Goal: Task Accomplishment & Management: Use online tool/utility

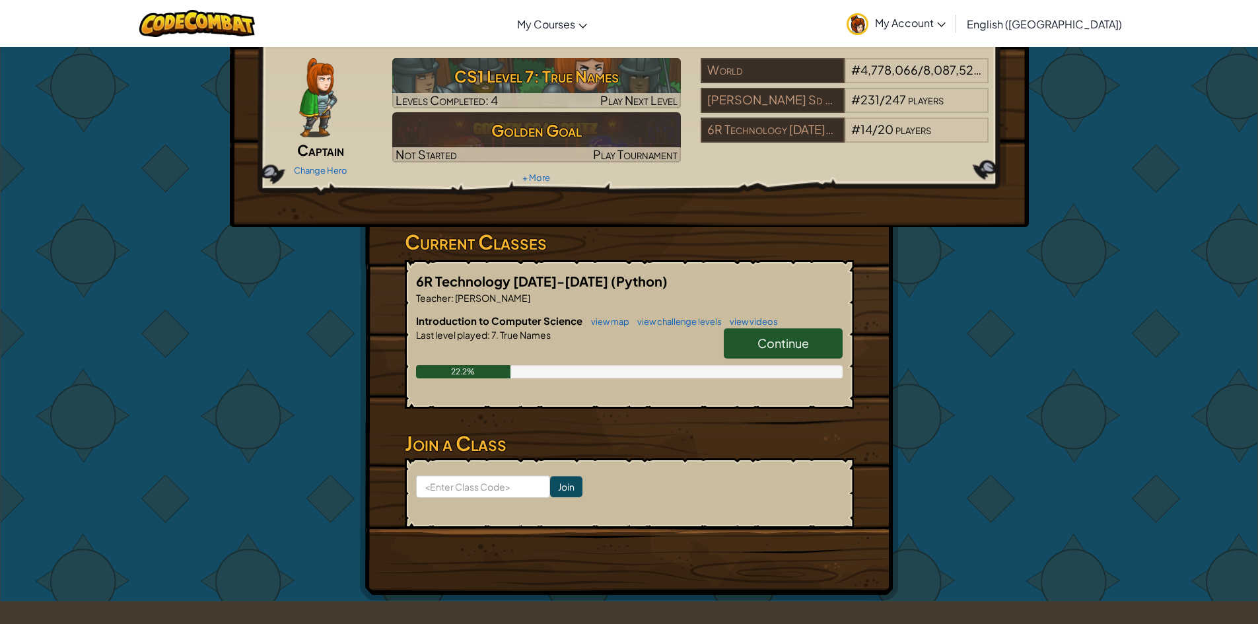
scroll to position [66, 0]
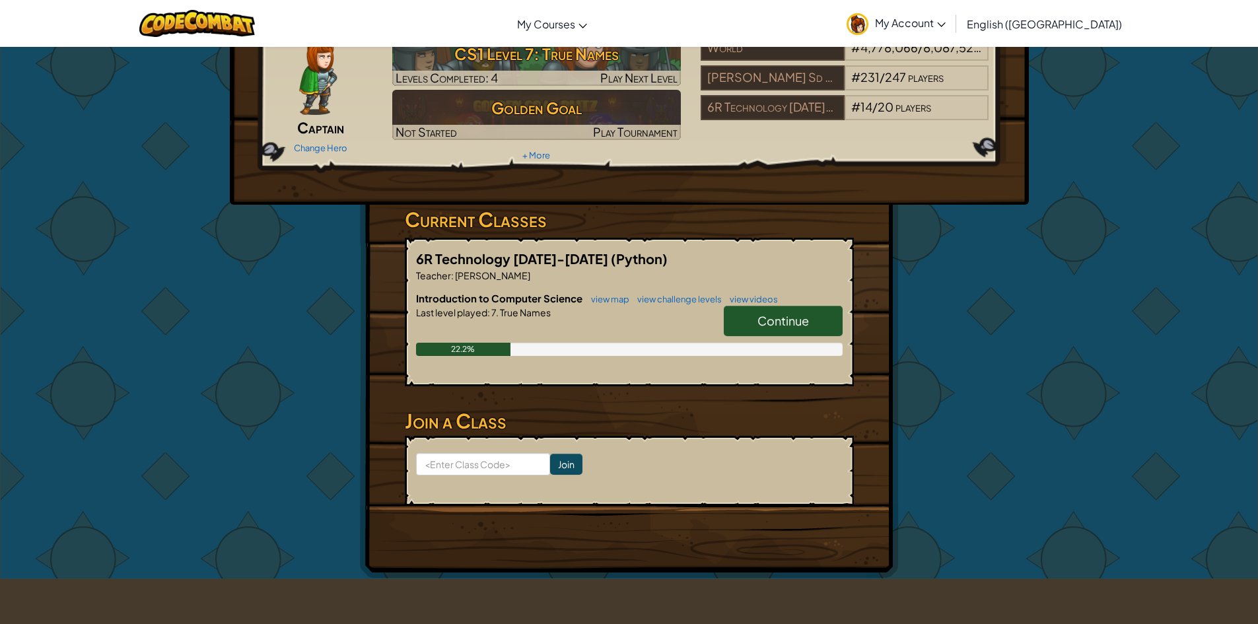
click at [774, 316] on span "Continue" at bounding box center [783, 320] width 52 height 15
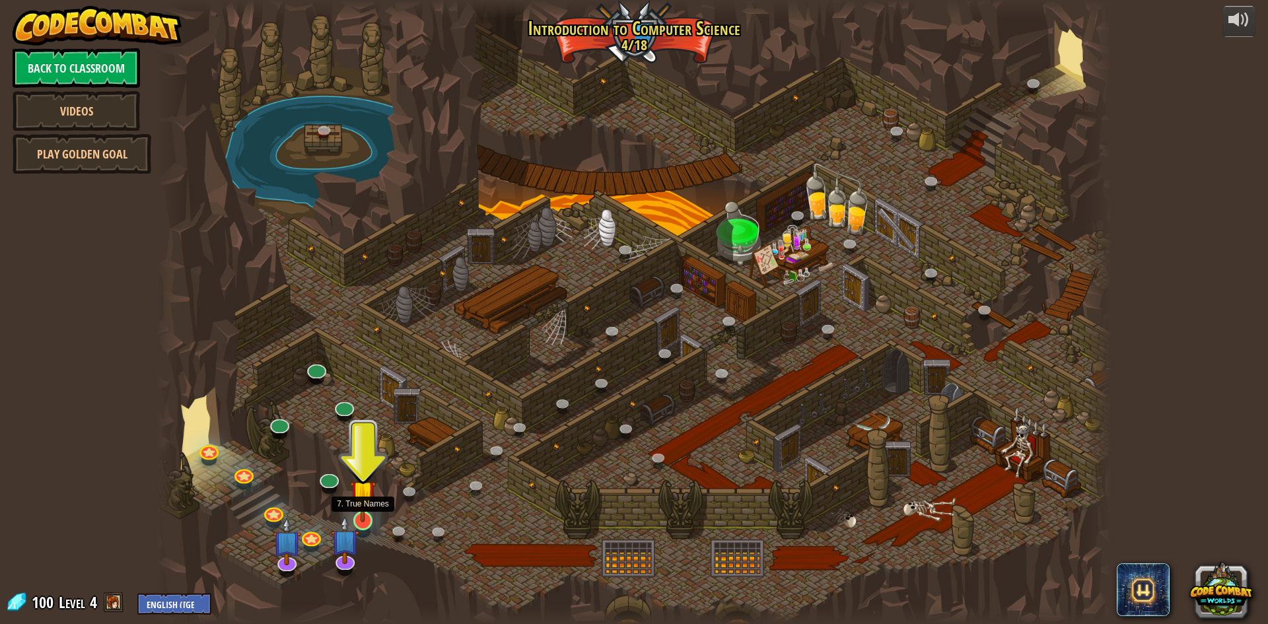
click at [370, 499] on img at bounding box center [363, 493] width 26 height 59
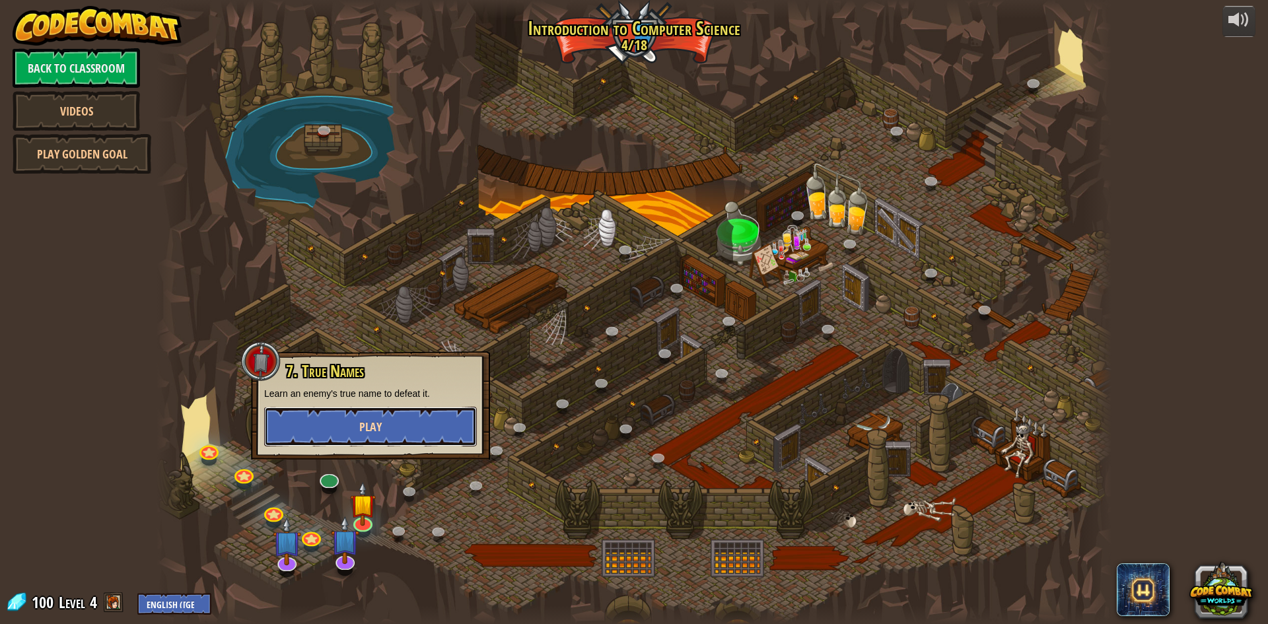
click at [396, 434] on button "Play" at bounding box center [370, 427] width 213 height 40
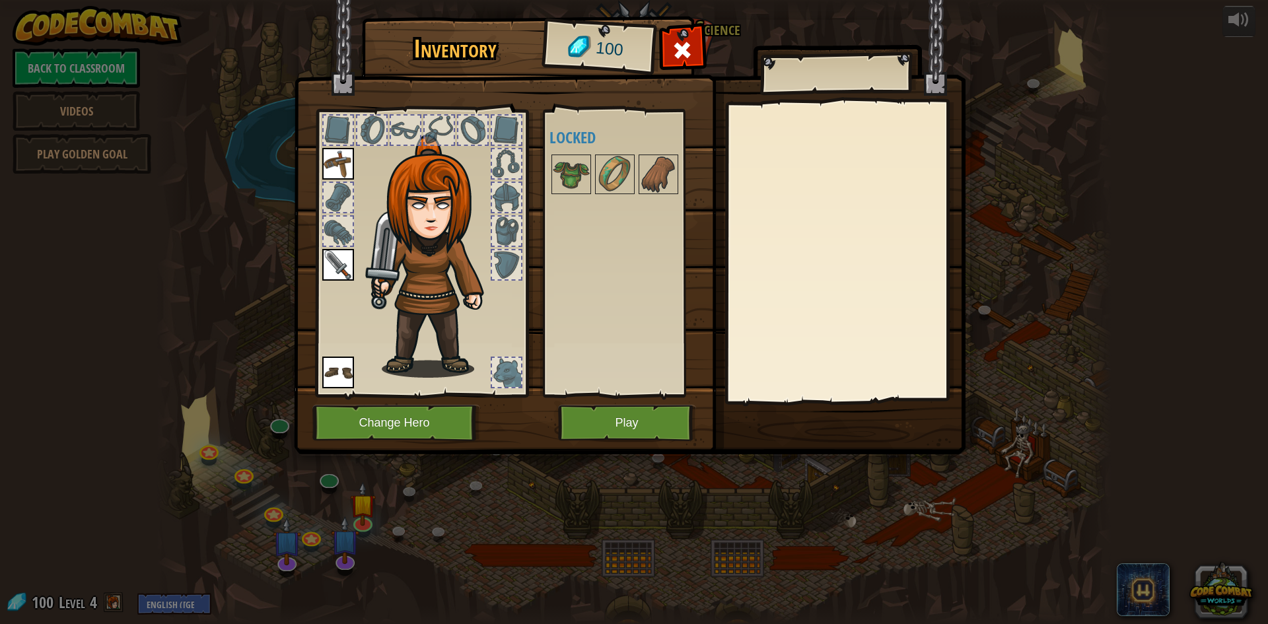
click at [630, 150] on div "Available Equip Equip Equip (double-click to equip) Locked" at bounding box center [632, 253] width 166 height 275
click at [621, 165] on img at bounding box center [614, 174] width 37 height 37
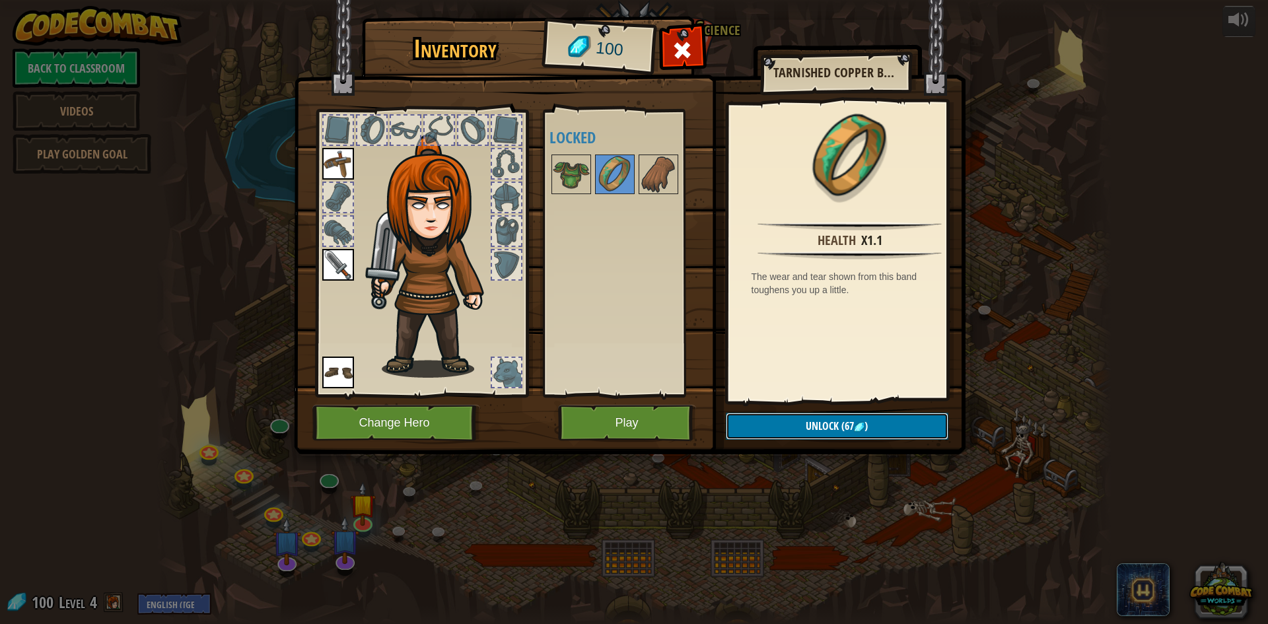
click at [833, 419] on span "Unlock" at bounding box center [822, 426] width 33 height 15
click at [833, 419] on button "Confirm" at bounding box center [837, 426] width 223 height 27
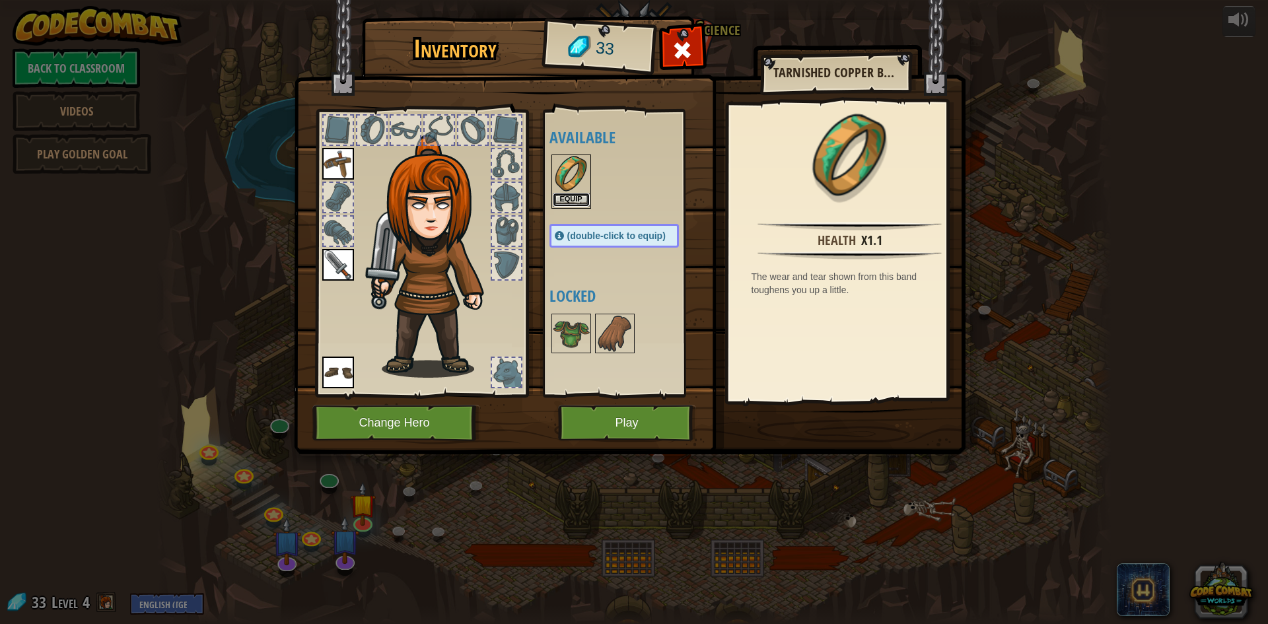
click at [559, 198] on button "Equip" at bounding box center [571, 200] width 37 height 14
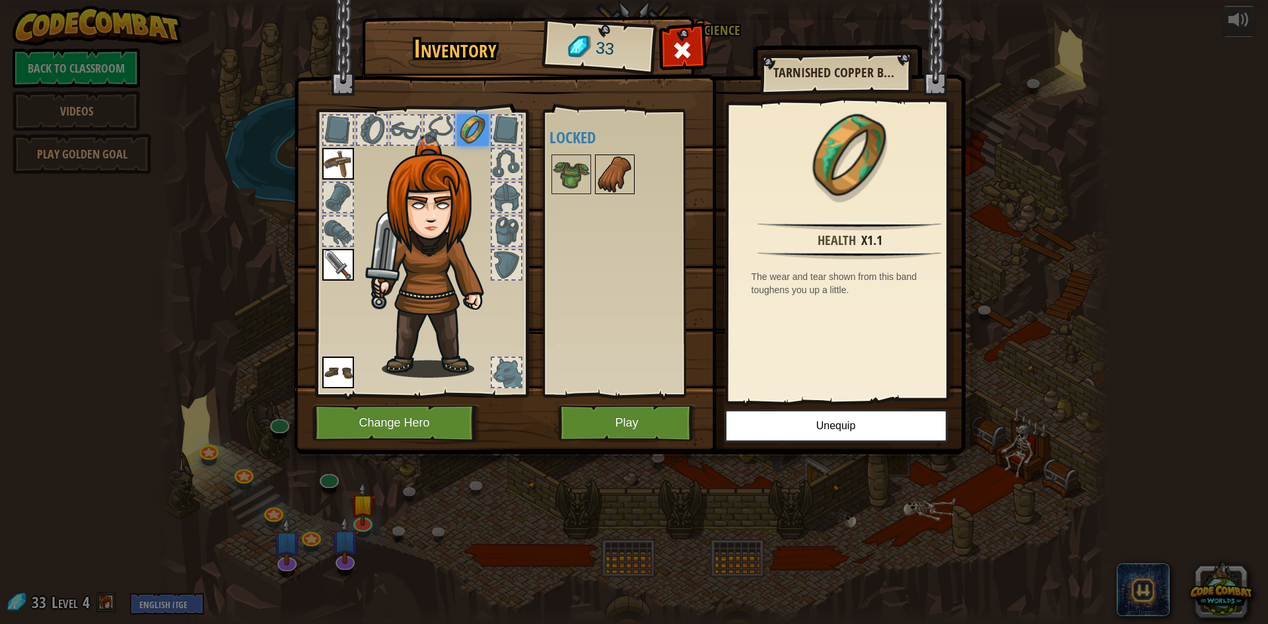
click at [621, 185] on img at bounding box center [614, 174] width 37 height 37
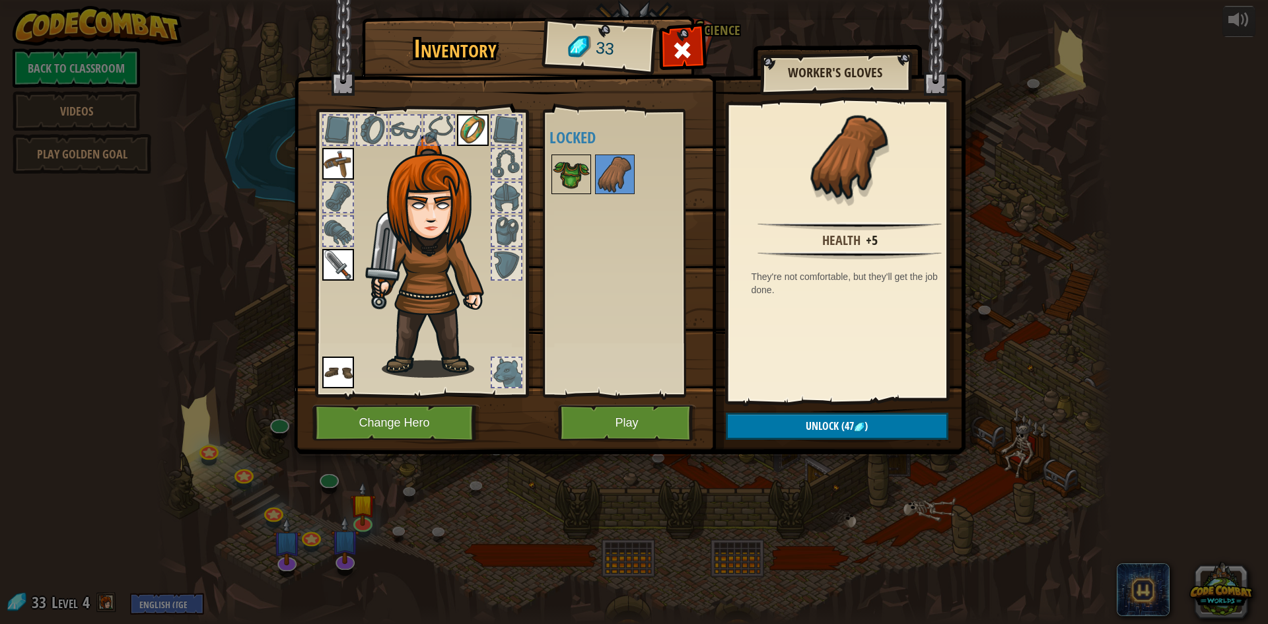
click at [572, 168] on img at bounding box center [571, 174] width 37 height 37
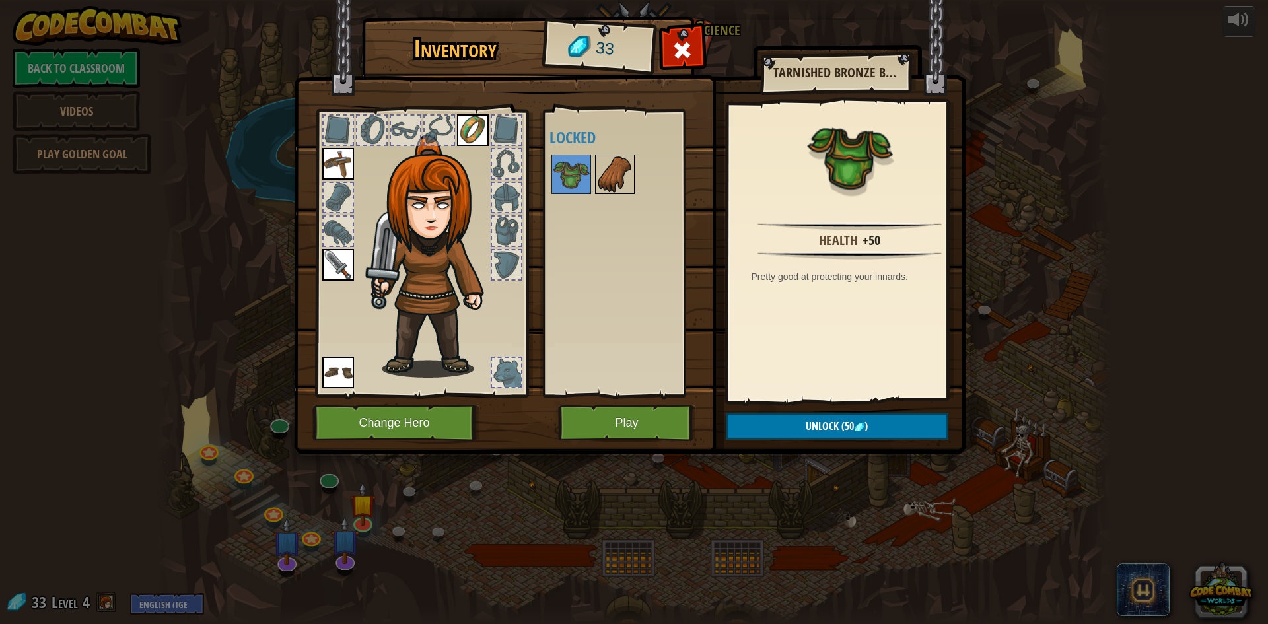
drag, startPoint x: 602, startPoint y: 172, endPoint x: 601, endPoint y: 181, distance: 8.7
click at [601, 181] on img at bounding box center [614, 174] width 37 height 37
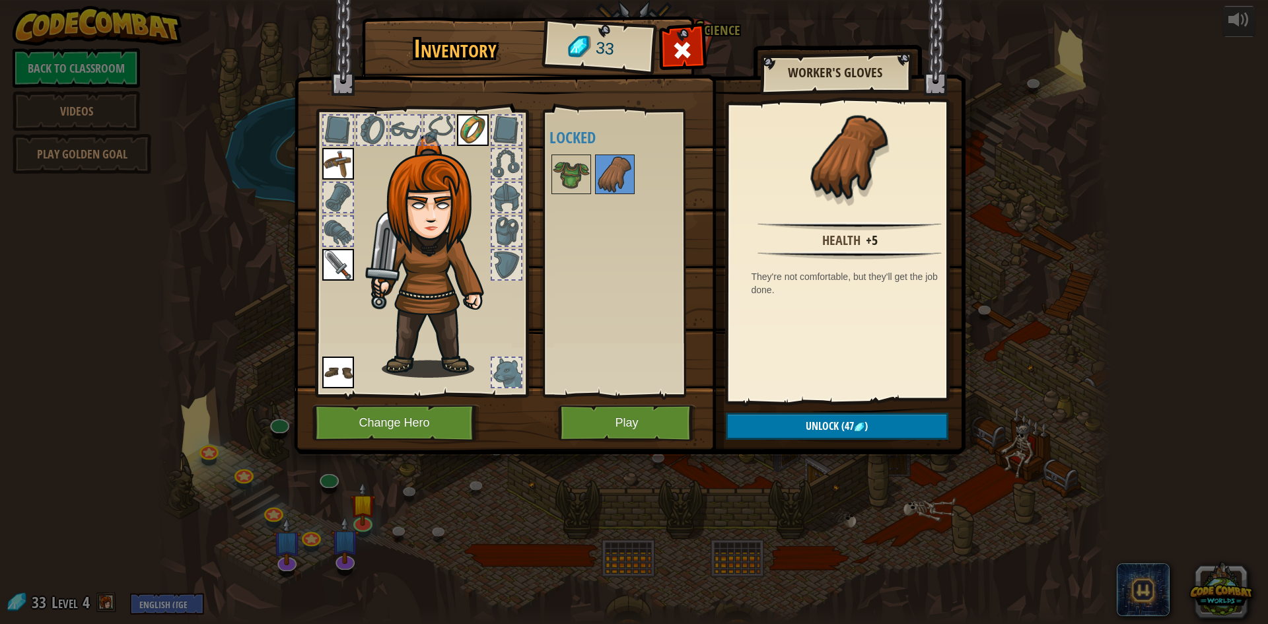
click at [685, 32] on img at bounding box center [630, 214] width 672 height 479
drag, startPoint x: 477, startPoint y: 101, endPoint x: 468, endPoint y: 116, distance: 17.6
click at [469, 112] on div at bounding box center [421, 249] width 218 height 297
click at [468, 116] on img at bounding box center [473, 130] width 32 height 32
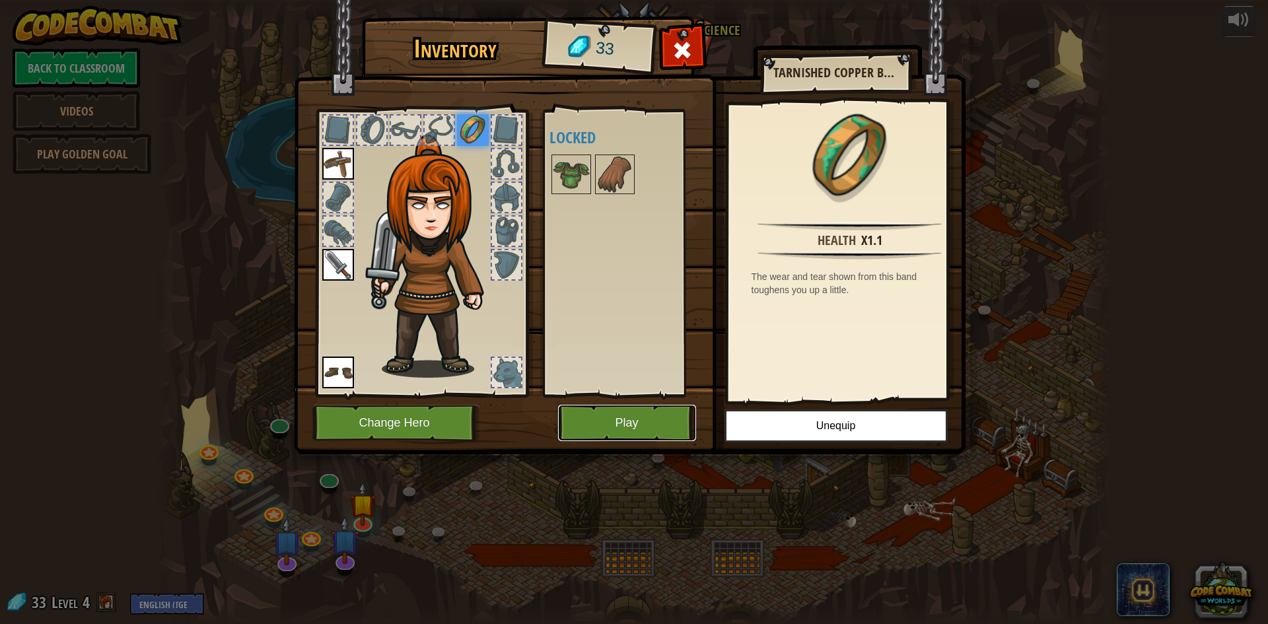
click at [631, 426] on button "Play" at bounding box center [627, 423] width 138 height 36
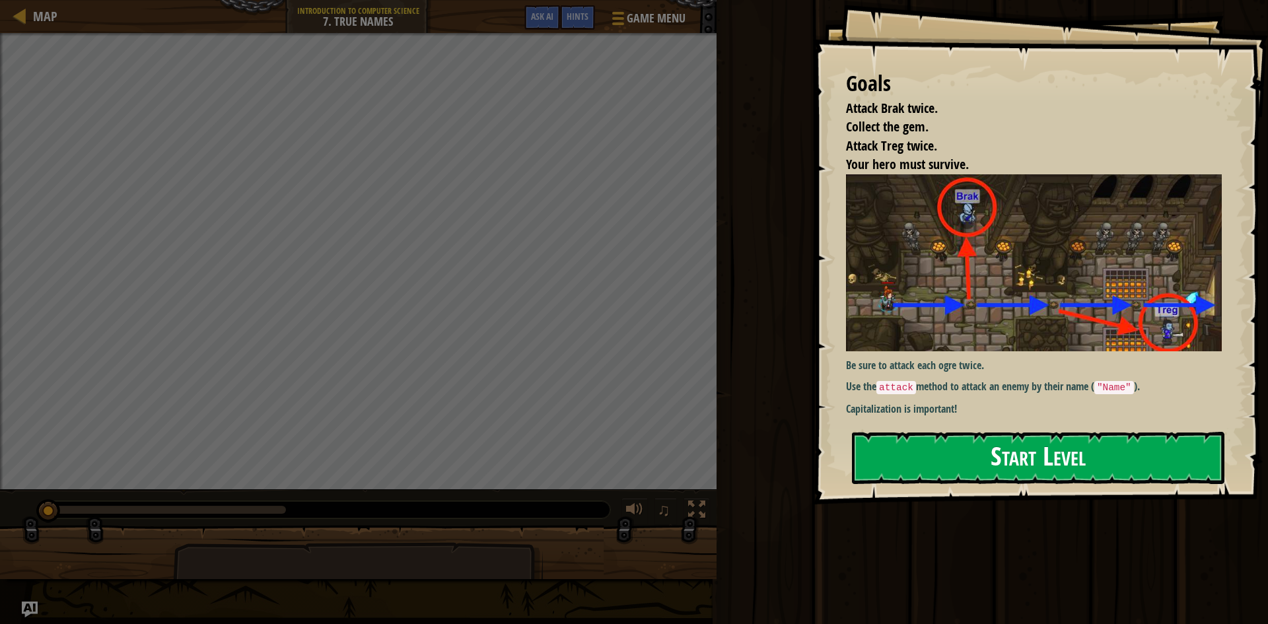
click at [1027, 448] on button "Start Level" at bounding box center [1038, 458] width 372 height 52
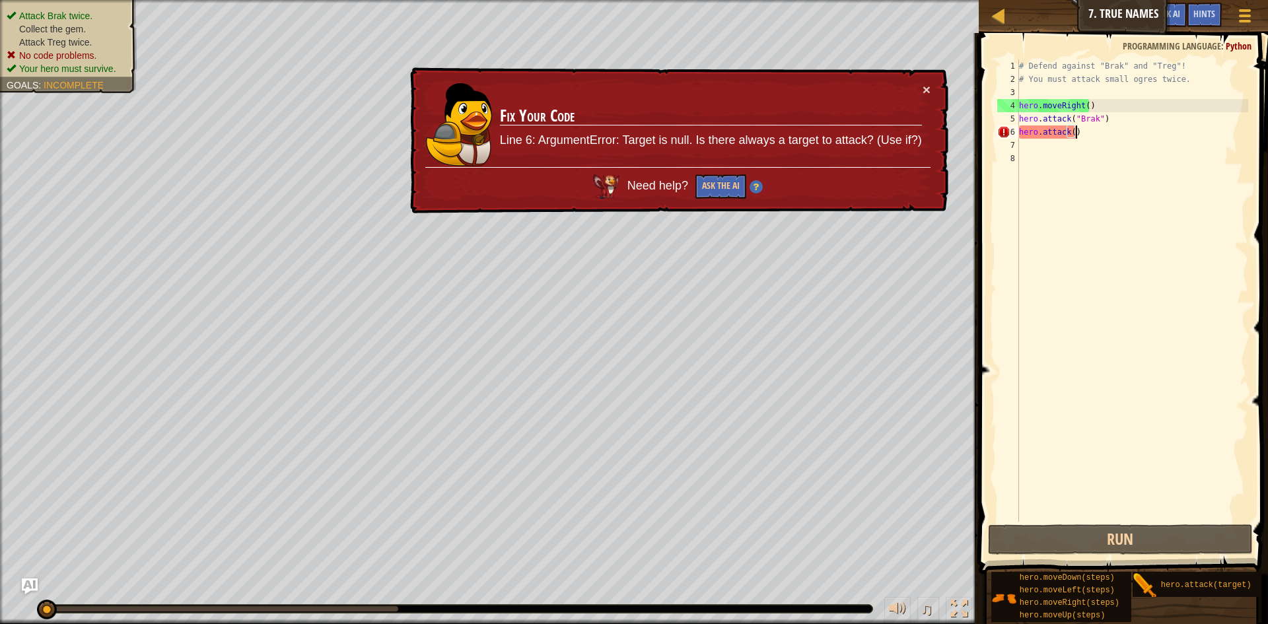
click at [1104, 132] on div "# Defend against "Brak" and "Treg"! # You must attack small ogres twice. hero .…" at bounding box center [1132, 303] width 232 height 489
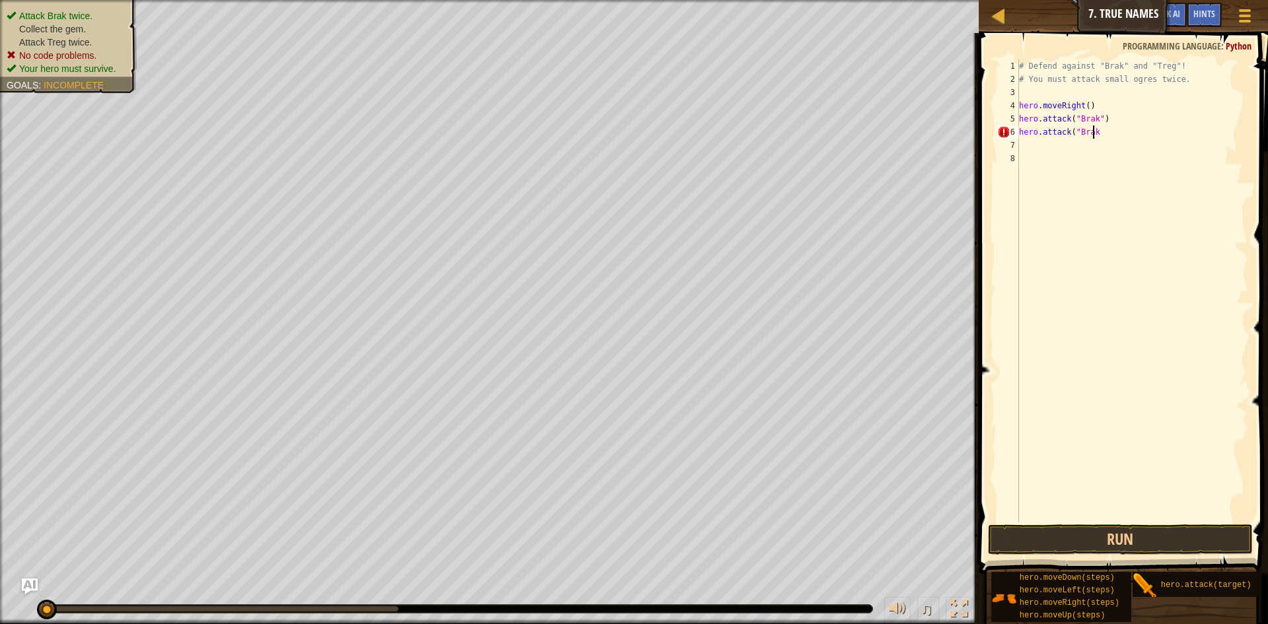
scroll to position [6, 6]
type textarea "hero.attack("Brak")"
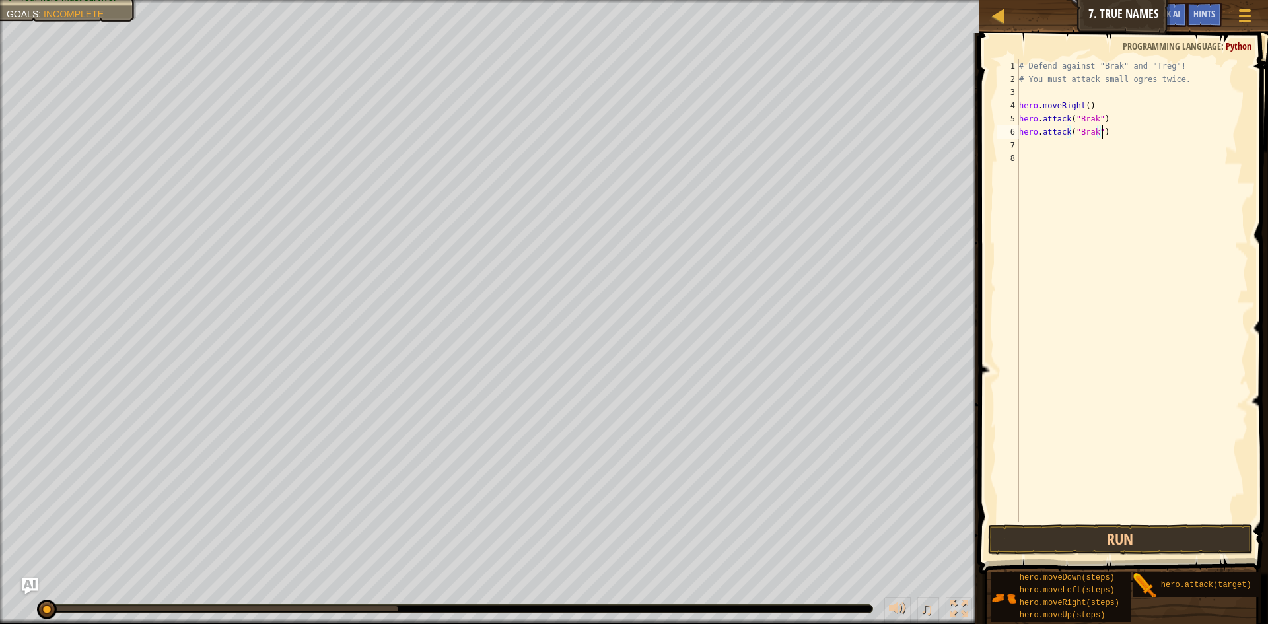
click at [1177, 316] on div "# Defend against "Brak" and "Treg"! # You must attack small ogres twice. hero .…" at bounding box center [1132, 303] width 232 height 489
click at [1118, 539] on button "Run" at bounding box center [1120, 539] width 265 height 30
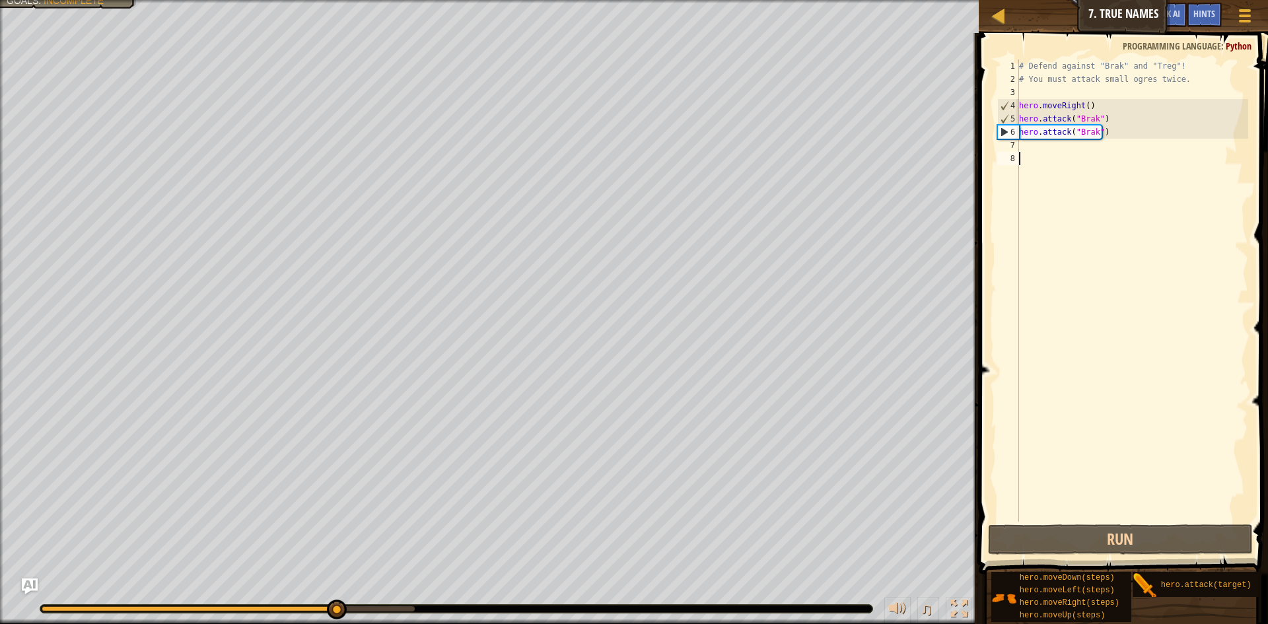
click at [1069, 151] on div "# Defend against "Brak" and "Treg"! # You must attack small ogres twice. hero .…" at bounding box center [1132, 303] width 232 height 489
type textarea "h"
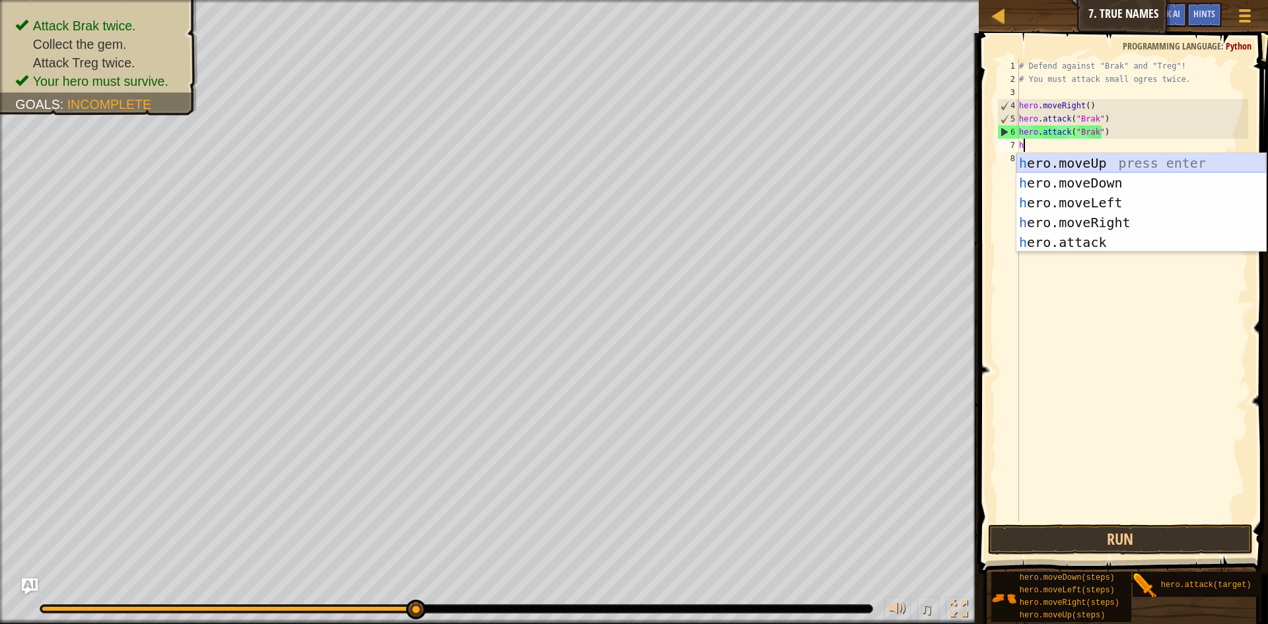
click at [1108, 160] on div "h ero.moveUp press enter h ero.moveDown press enter h ero.moveLeft press enter …" at bounding box center [1141, 222] width 250 height 139
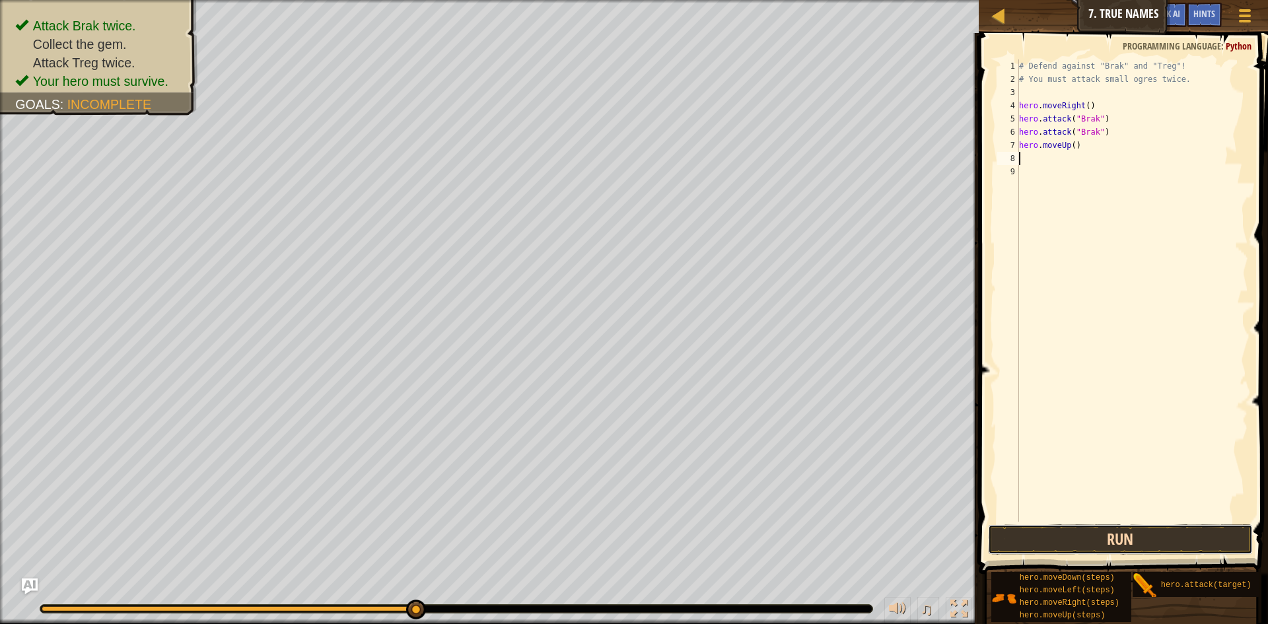
click at [1116, 540] on button "Run" at bounding box center [1120, 539] width 265 height 30
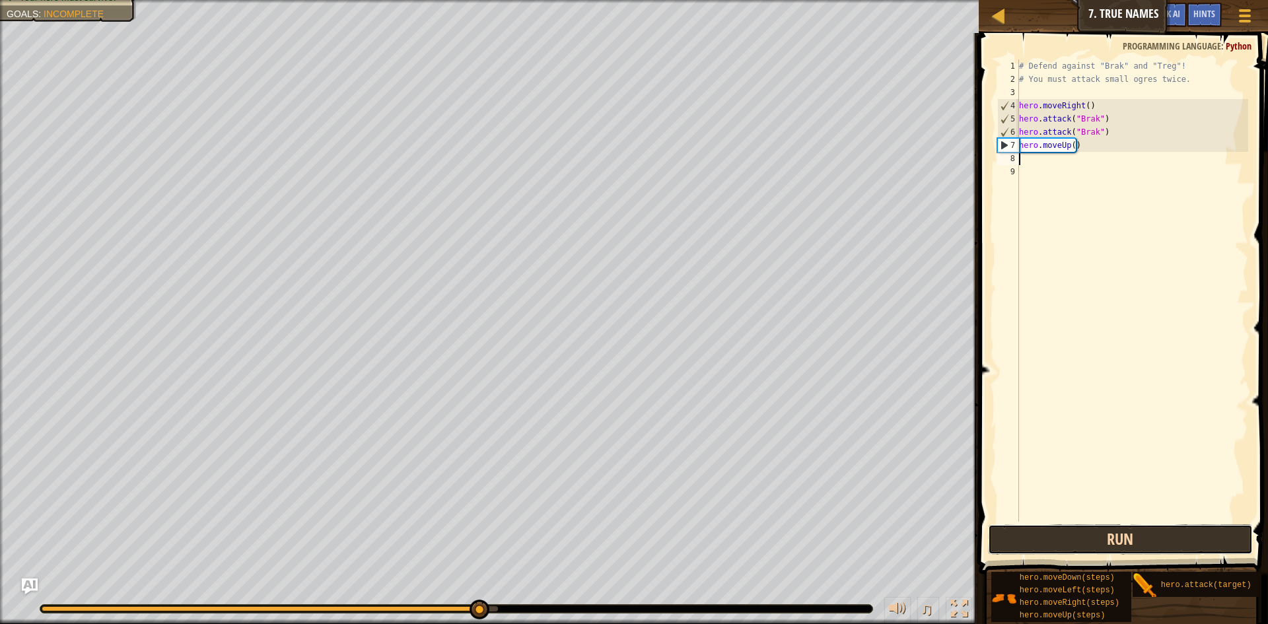
click at [1152, 549] on button "Run" at bounding box center [1120, 539] width 265 height 30
click at [1137, 542] on button "Run" at bounding box center [1120, 539] width 265 height 30
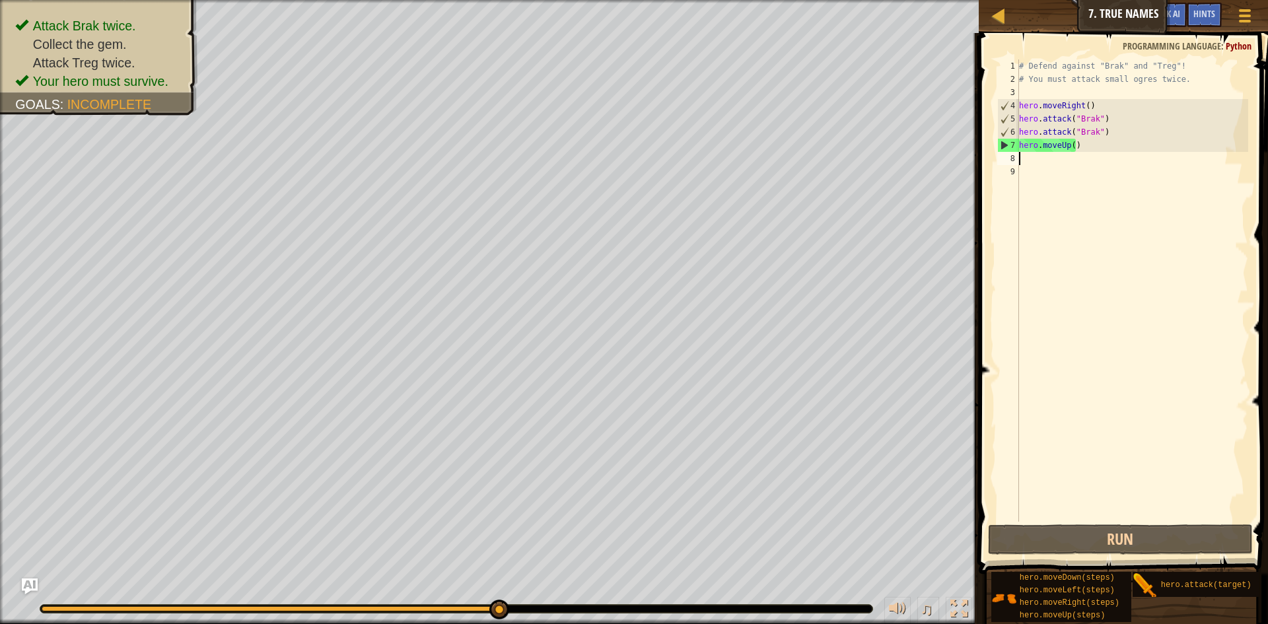
type textarea "h"
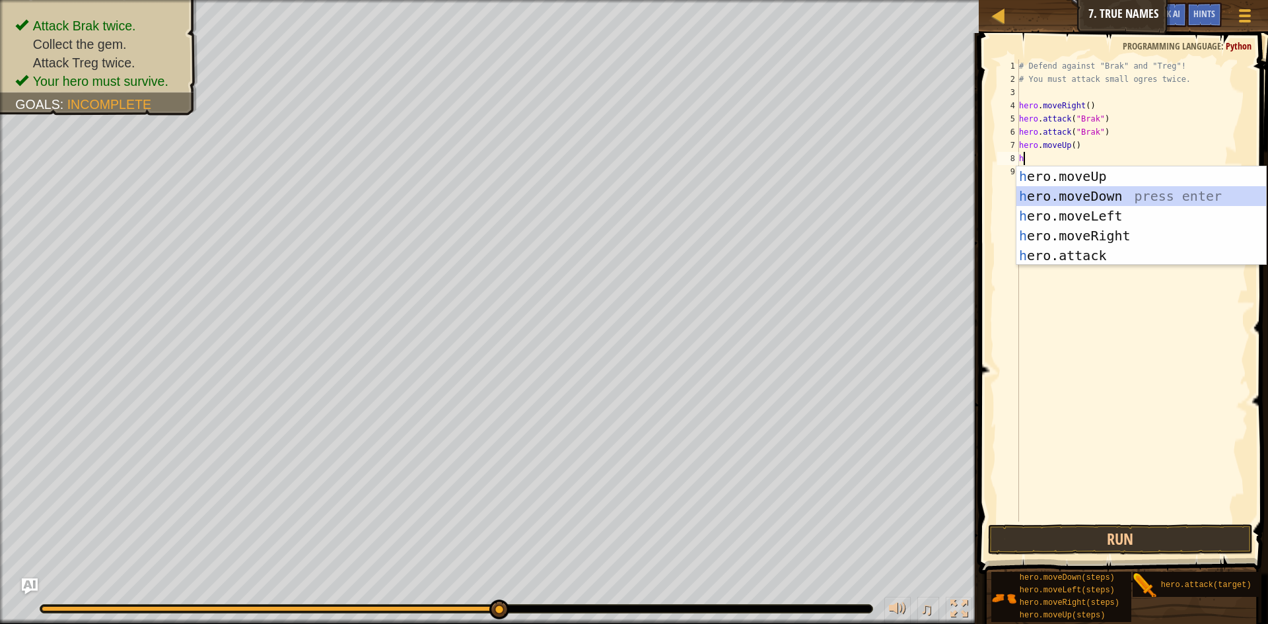
click at [1055, 193] on div "h ero.moveUp press enter h ero.moveDown press enter h ero.moveLeft press enter …" at bounding box center [1141, 235] width 250 height 139
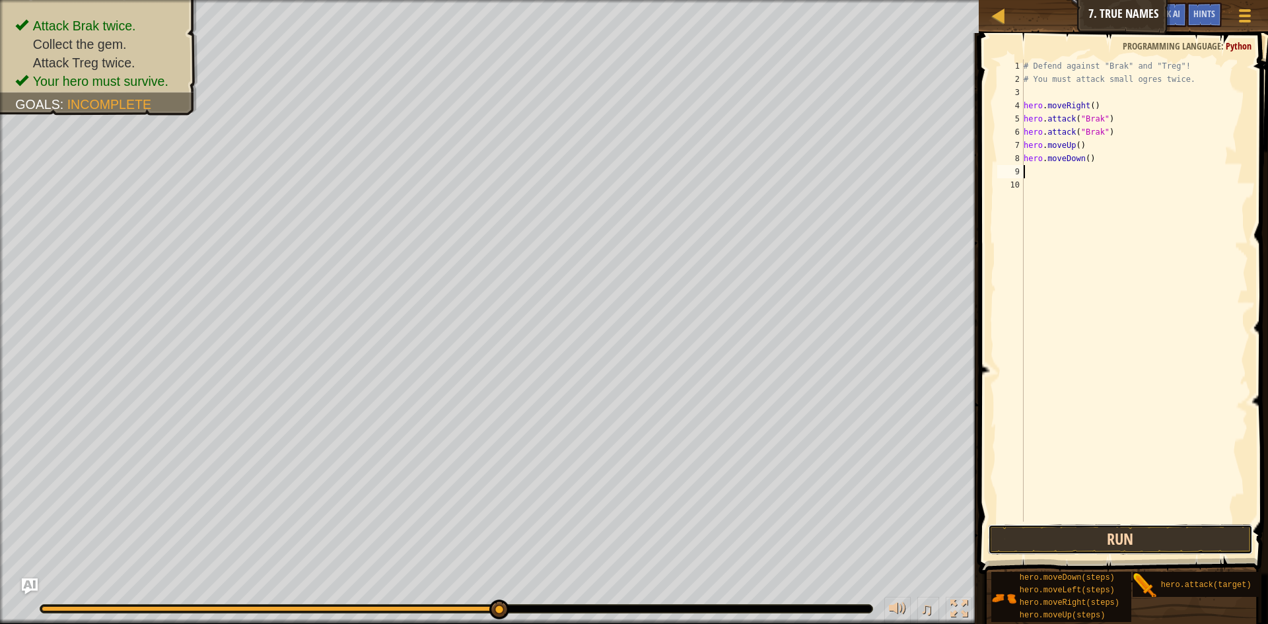
click at [1097, 540] on button "Run" at bounding box center [1120, 539] width 265 height 30
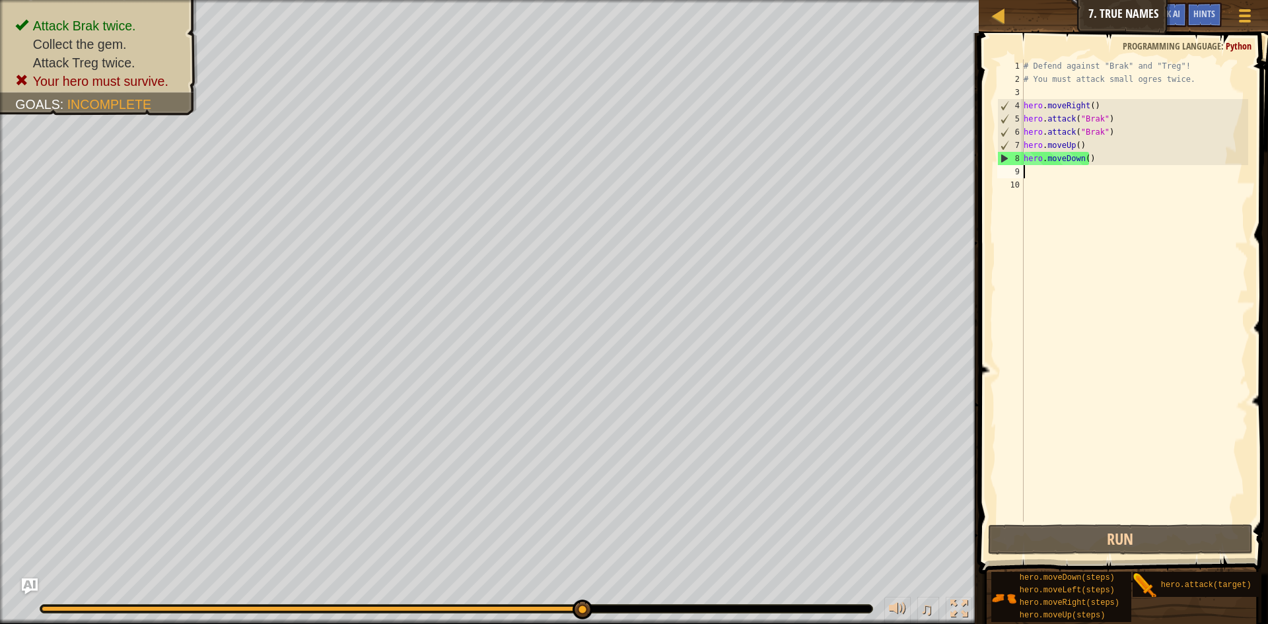
type textarea "m"
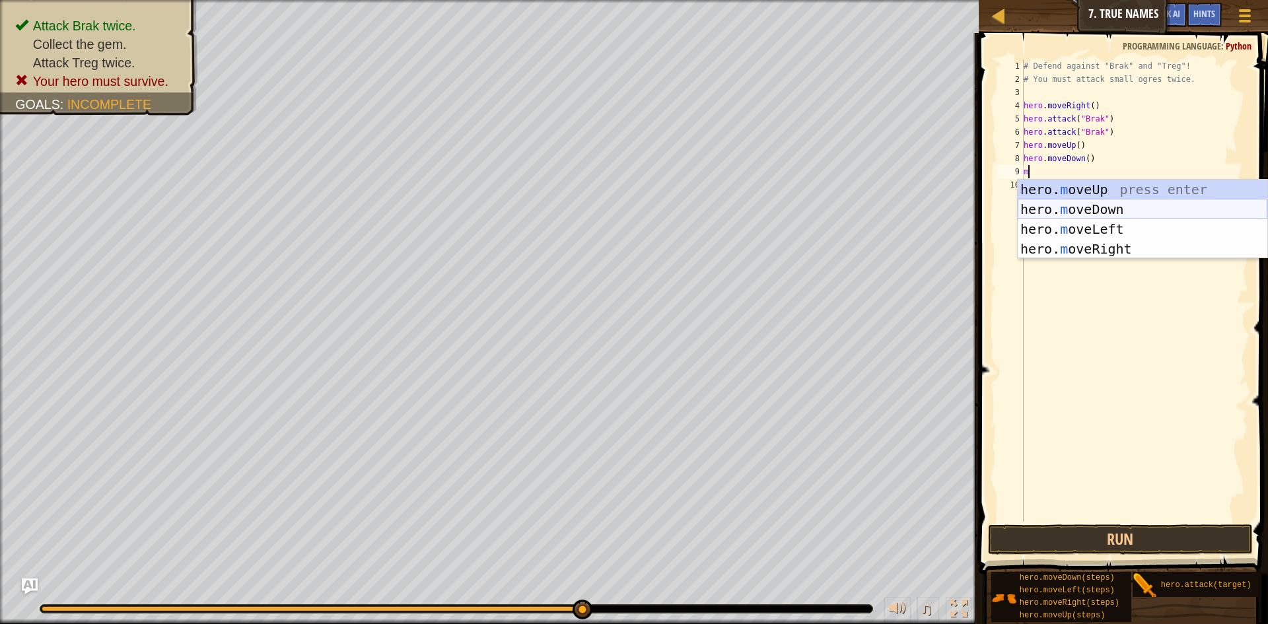
click at [1101, 205] on div "hero. m oveUp press enter hero. m oveDown press enter hero. m oveLeft press ent…" at bounding box center [1143, 239] width 250 height 119
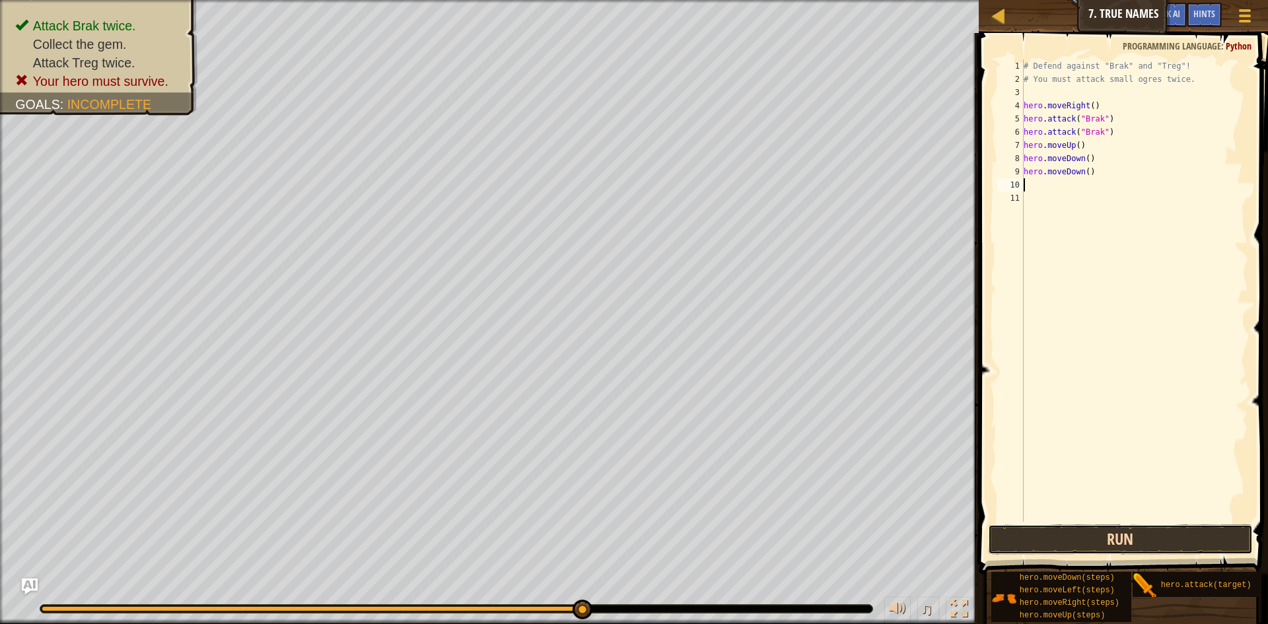
click at [1118, 542] on button "Run" at bounding box center [1120, 539] width 265 height 30
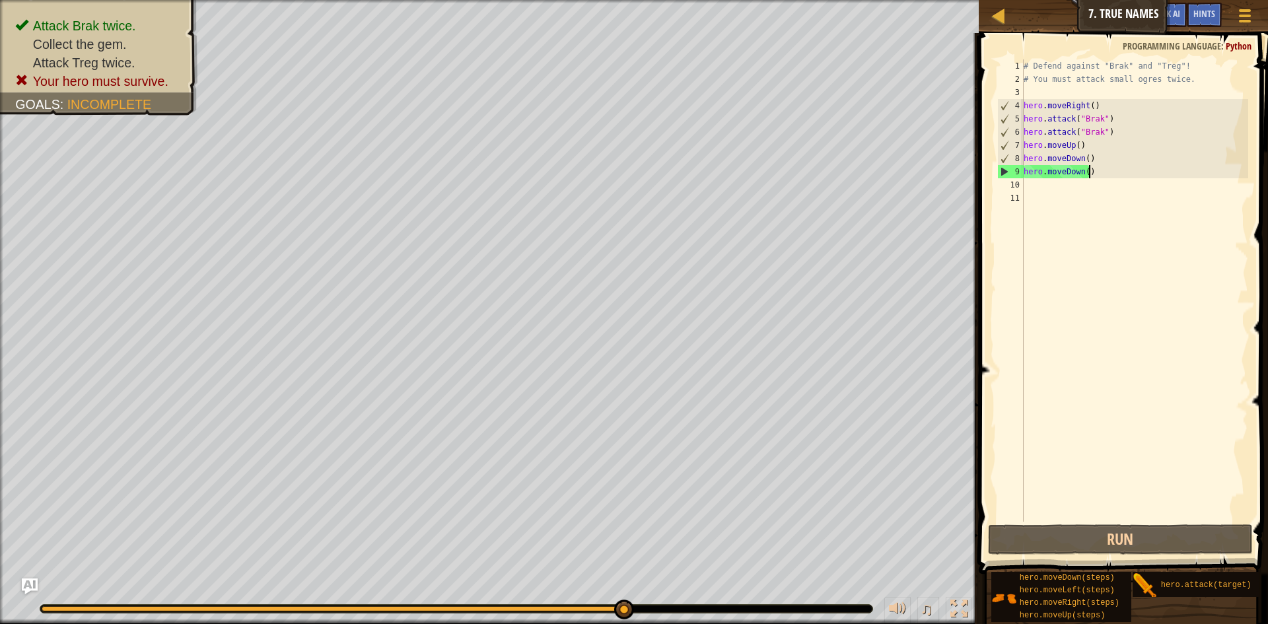
click at [1123, 176] on div "# Defend against "Brak" and "Treg"! # You must attack small ogres twice. hero .…" at bounding box center [1135, 303] width 228 height 489
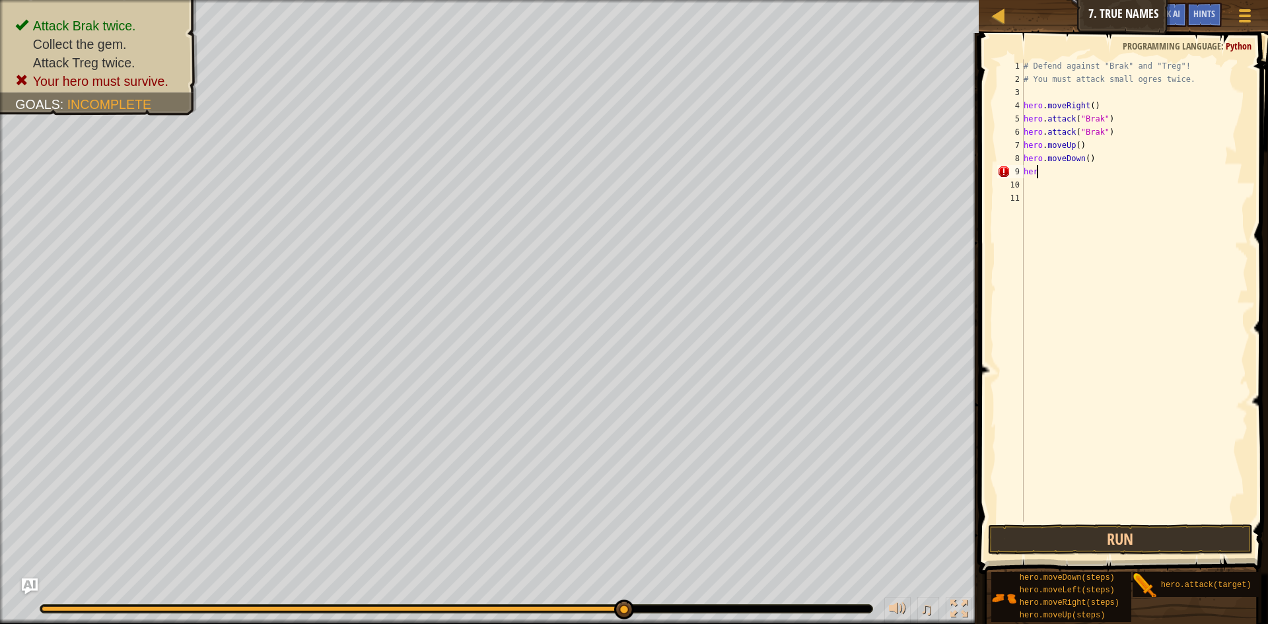
type textarea "h"
click at [1110, 162] on div "# Defend against "Brak" and "Treg"! # You must attack small ogres twice. hero .…" at bounding box center [1135, 303] width 228 height 489
type textarea "h"
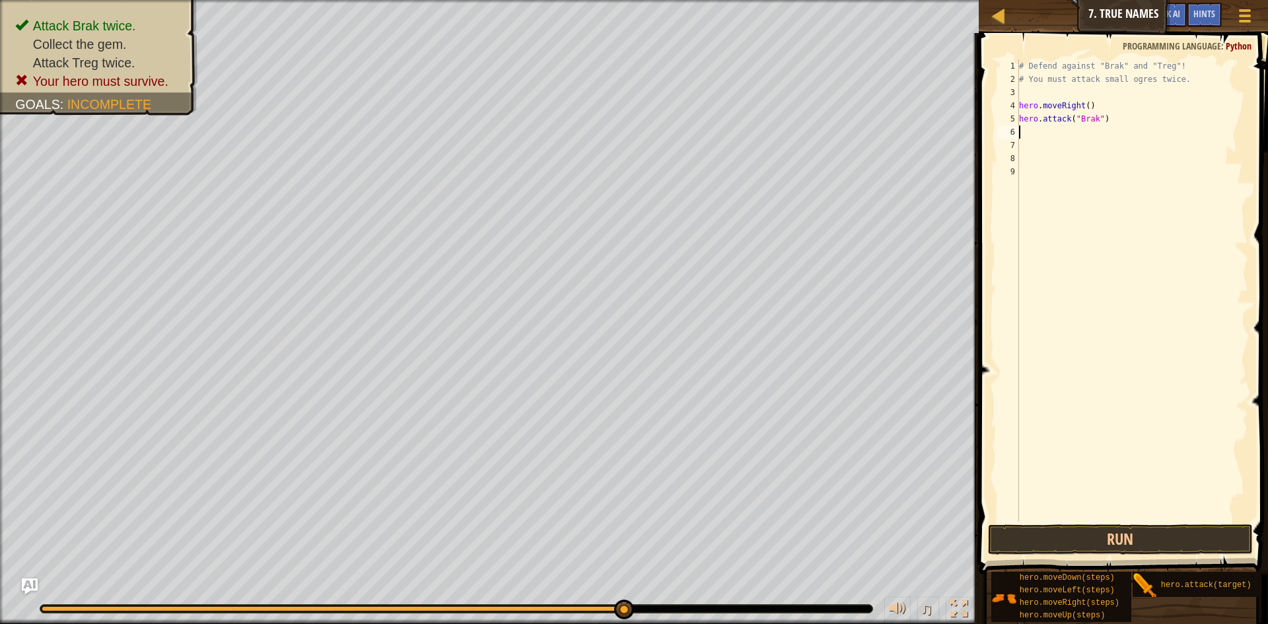
type textarea "hero.attack("Brak""
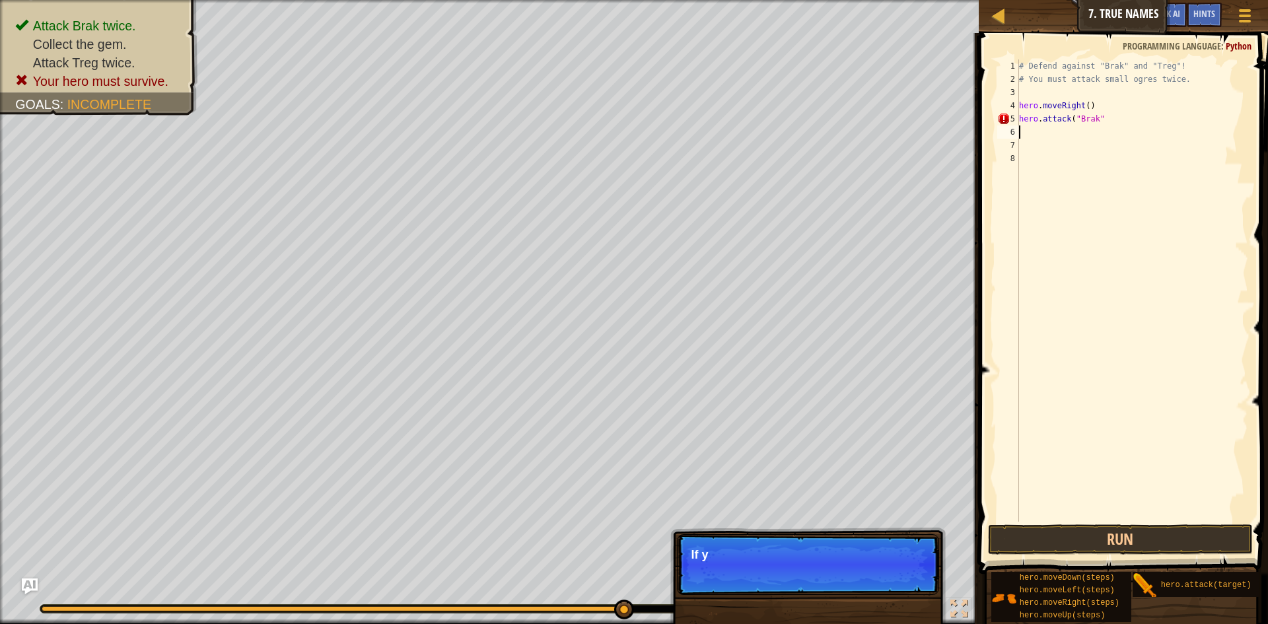
click at [1038, 128] on div "# Defend against "Brak" and "Treg"! # You must attack small ogres twice. hero .…" at bounding box center [1132, 303] width 232 height 489
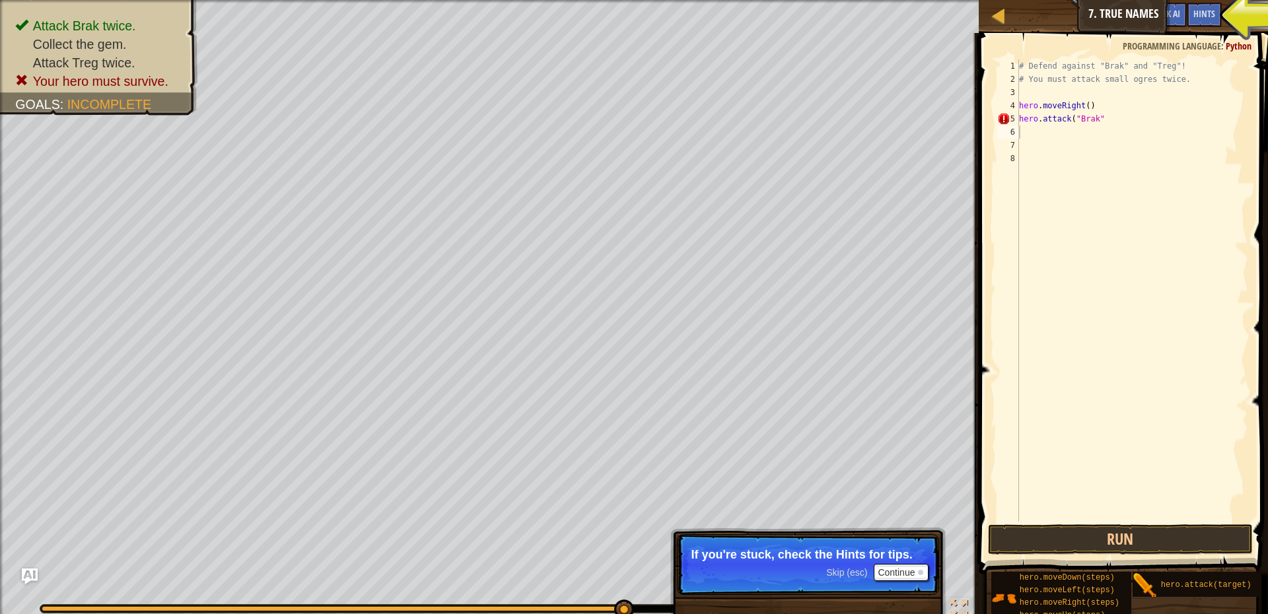
click at [1133, 15] on div "Map Introduction to Computer Science 7. True Names Game Menu Done Hints Ask AI" at bounding box center [1123, 16] width 289 height 33
click at [1182, 4] on button "Ask AI" at bounding box center [1169, 15] width 36 height 24
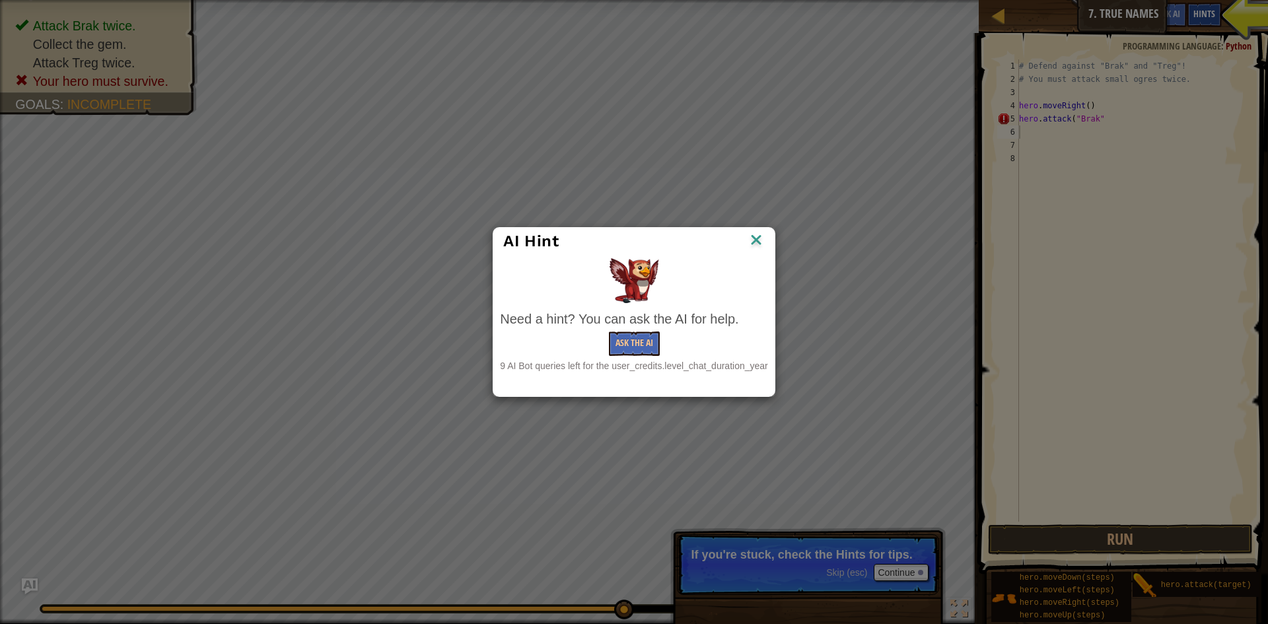
drag, startPoint x: 1216, startPoint y: 22, endPoint x: 1209, endPoint y: 18, distance: 7.7
click at [1211, 19] on div "AI Hint Need a hint? You can ask the AI for help. Ask the AI 9 AI Bot queries l…" at bounding box center [634, 312] width 1268 height 624
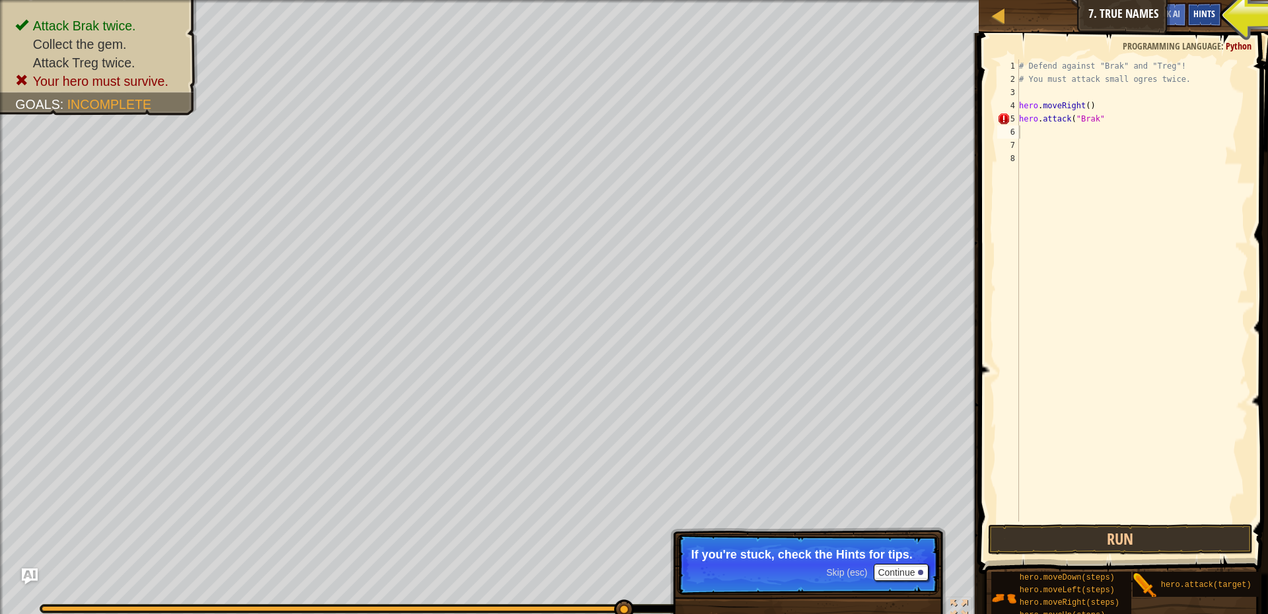
click at [1209, 18] on span "Hints" at bounding box center [1204, 13] width 22 height 13
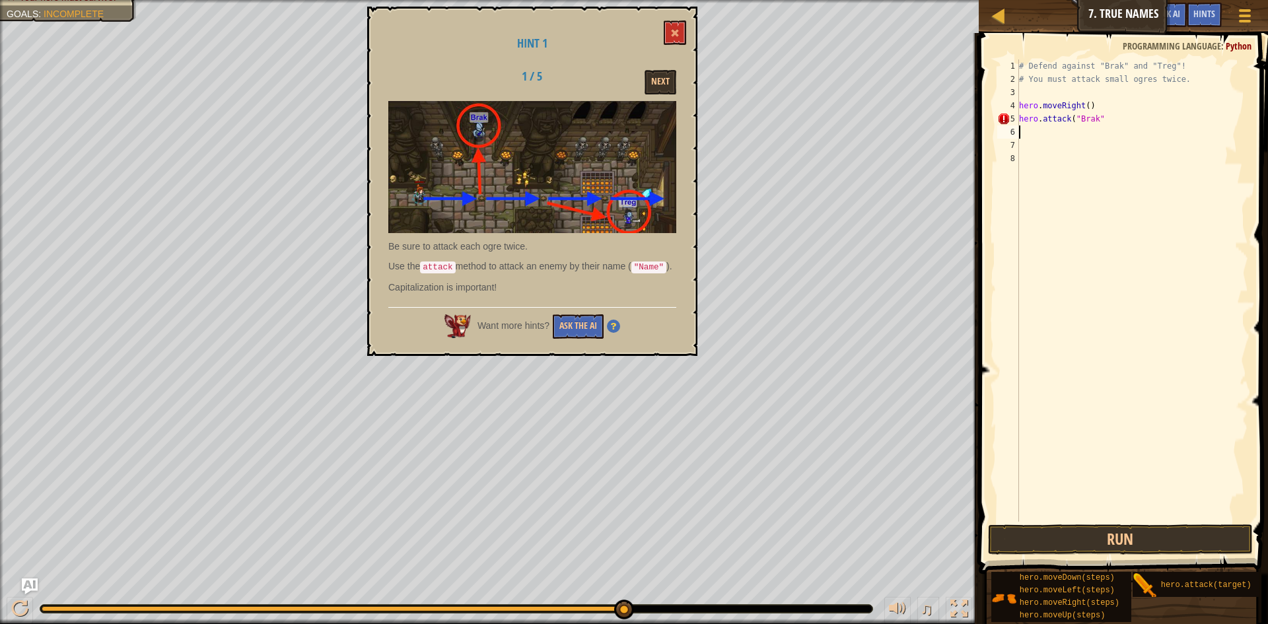
drag, startPoint x: 1100, startPoint y: 124, endPoint x: 1002, endPoint y: 59, distance: 117.2
click at [1101, 124] on div "# Defend against "Brak" and "Treg"! # You must attack small ogres twice. hero .…" at bounding box center [1132, 303] width 232 height 489
type textarea "h"
click at [1104, 102] on div "# Defend against "Brak" and "Treg"! # You must attack small ogres twice. hero .…" at bounding box center [1132, 303] width 232 height 489
type textarea "h"
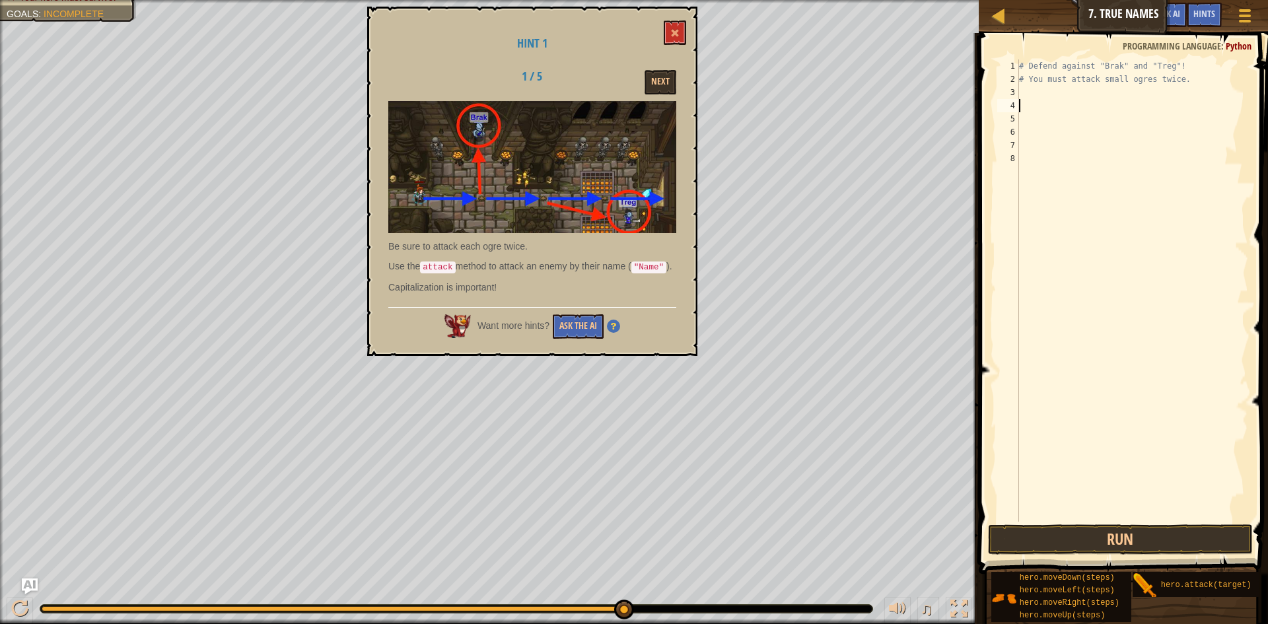
click at [1020, 87] on div "# Defend against "Brak" and "Treg"! # You must attack small ogres twice." at bounding box center [1132, 303] width 232 height 489
type textarea "h"
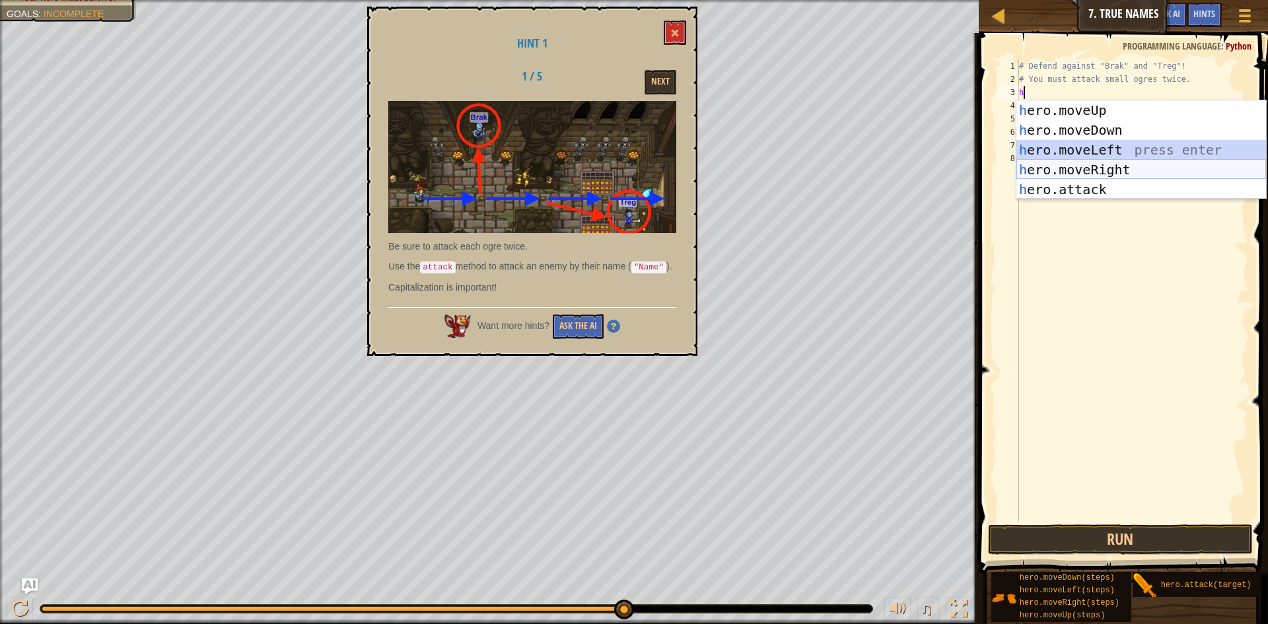
drag, startPoint x: 1106, startPoint y: 148, endPoint x: 1103, endPoint y: 162, distance: 14.9
click at [1103, 162] on div "h ero.moveUp press enter h ero.moveDown press enter h ero.moveLeft press enter …" at bounding box center [1141, 169] width 250 height 139
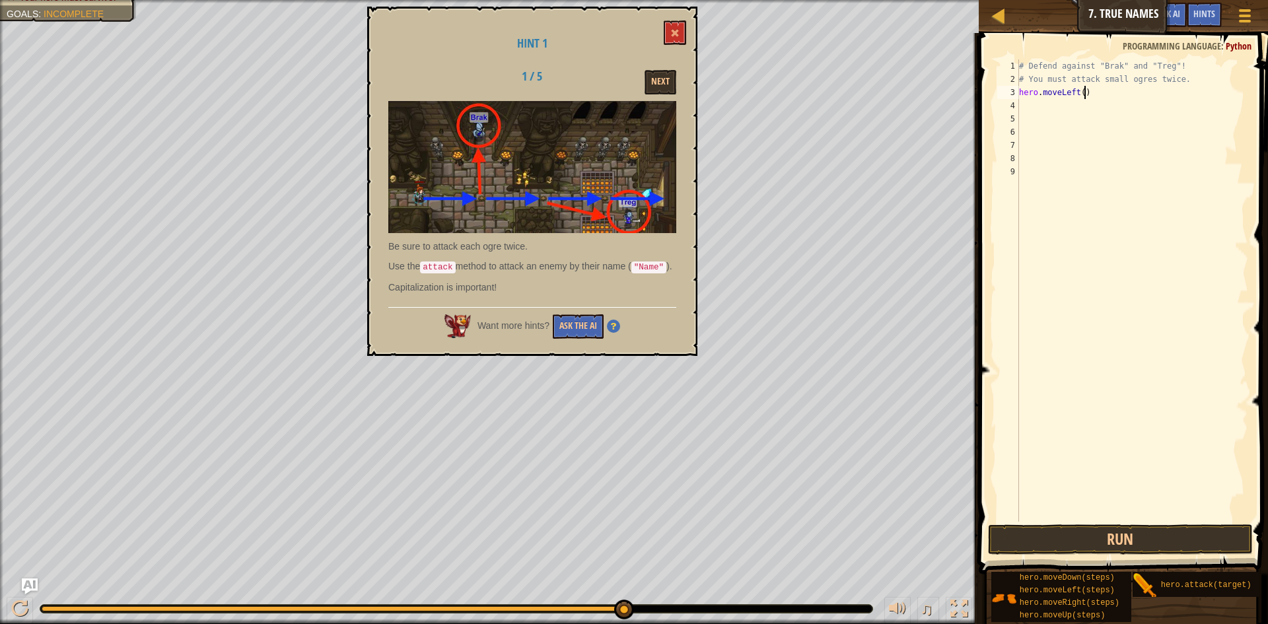
click at [1090, 93] on div "# Defend against "Brak" and "Treg"! # You must attack small ogres twice. hero .…" at bounding box center [1132, 303] width 232 height 489
type textarea "h"
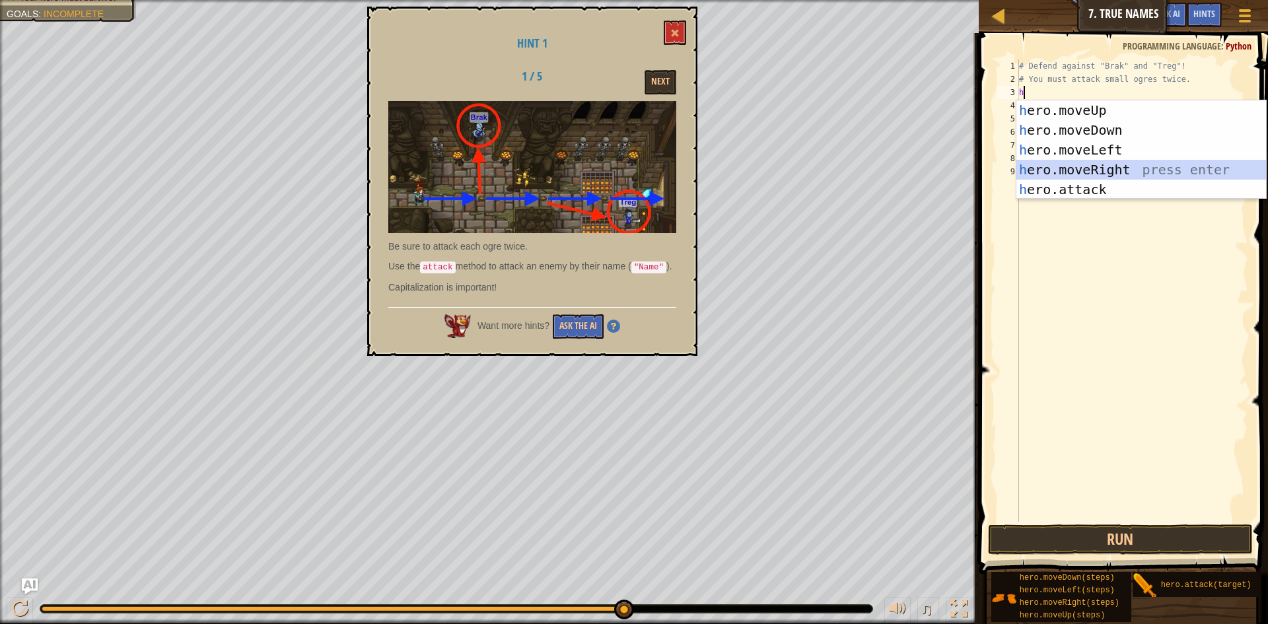
click at [1082, 168] on div "h ero.moveUp press enter h ero.moveDown press enter h ero.moveLeft press enter …" at bounding box center [1141, 169] width 250 height 139
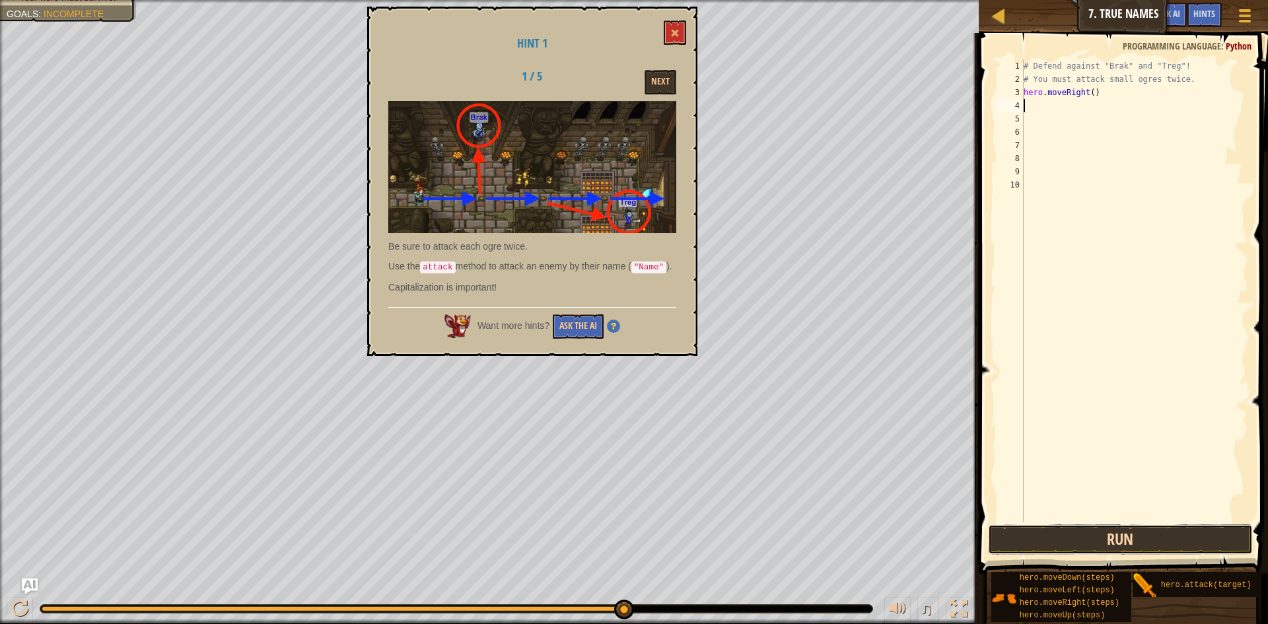
drag, startPoint x: 1115, startPoint y: 540, endPoint x: 1107, endPoint y: 535, distance: 8.6
click at [1115, 538] on button "Run" at bounding box center [1120, 539] width 265 height 30
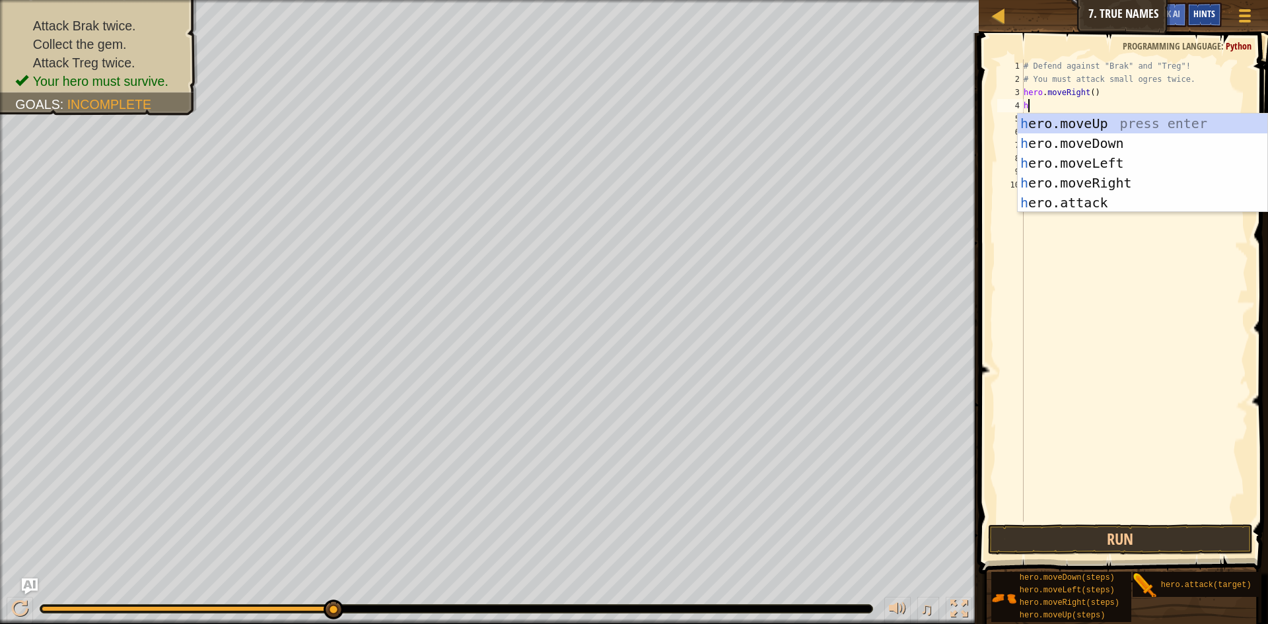
type textarea "h"
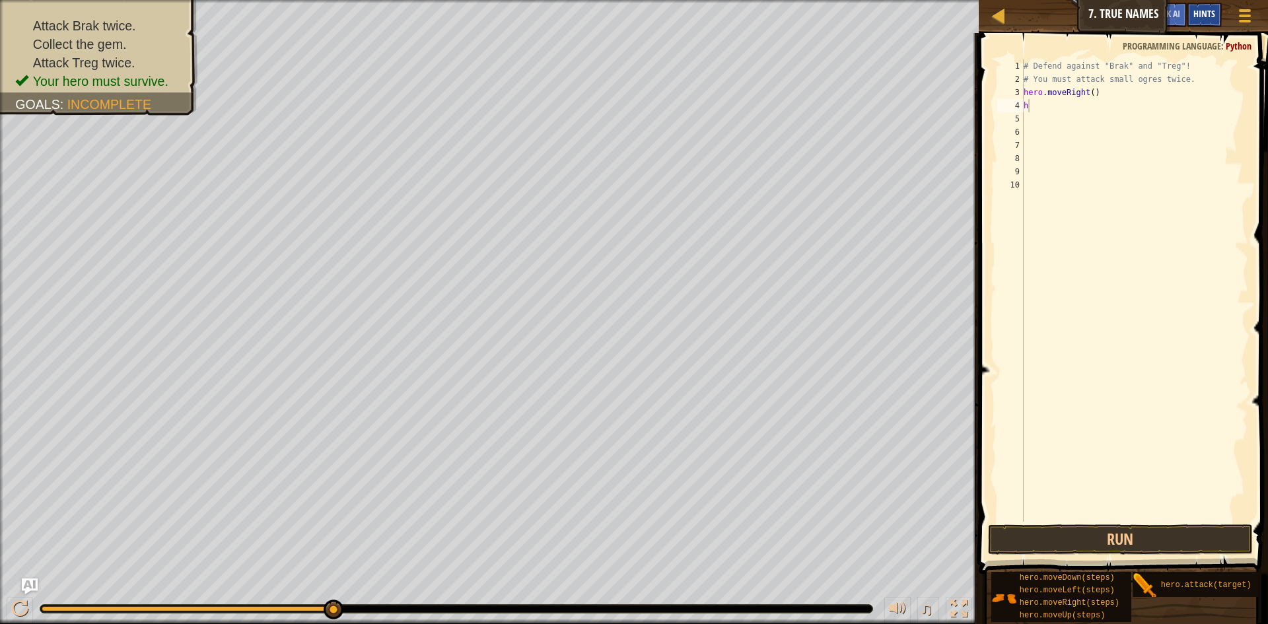
click at [1193, 9] on div "Hints" at bounding box center [1204, 15] width 35 height 24
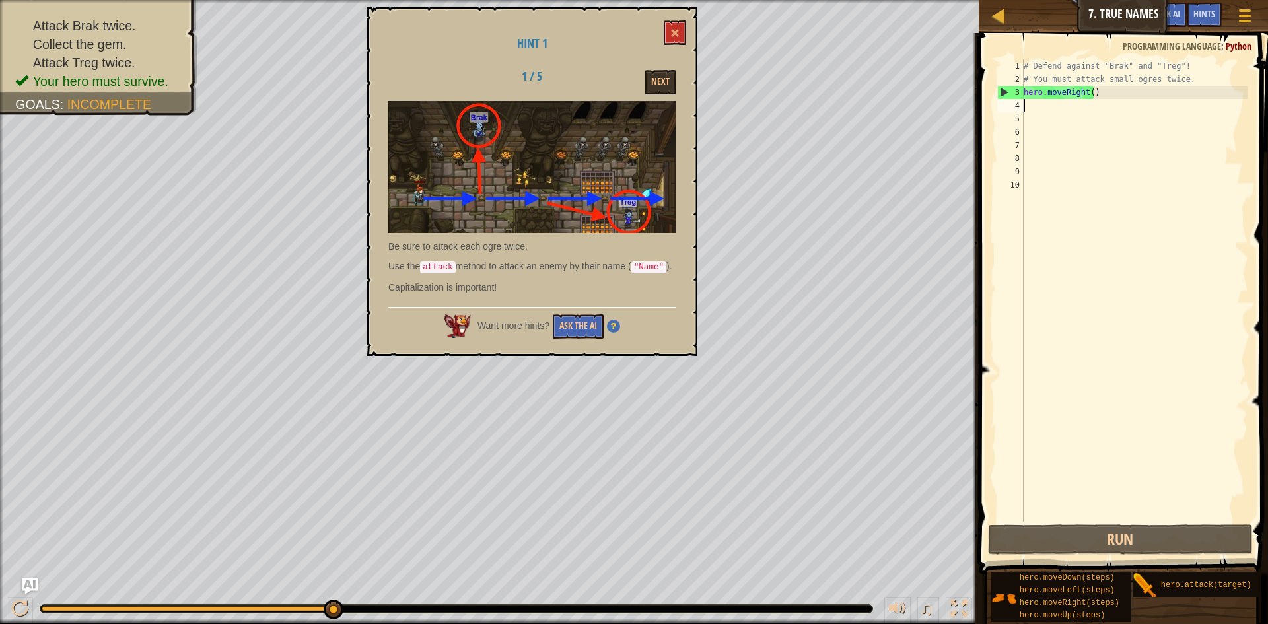
type textarea "h"
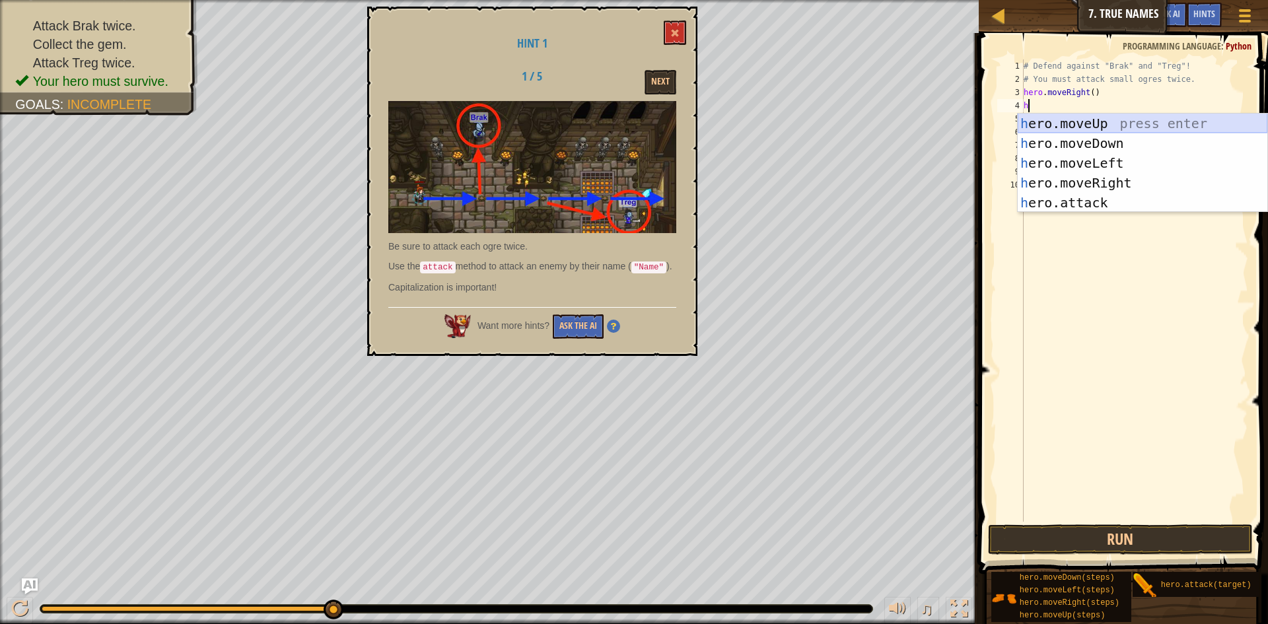
click at [1100, 120] on div "h ero.moveUp press enter h ero.moveDown press enter h ero.moveLeft press enter …" at bounding box center [1143, 183] width 250 height 139
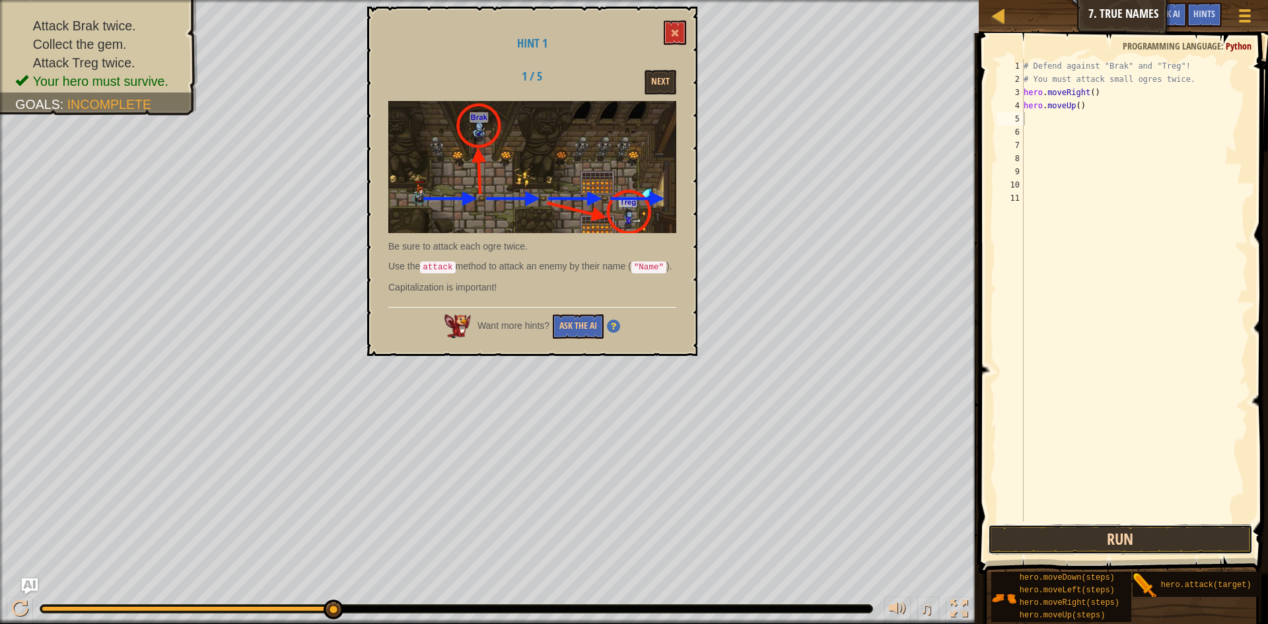
click at [1078, 540] on button "Run" at bounding box center [1120, 539] width 265 height 30
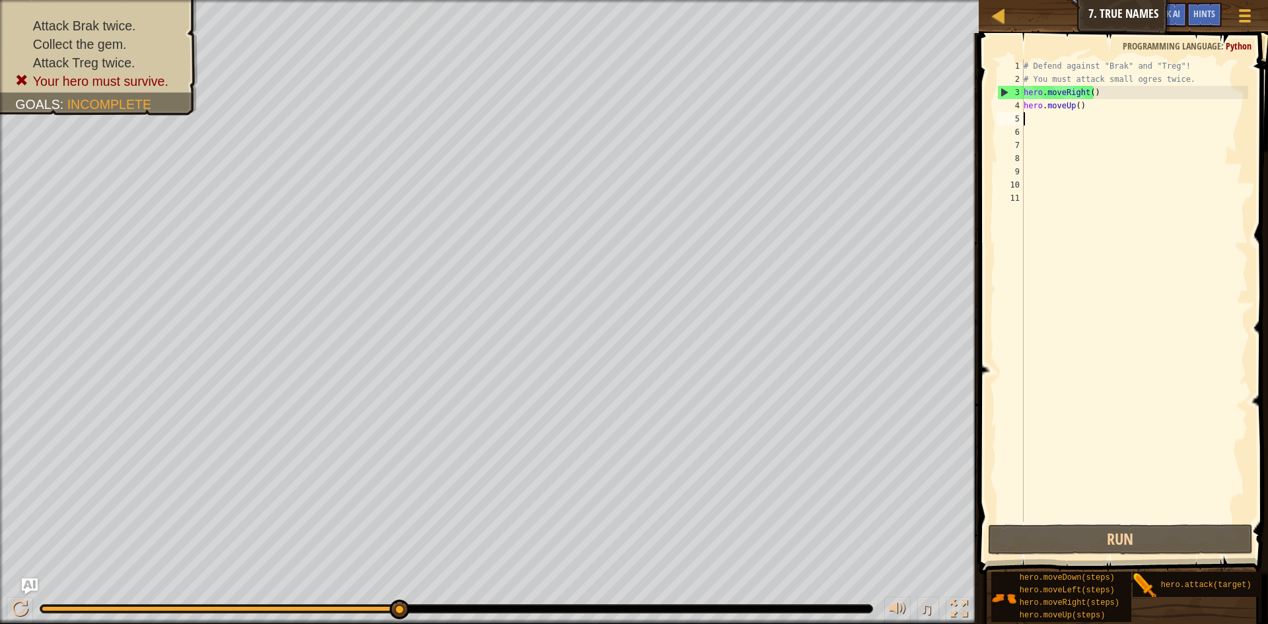
click at [1123, 90] on div "# Defend against "Brak" and "Treg"! # You must attack small ogres twice. hero .…" at bounding box center [1135, 303] width 228 height 489
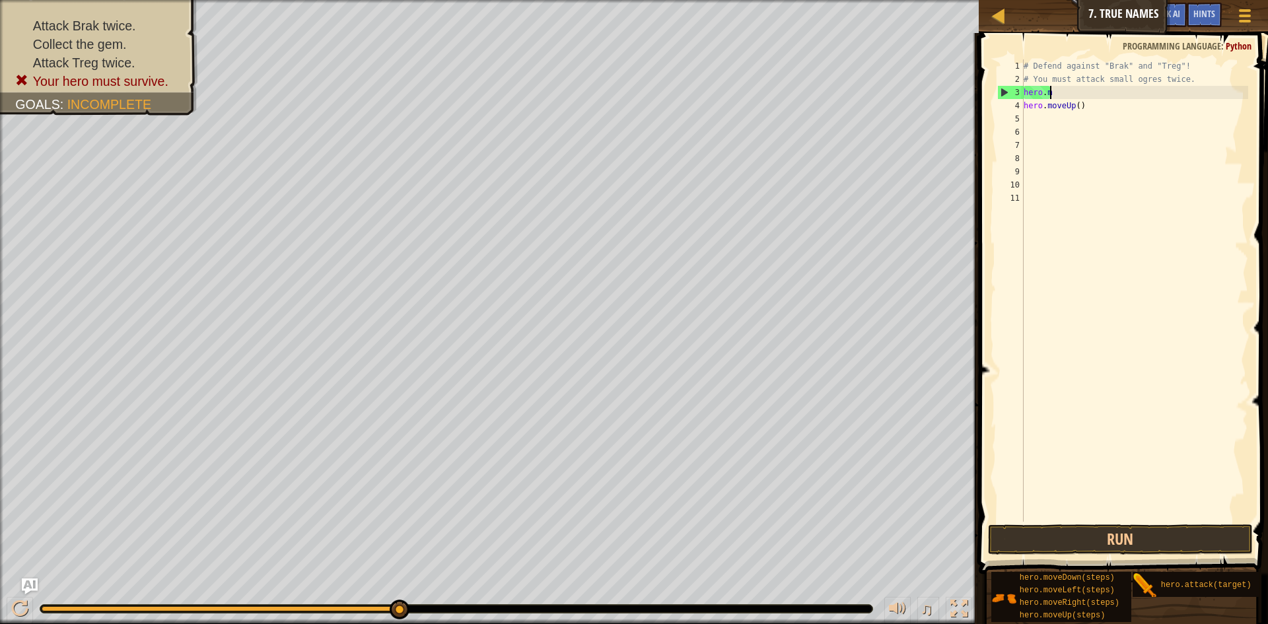
type textarea "h"
click at [1115, 106] on div "# Defend against "Brak" and "Treg"! # You must attack small ogres twice. hero .…" at bounding box center [1135, 303] width 228 height 489
type textarea "h"
click at [1189, 528] on button "Run" at bounding box center [1120, 539] width 265 height 30
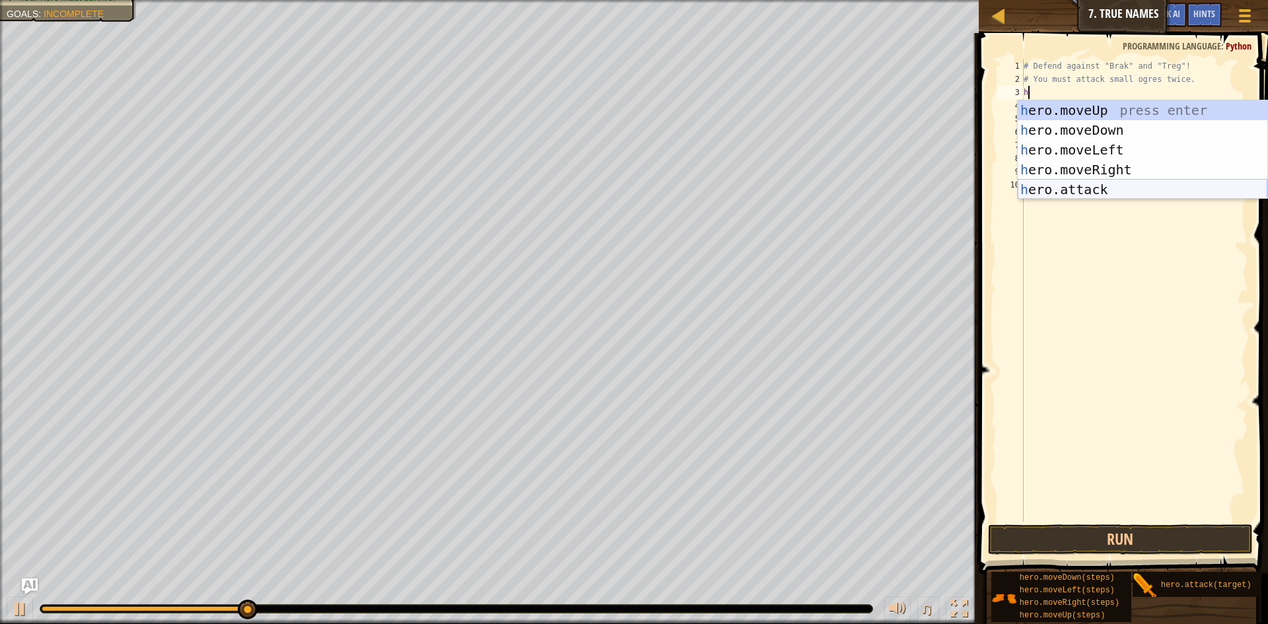
click at [1105, 187] on div "h ero.moveUp press enter h ero.moveDown press enter h ero.moveLeft press enter …" at bounding box center [1143, 169] width 250 height 139
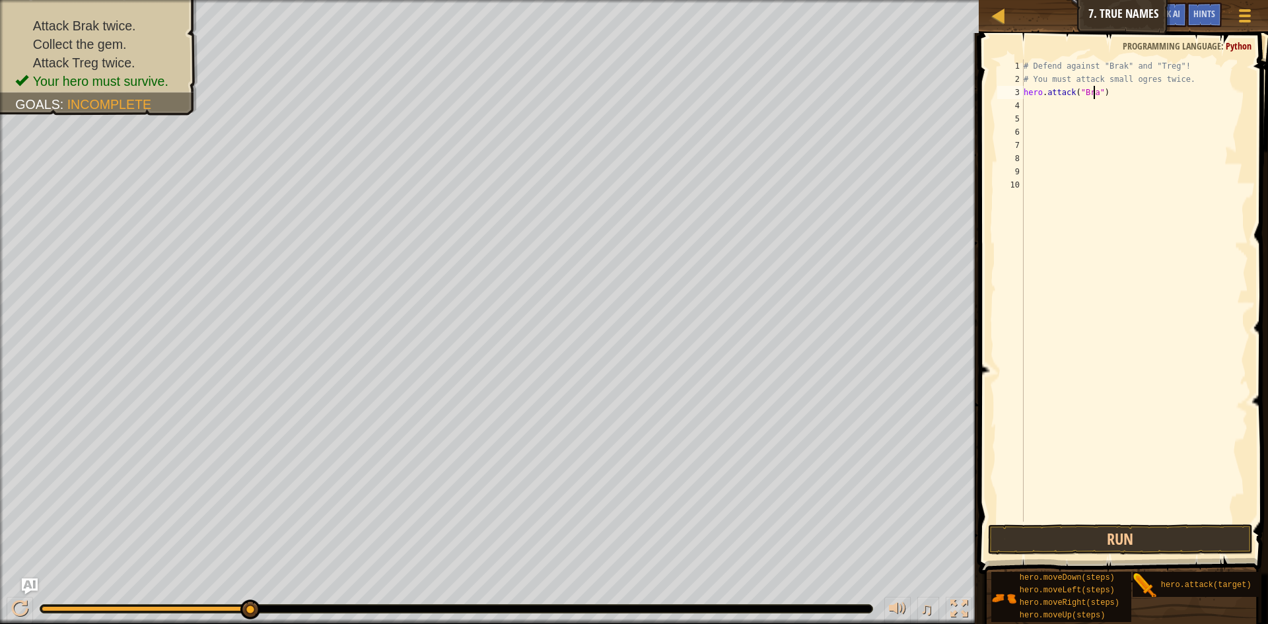
scroll to position [6, 6]
type textarea "hero.attack("Brak")"
click at [1049, 96] on div "# Defend against "Brak" and "Treg"! # You must attack small ogres twice. hero .…" at bounding box center [1135, 303] width 228 height 489
click at [1016, 106] on div "4" at bounding box center [1010, 105] width 26 height 13
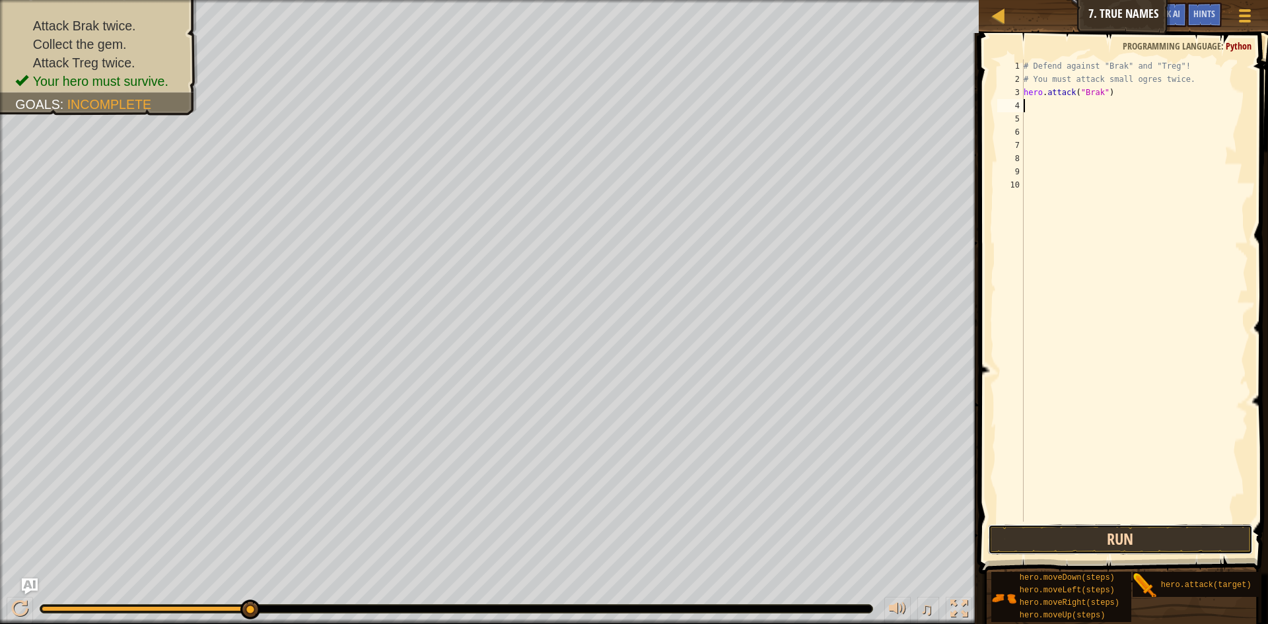
drag, startPoint x: 1175, startPoint y: 534, endPoint x: 1169, endPoint y: 527, distance: 9.3
click at [1175, 533] on button "Run" at bounding box center [1120, 539] width 265 height 30
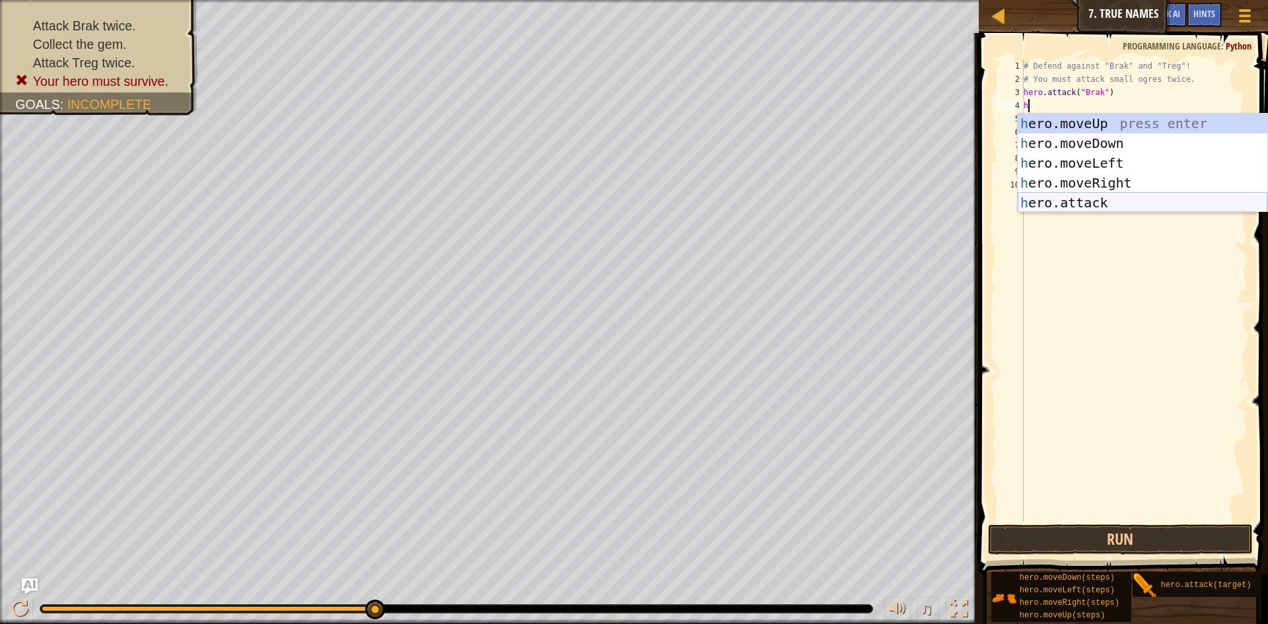
drag, startPoint x: 1103, startPoint y: 197, endPoint x: 1106, endPoint y: 179, distance: 18.0
click at [1106, 182] on div "h ero.moveUp press enter h ero.moveDown press enter h ero.moveLeft press enter …" at bounding box center [1143, 183] width 250 height 139
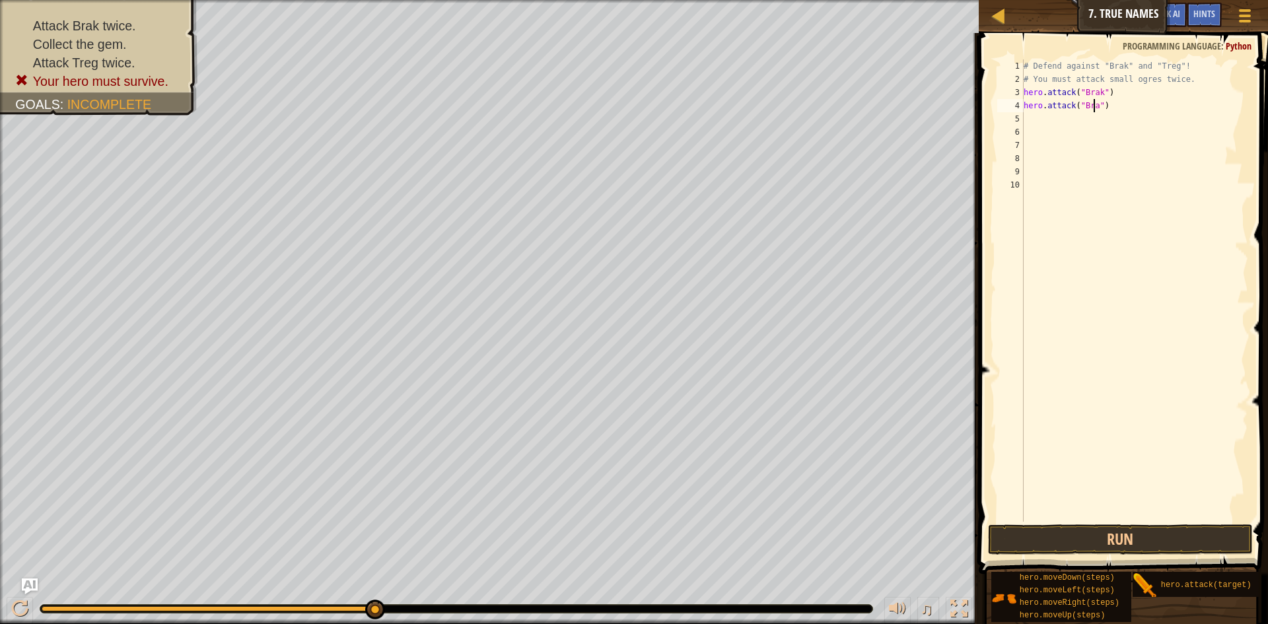
scroll to position [6, 6]
type textarea "hero.attack("Brak")"
click at [1029, 115] on div "# Defend against "Brak" and "Treg"! # You must attack small ogres twice. hero .…" at bounding box center [1135, 303] width 228 height 489
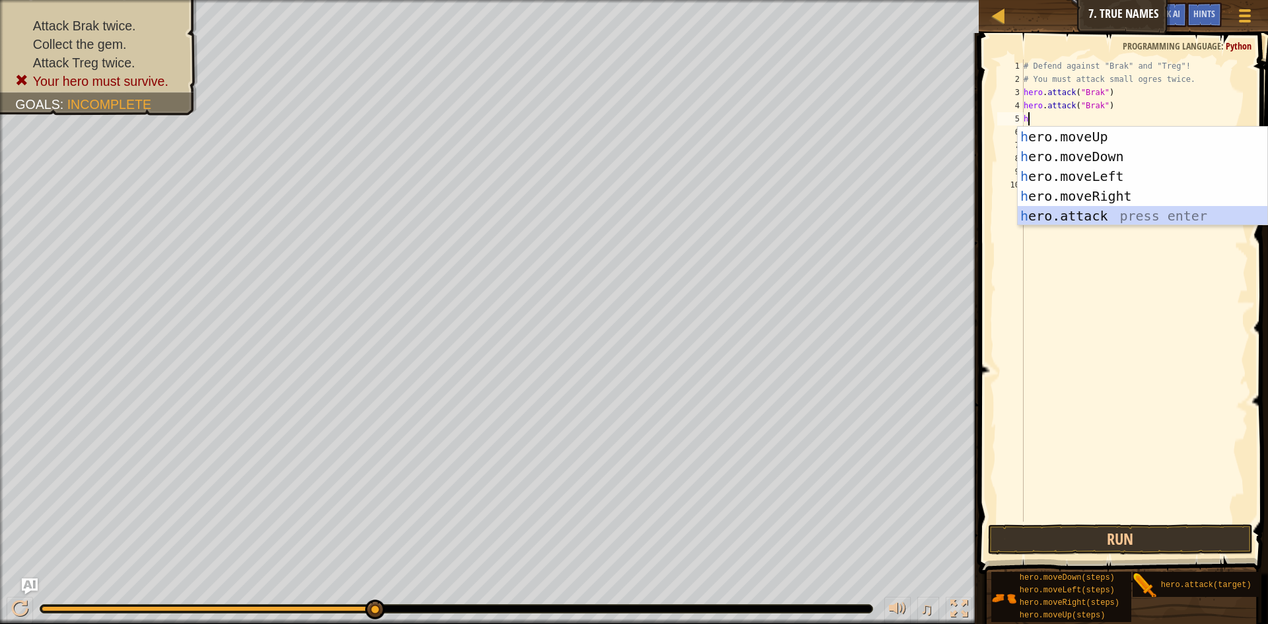
click at [1081, 215] on div "h ero.moveUp press enter h ero.moveDown press enter h ero.moveLeft press enter …" at bounding box center [1143, 196] width 250 height 139
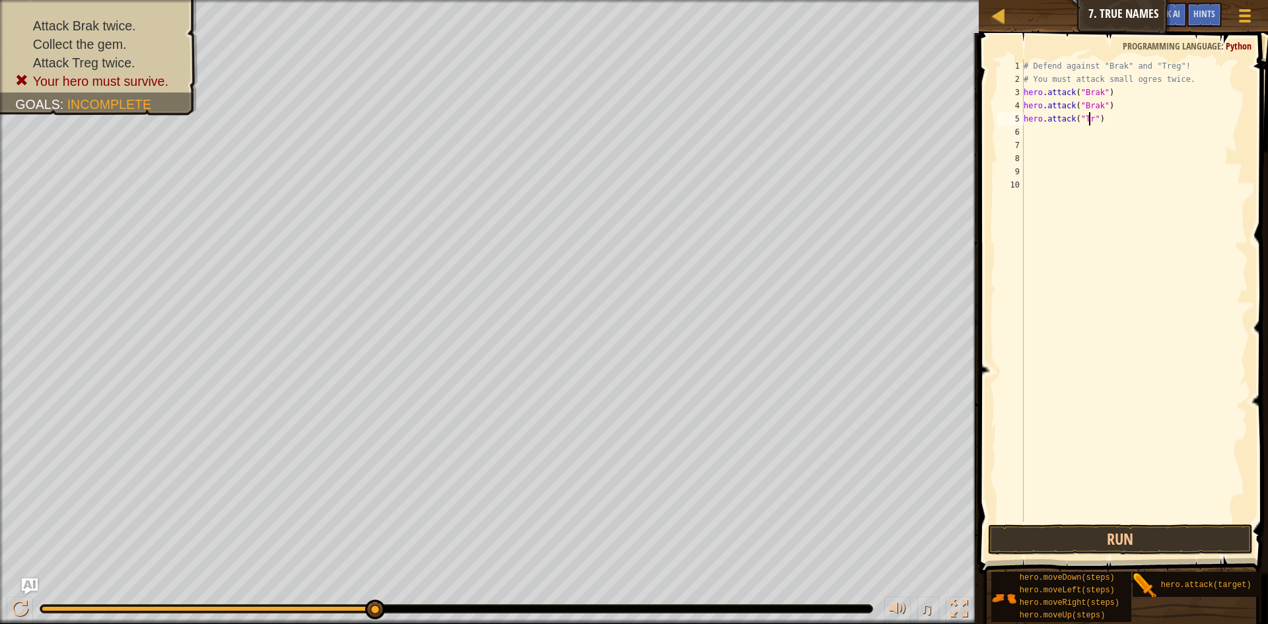
scroll to position [6, 6]
type textarea "hero.attack("Treg")"
click at [1030, 136] on div "# Defend against "Brak" and "Treg"! # You must attack small ogres twice. hero .…" at bounding box center [1135, 303] width 228 height 489
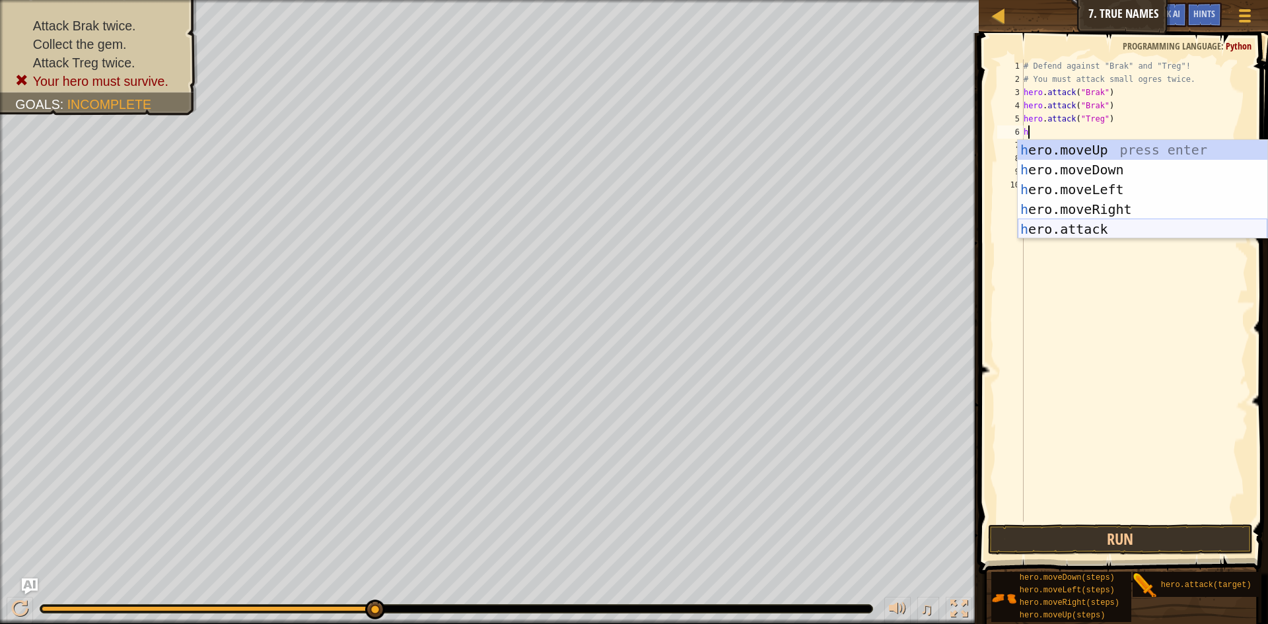
click at [1171, 222] on div "h ero.moveUp press enter h ero.moveDown press enter h ero.moveLeft press enter …" at bounding box center [1143, 209] width 250 height 139
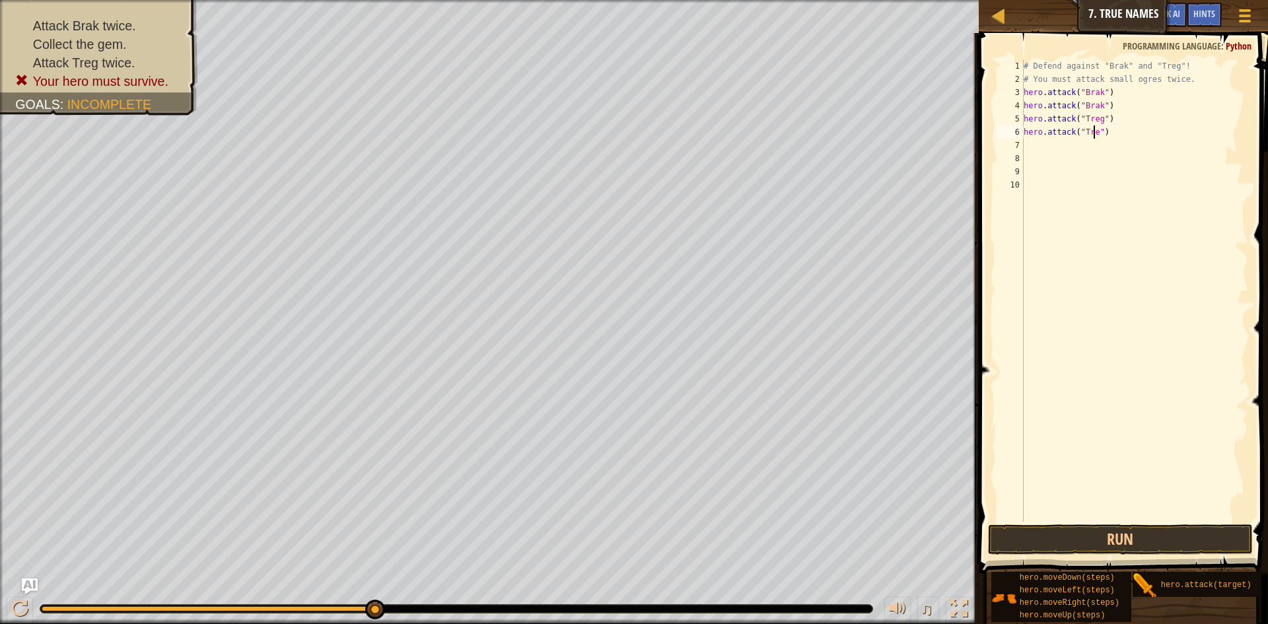
scroll to position [6, 6]
type textarea "hero.attack("Treg")"
click at [1138, 535] on button "Run" at bounding box center [1120, 539] width 265 height 30
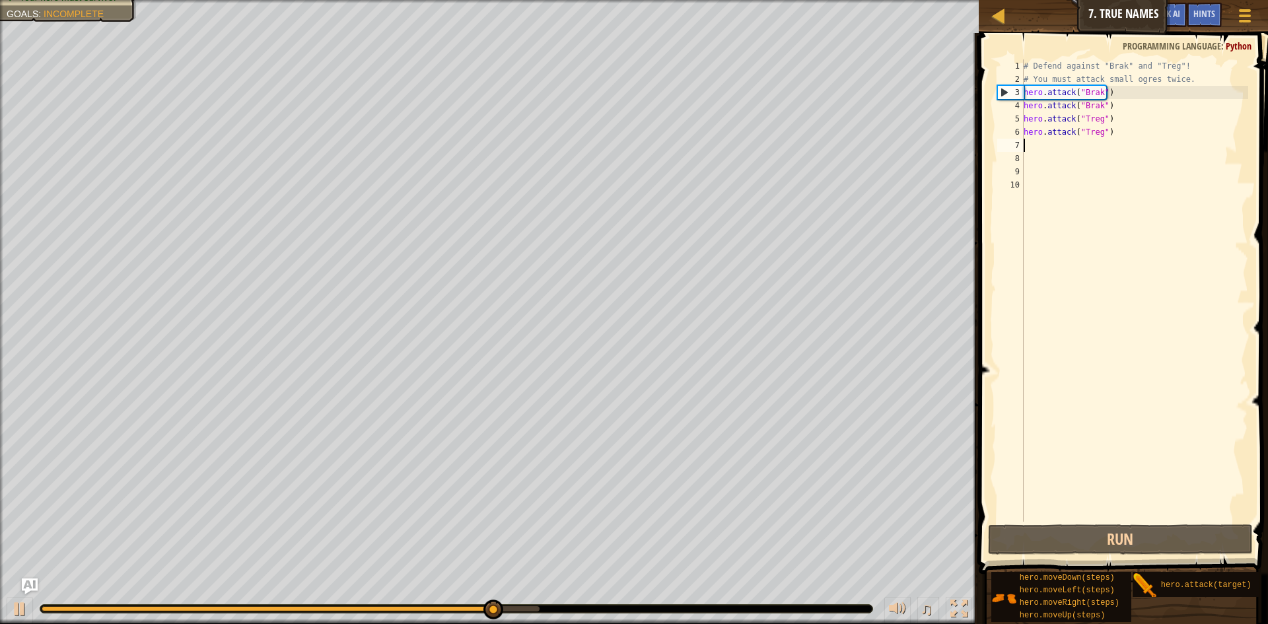
click at [1029, 142] on div "# Defend against "Brak" and "Treg"! # You must attack small ogres twice. hero .…" at bounding box center [1135, 303] width 228 height 489
type textarea "h"
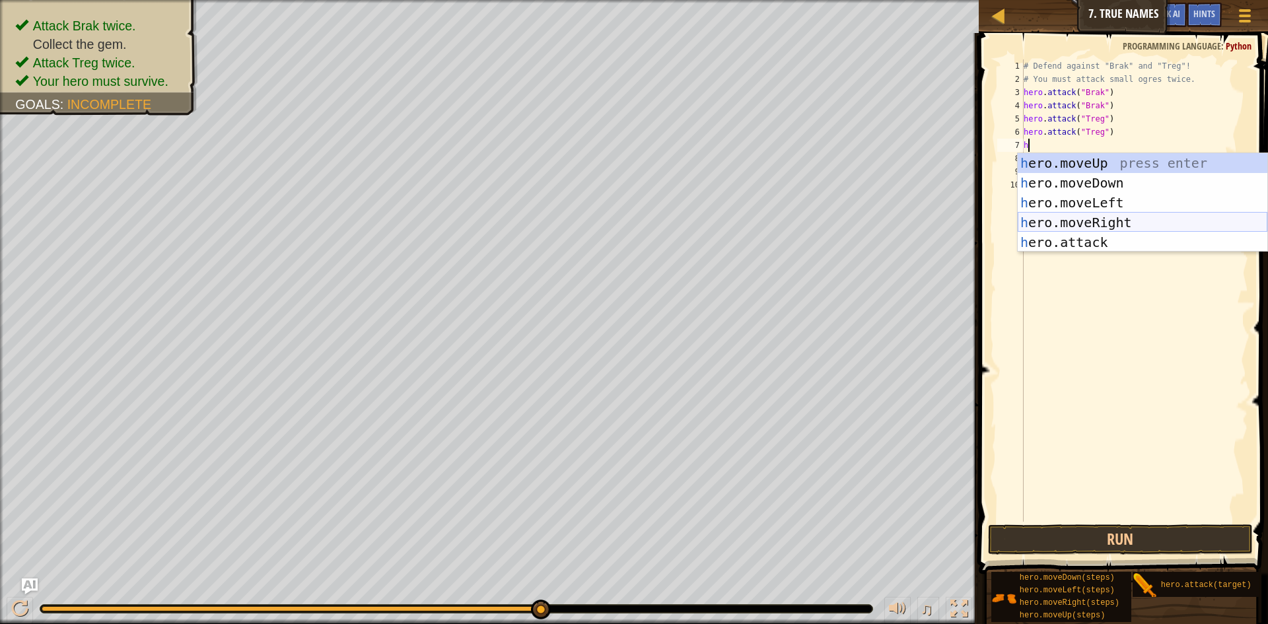
click at [1091, 219] on div "h ero.moveUp press enter h ero.moveDown press enter h ero.moveLeft press enter …" at bounding box center [1143, 222] width 250 height 139
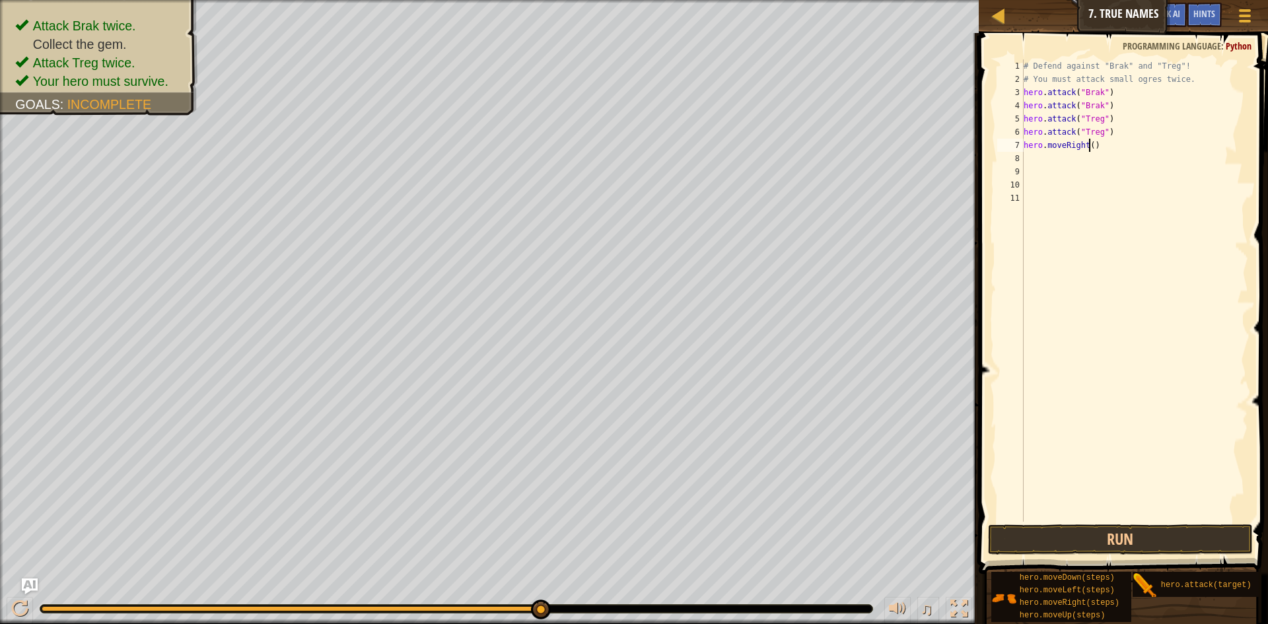
click at [1087, 145] on div "# Defend against "Brak" and "Treg"! # You must attack small ogres twice. hero .…" at bounding box center [1135, 303] width 228 height 489
type textarea "hero.moveRight(2)"
click at [1121, 542] on button "Run" at bounding box center [1120, 539] width 265 height 30
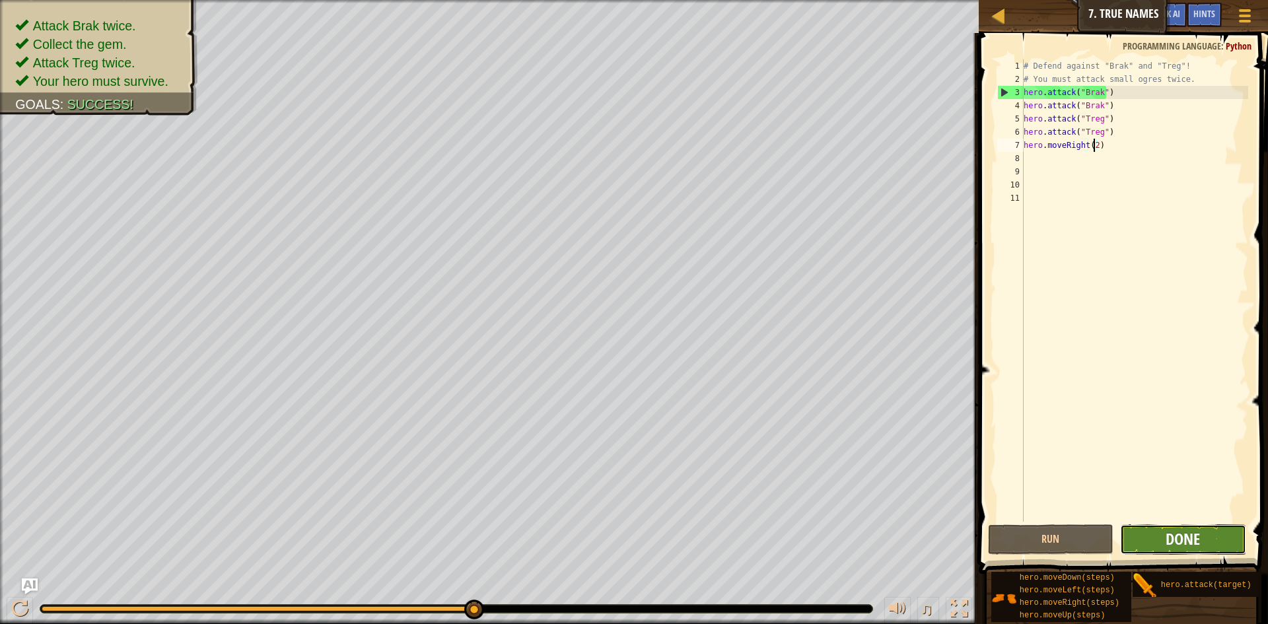
click at [1191, 533] on span "Done" at bounding box center [1183, 538] width 34 height 21
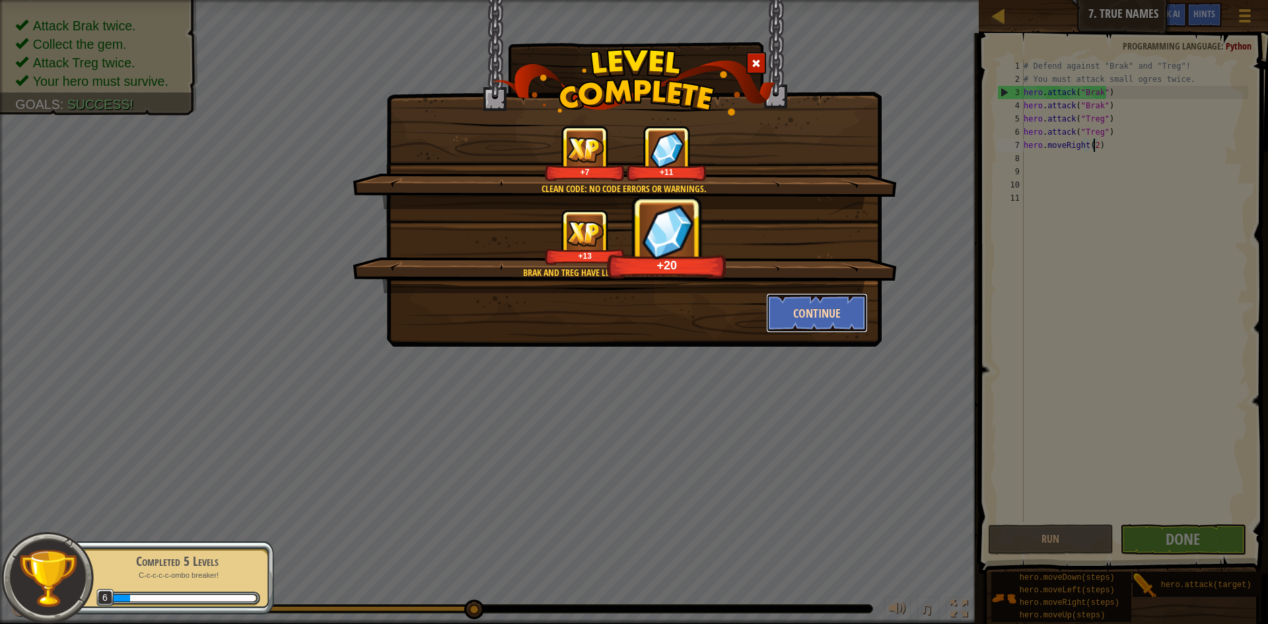
click at [809, 315] on button "Continue" at bounding box center [817, 313] width 102 height 40
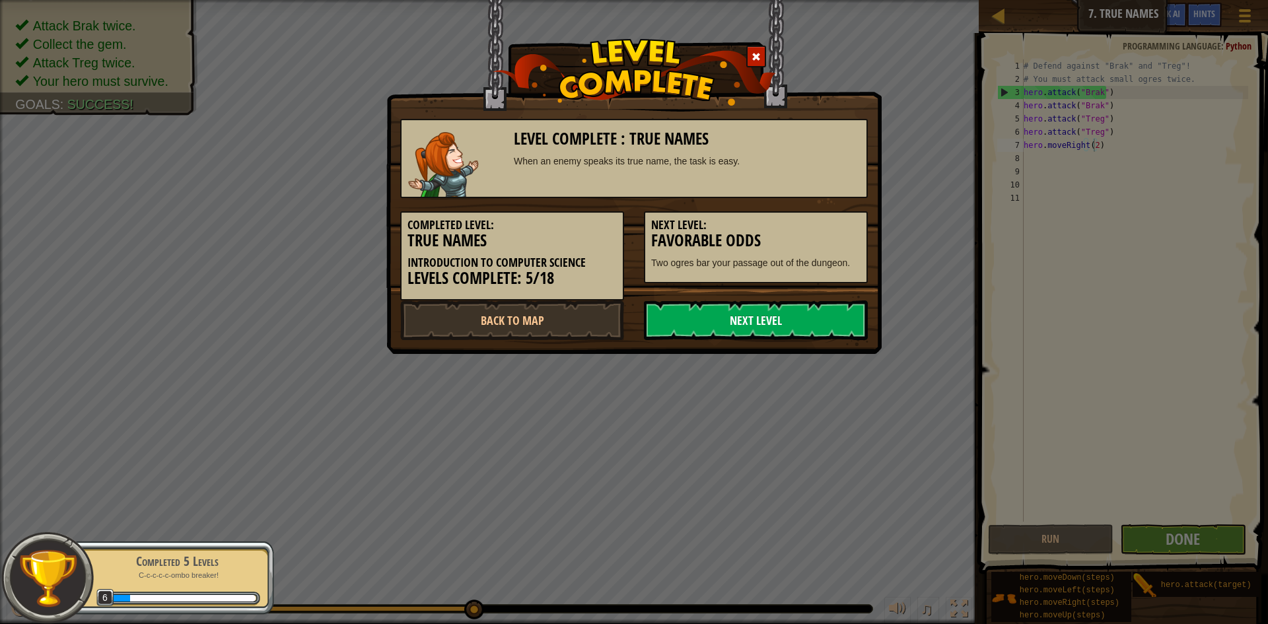
click at [781, 309] on link "Next Level" at bounding box center [756, 320] width 224 height 40
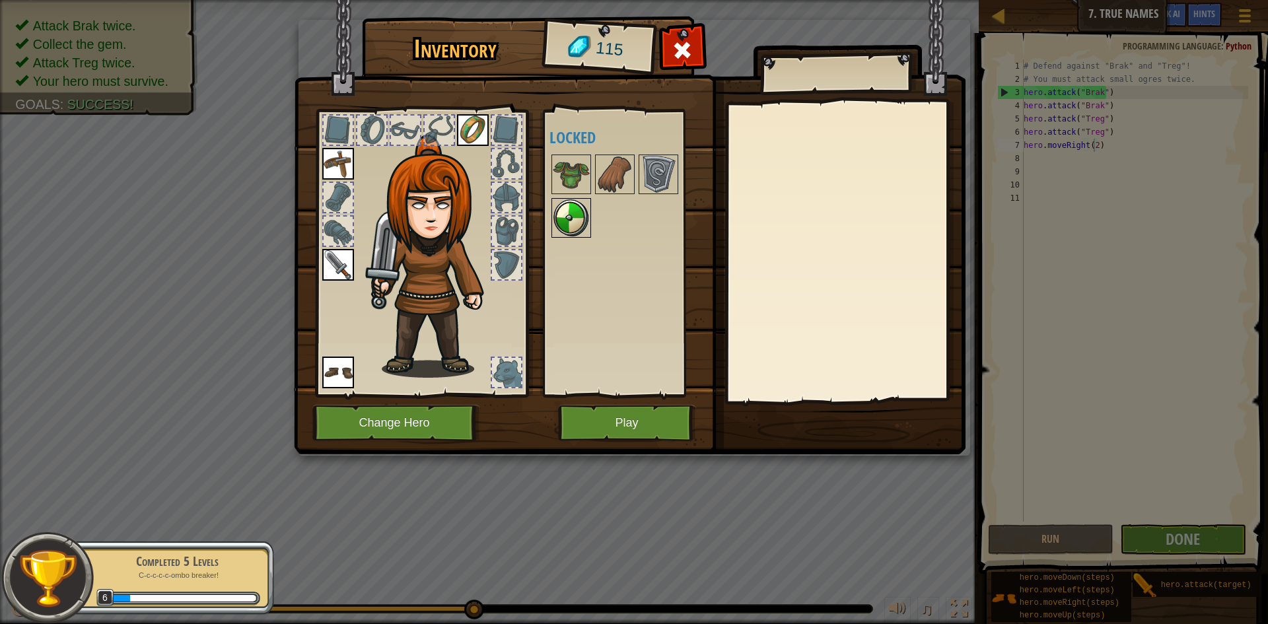
click at [561, 232] on img at bounding box center [571, 217] width 37 height 37
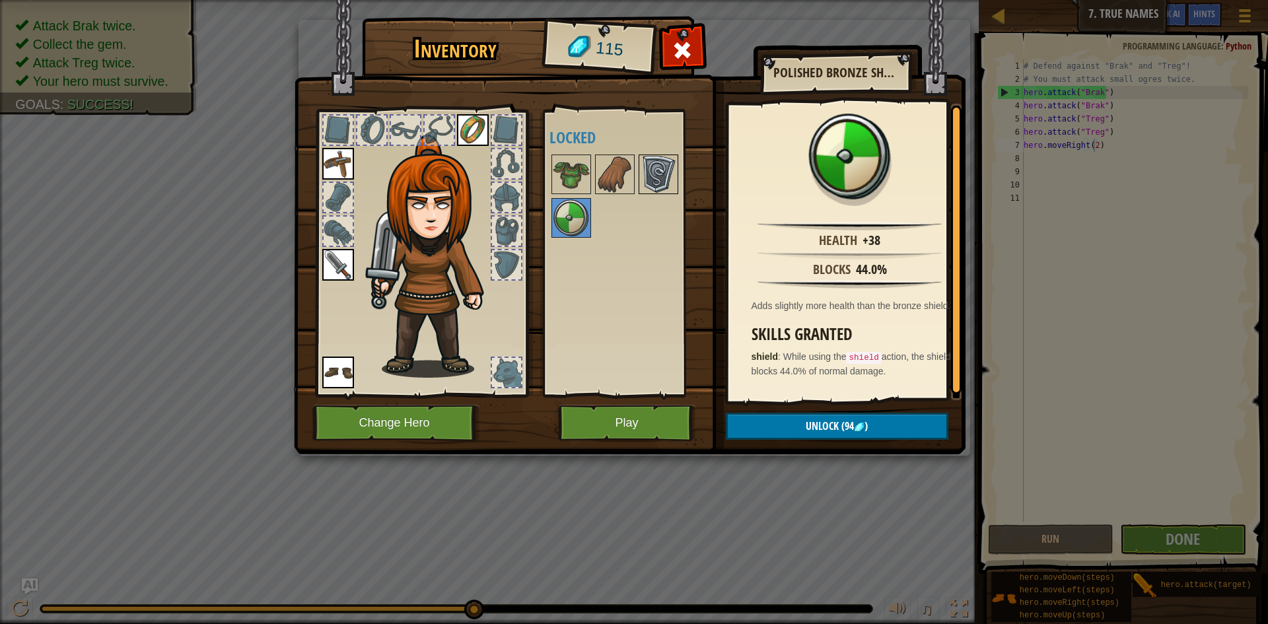
click at [659, 164] on img at bounding box center [658, 174] width 37 height 37
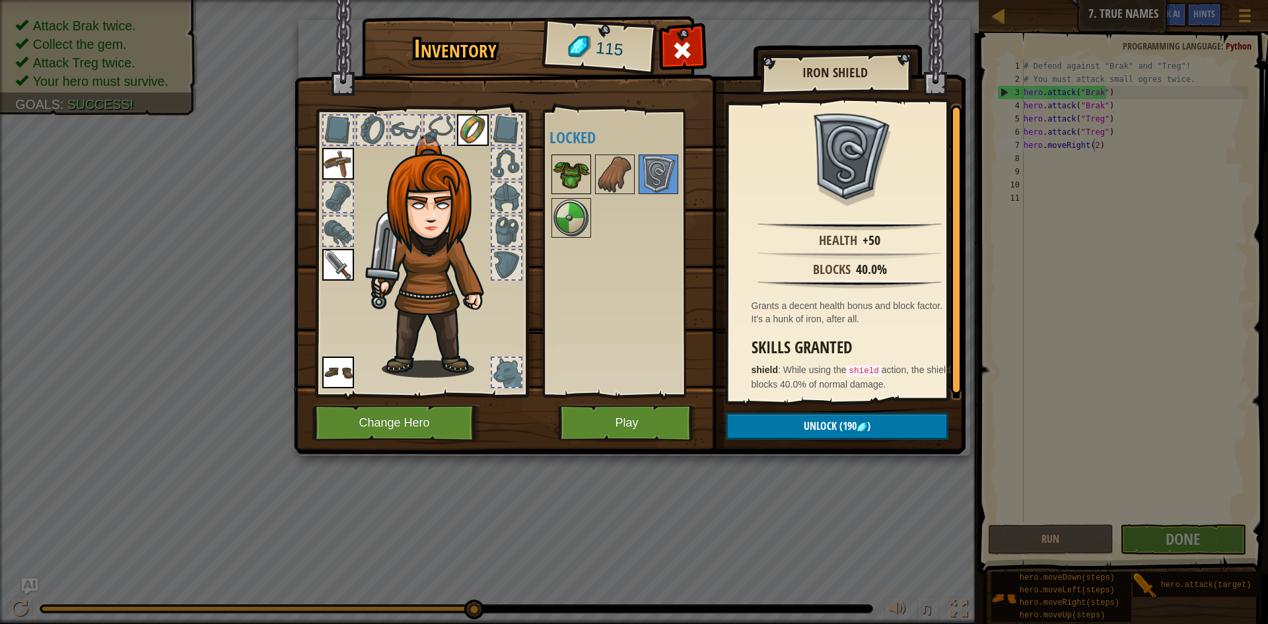
click at [575, 175] on img at bounding box center [571, 174] width 37 height 37
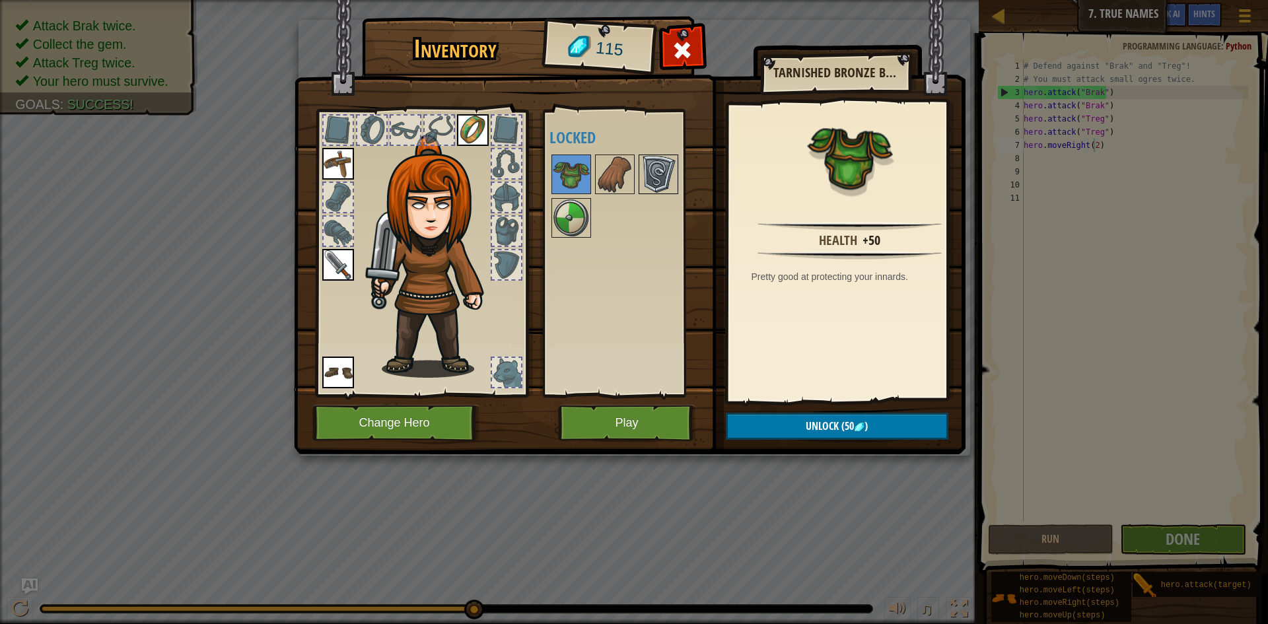
click at [650, 176] on img at bounding box center [658, 174] width 37 height 37
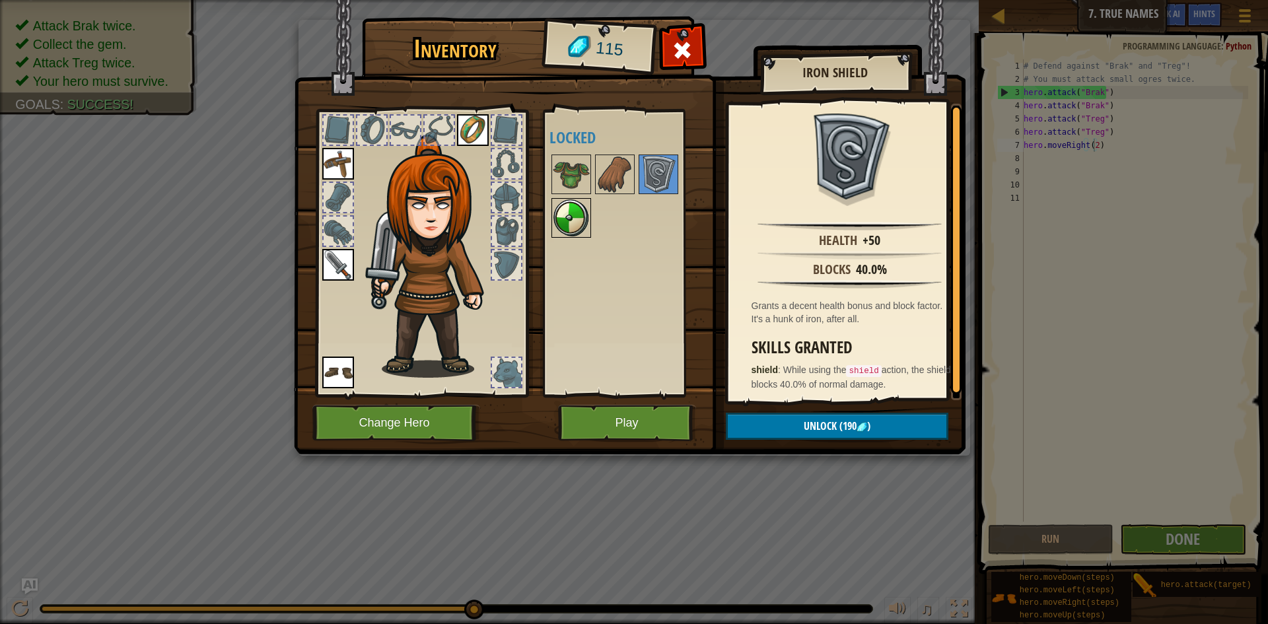
click at [551, 223] on div at bounding box center [571, 218] width 40 height 40
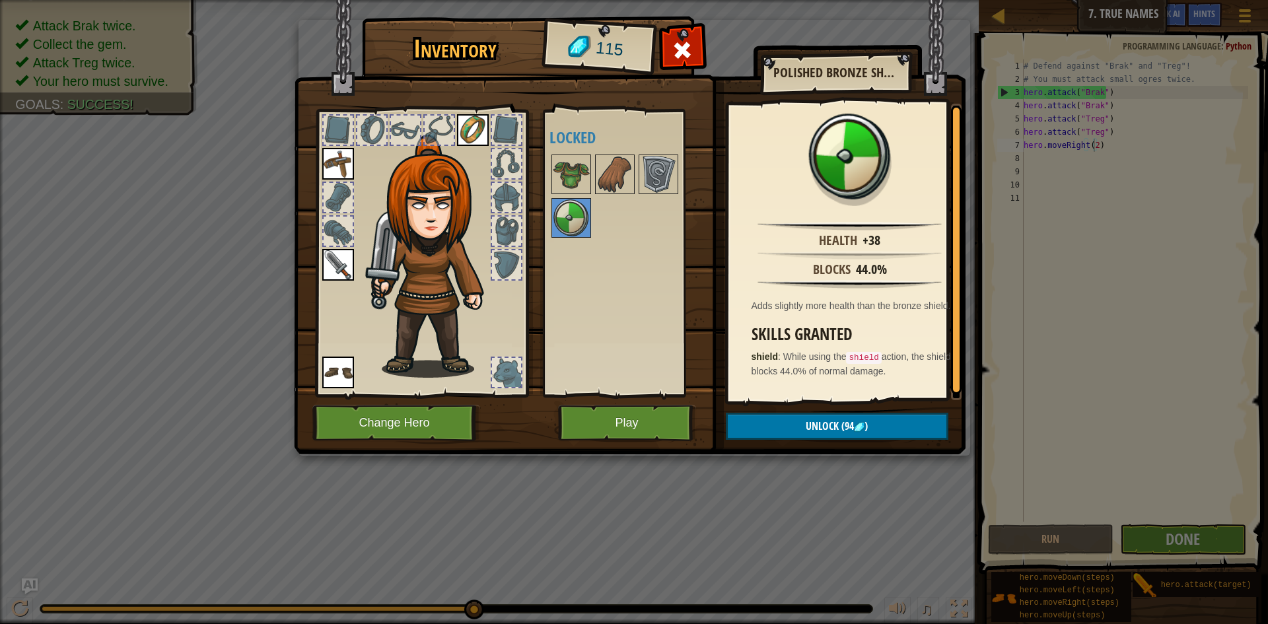
click at [800, 477] on div "Inventory 115 Available Equip Equip Equip Equip (double-click to equip) Locked …" at bounding box center [634, 312] width 1268 height 624
click at [788, 431] on button "Unlock (94 )" at bounding box center [837, 426] width 223 height 27
click at [856, 420] on button "Confirm" at bounding box center [837, 426] width 223 height 27
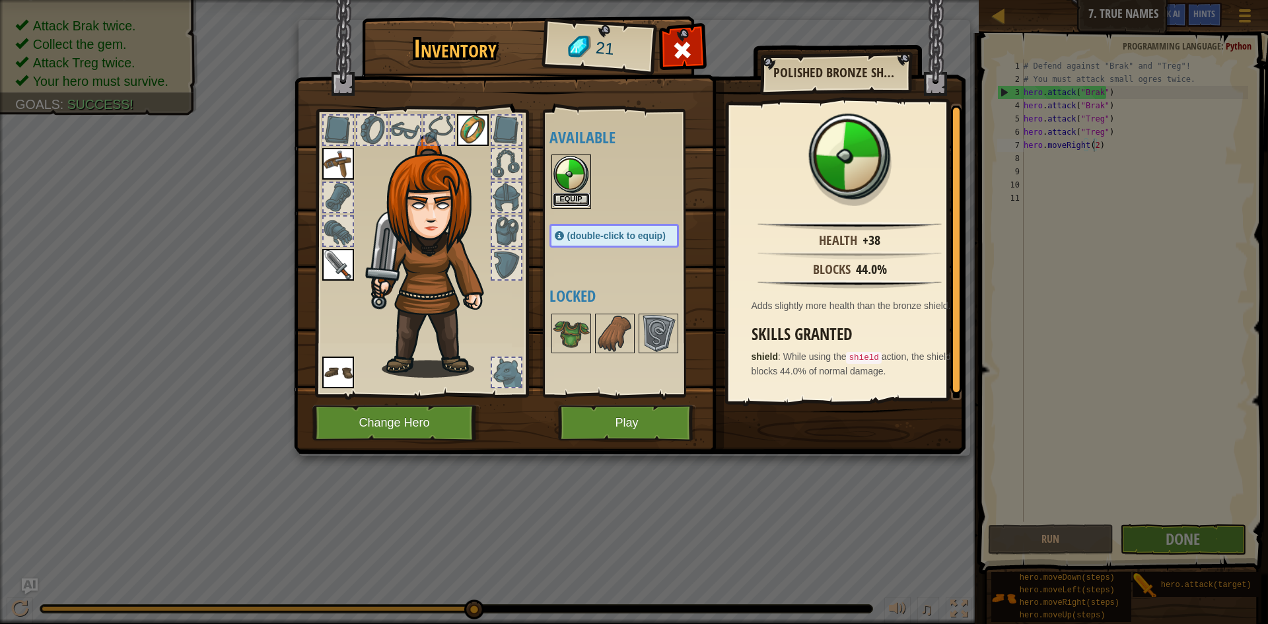
click at [576, 193] on button "Equip" at bounding box center [571, 200] width 37 height 14
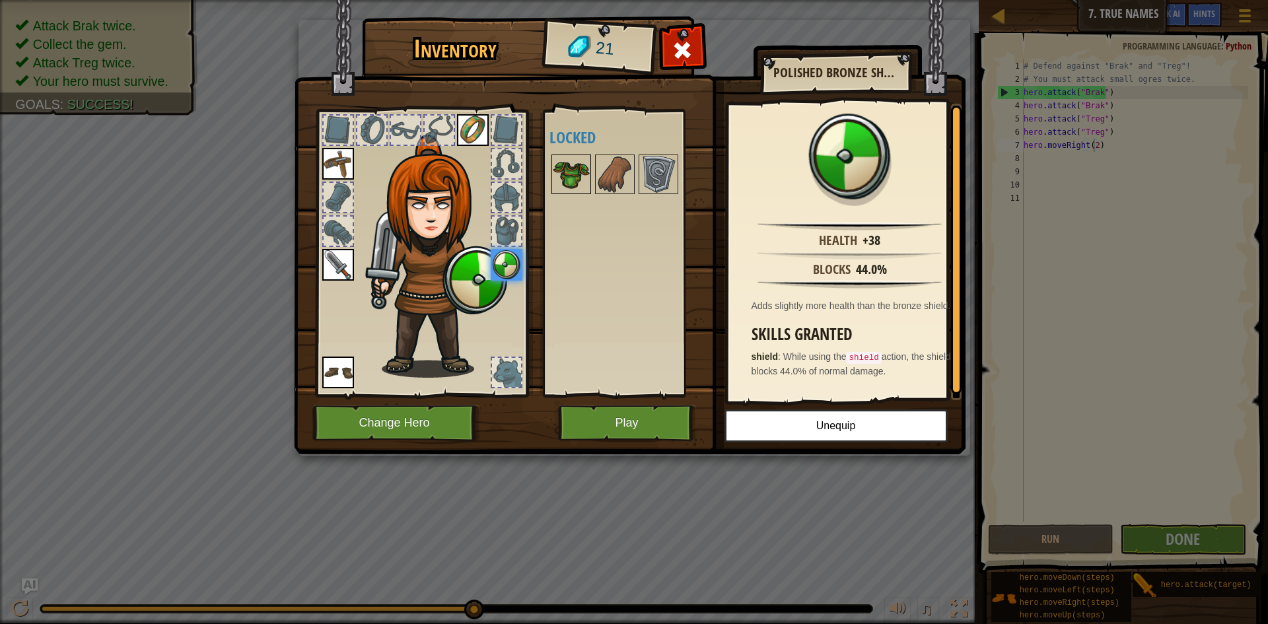
click at [565, 160] on img at bounding box center [571, 174] width 37 height 37
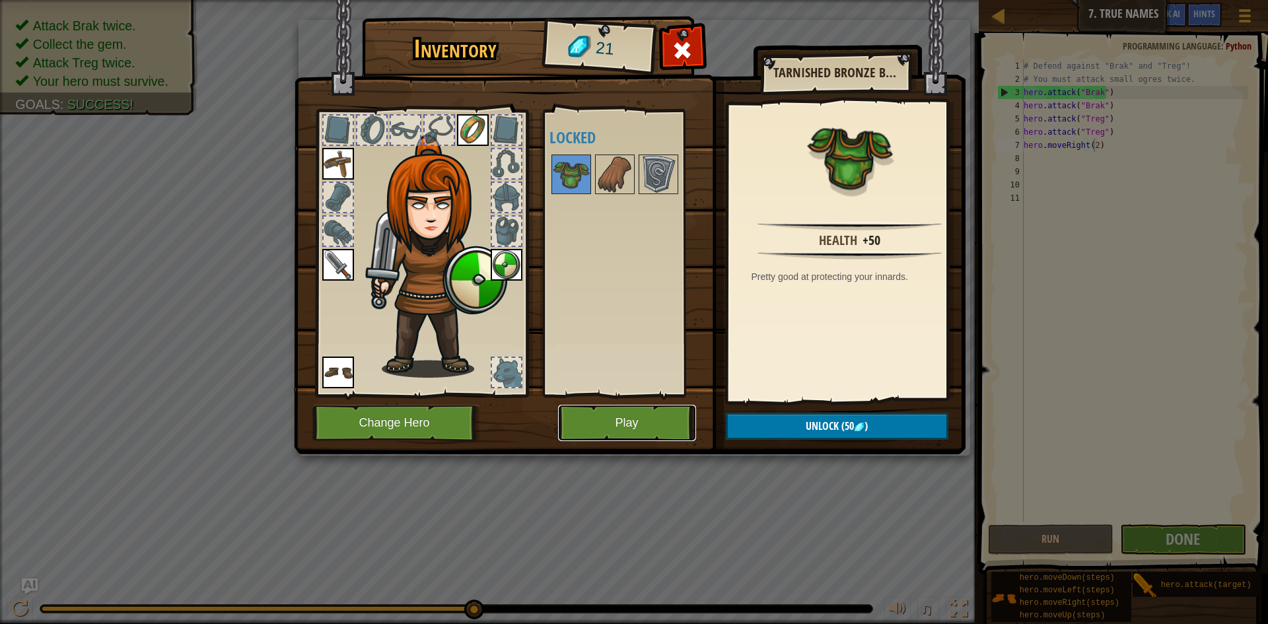
click at [608, 413] on button "Play" at bounding box center [627, 423] width 138 height 36
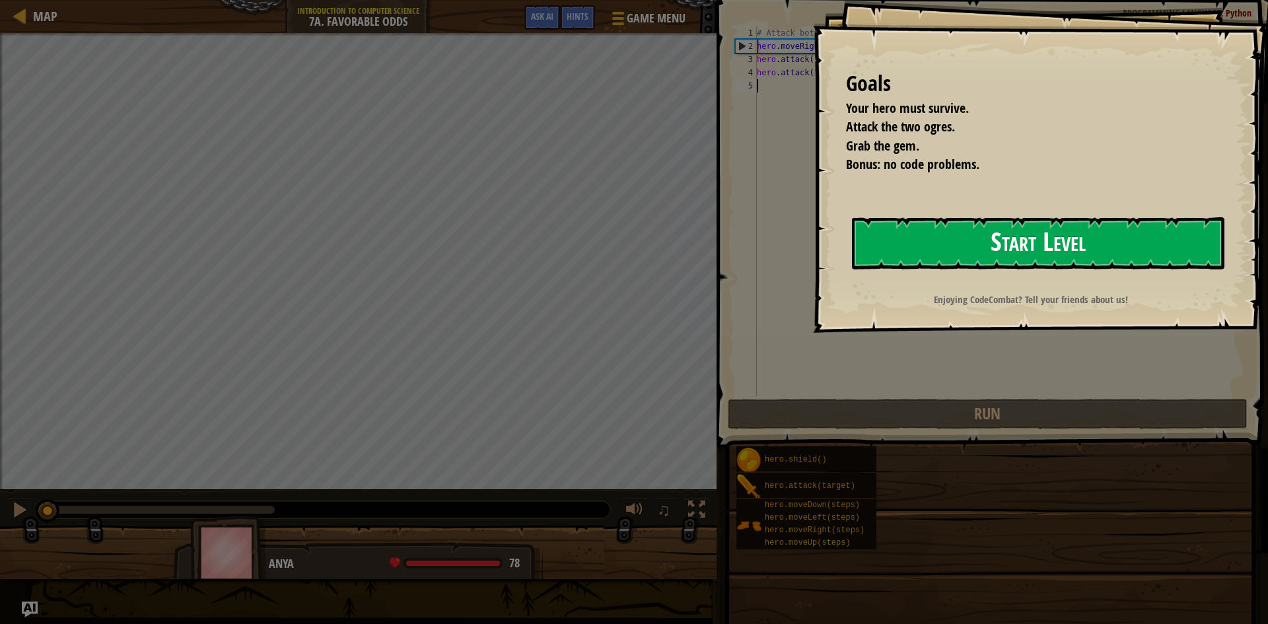
click at [927, 217] on button "Start Level" at bounding box center [1038, 243] width 372 height 52
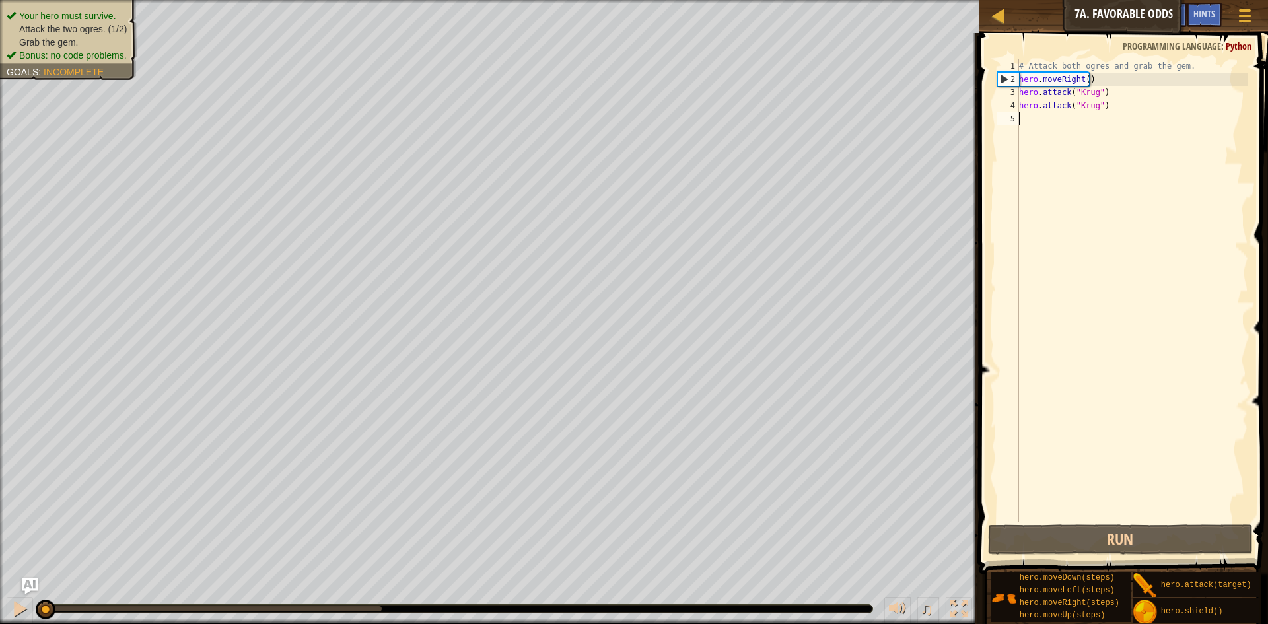
type textarea "h"
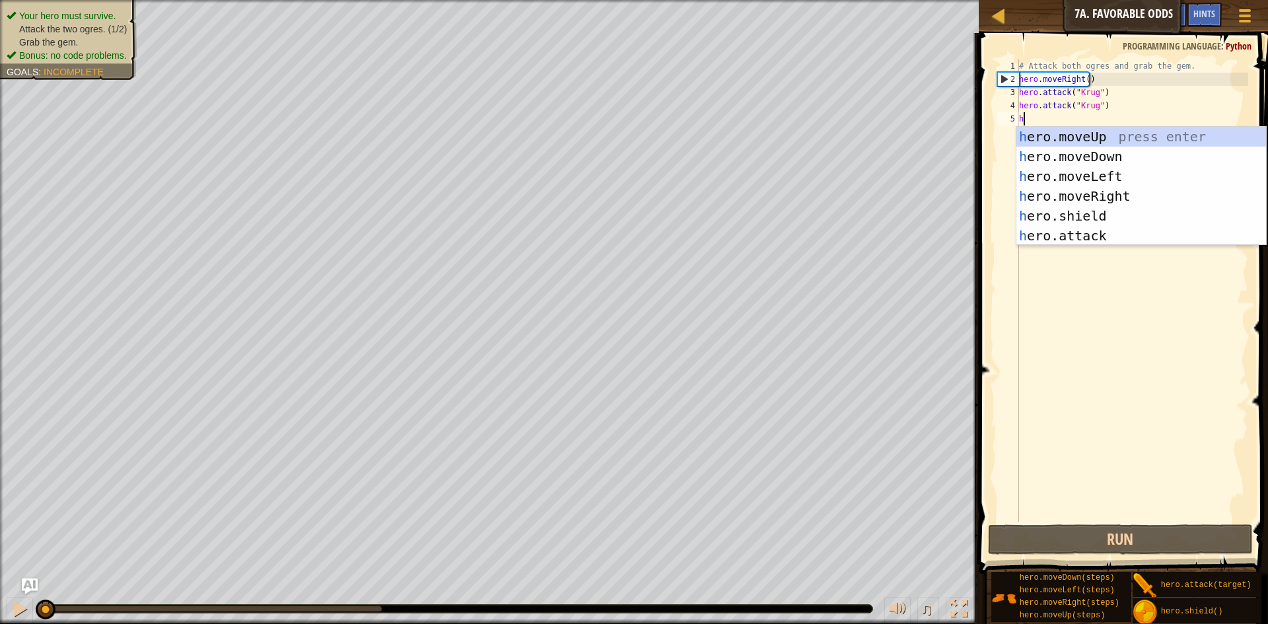
scroll to position [6, 0]
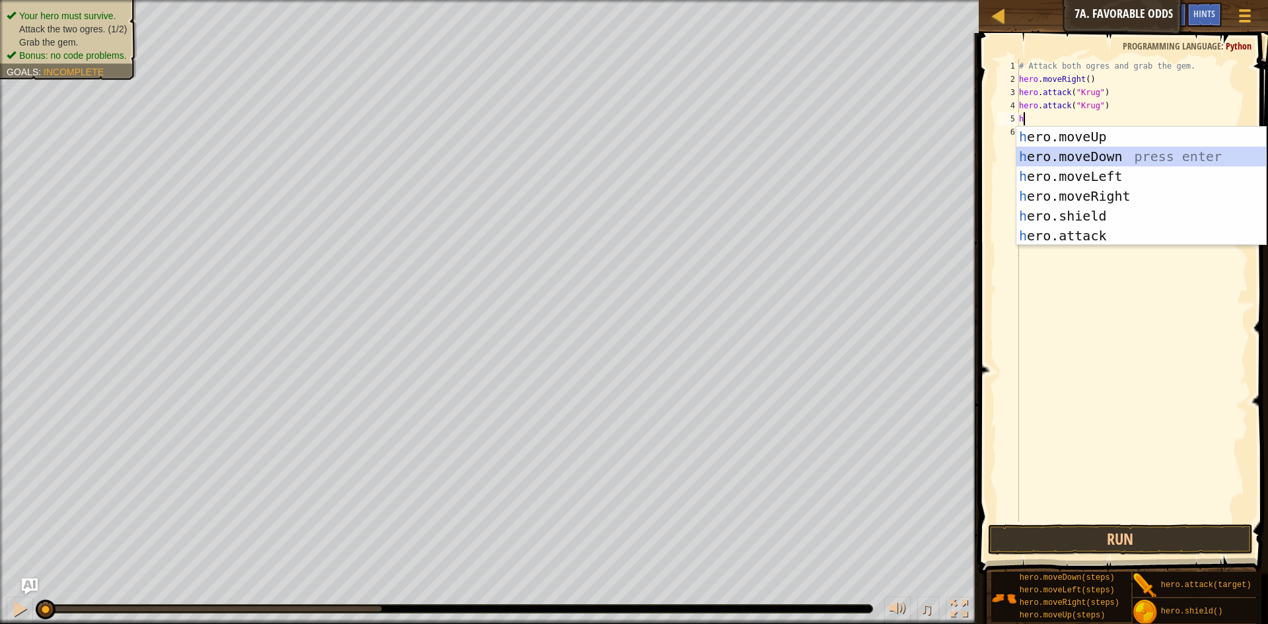
click at [1094, 159] on div "h ero.moveUp press enter h ero.moveDown press enter h ero.moveLeft press enter …" at bounding box center [1141, 206] width 250 height 158
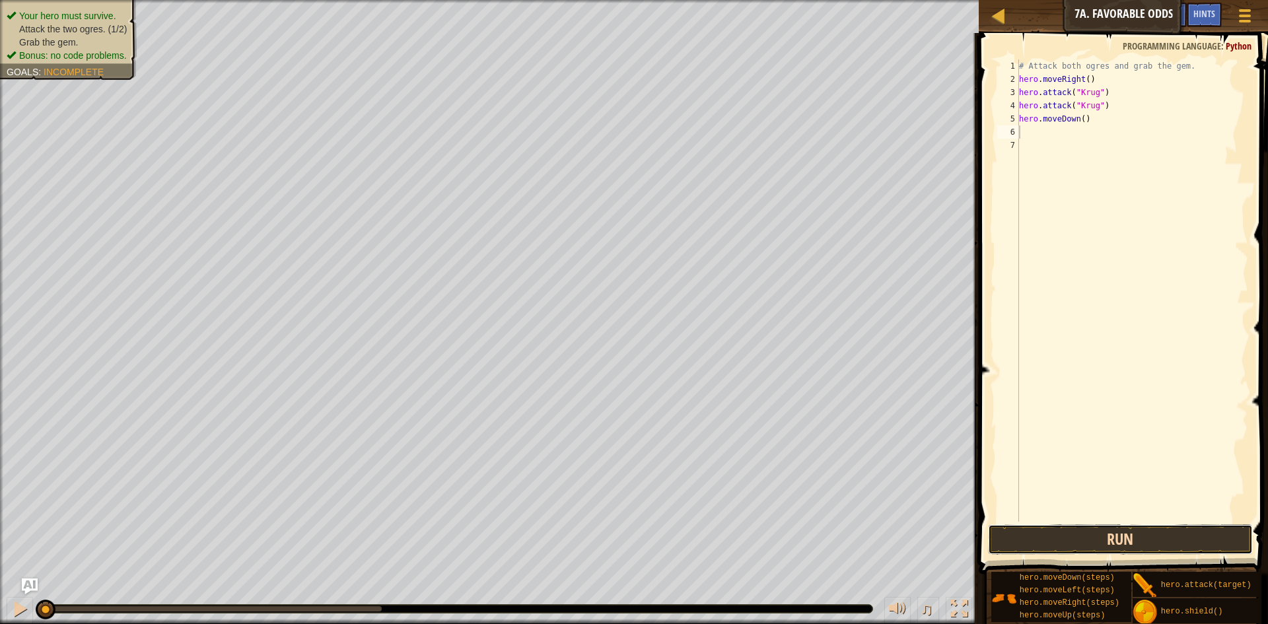
click at [1080, 540] on button "Run" at bounding box center [1120, 539] width 265 height 30
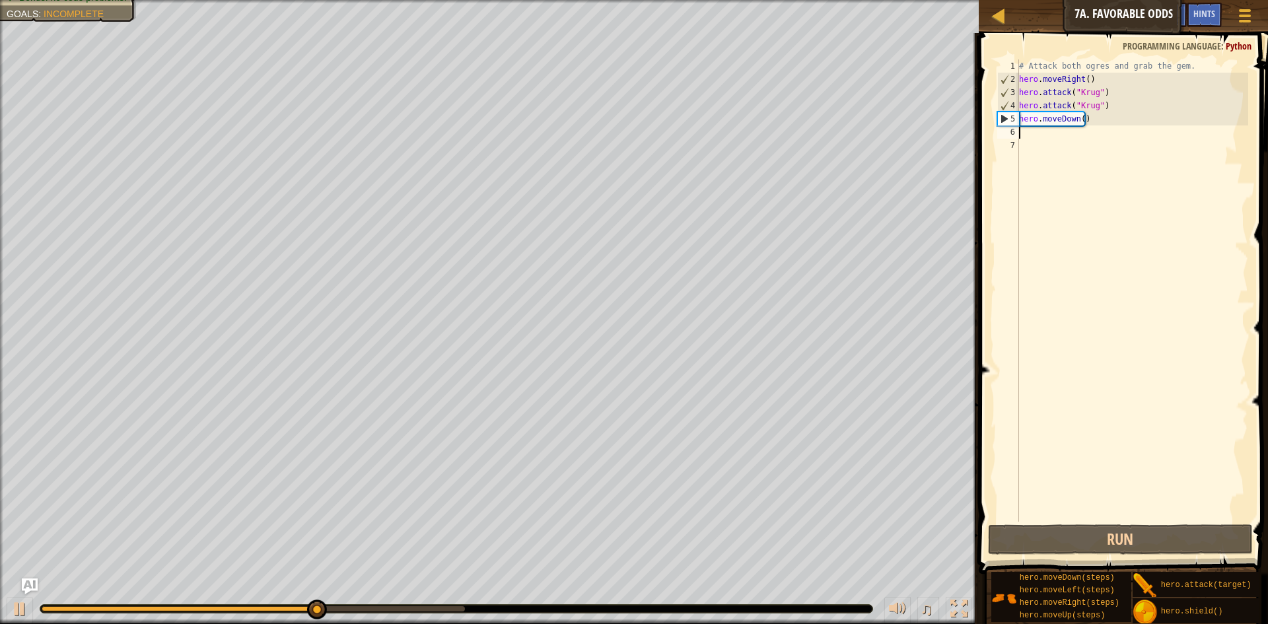
type textarea "m"
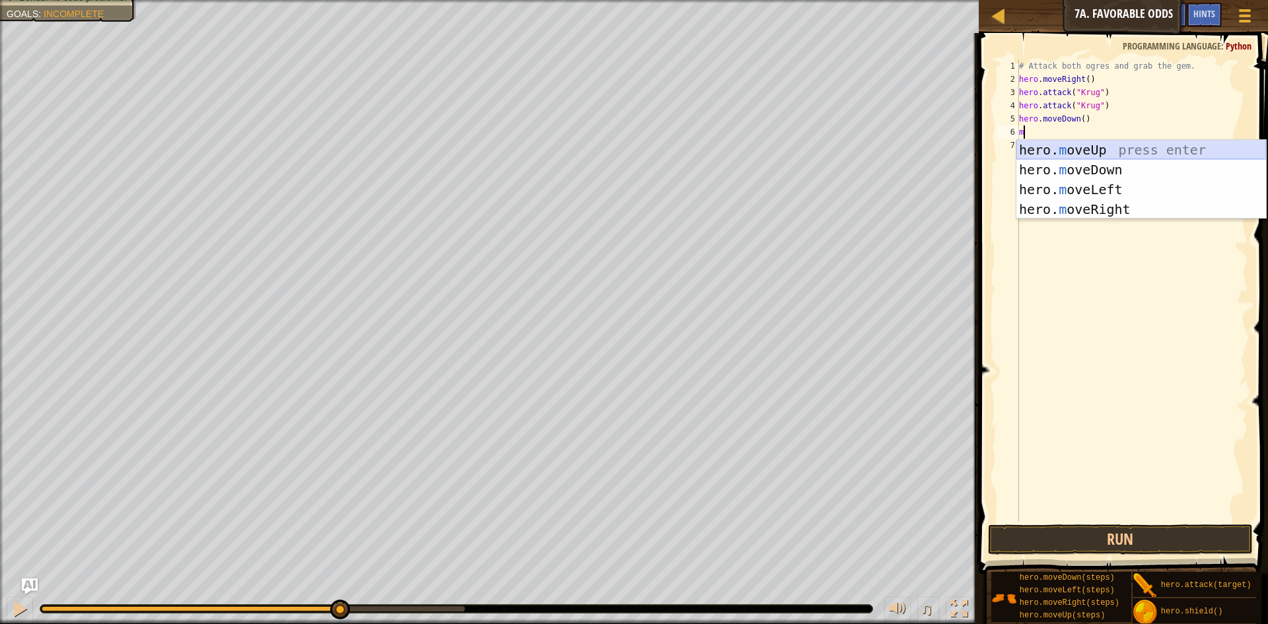
click at [1135, 144] on div "hero. m oveUp press enter hero. m oveDown press enter hero. m oveLeft press ent…" at bounding box center [1141, 199] width 250 height 119
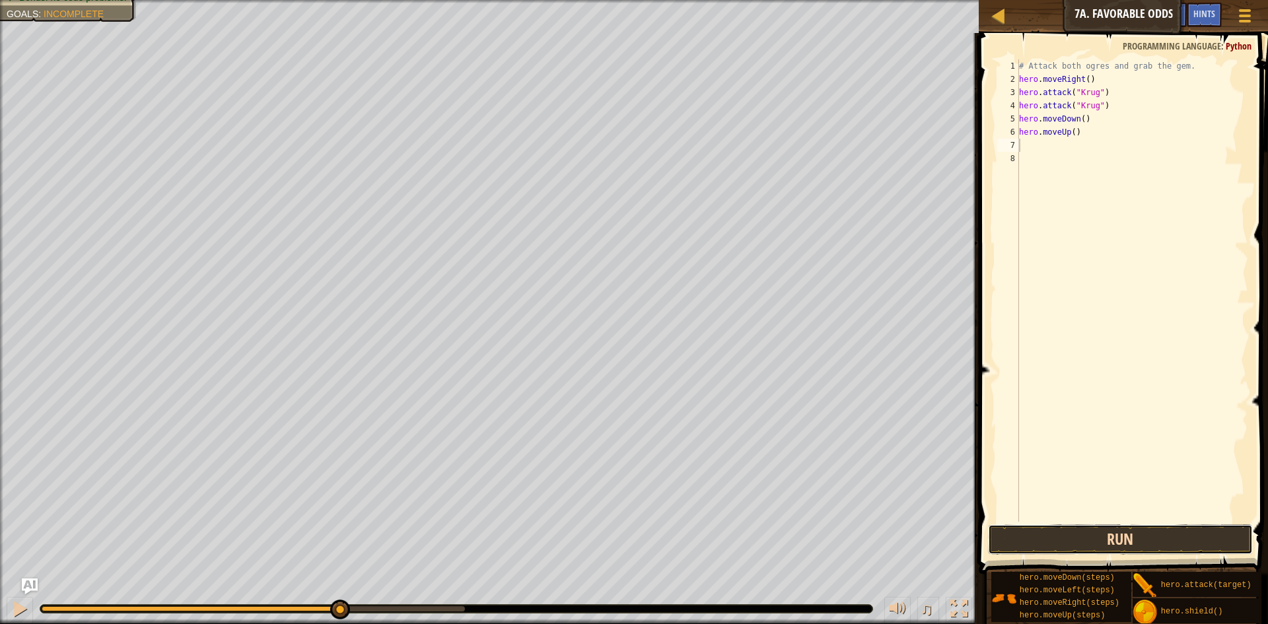
click at [1159, 539] on button "Run" at bounding box center [1120, 539] width 265 height 30
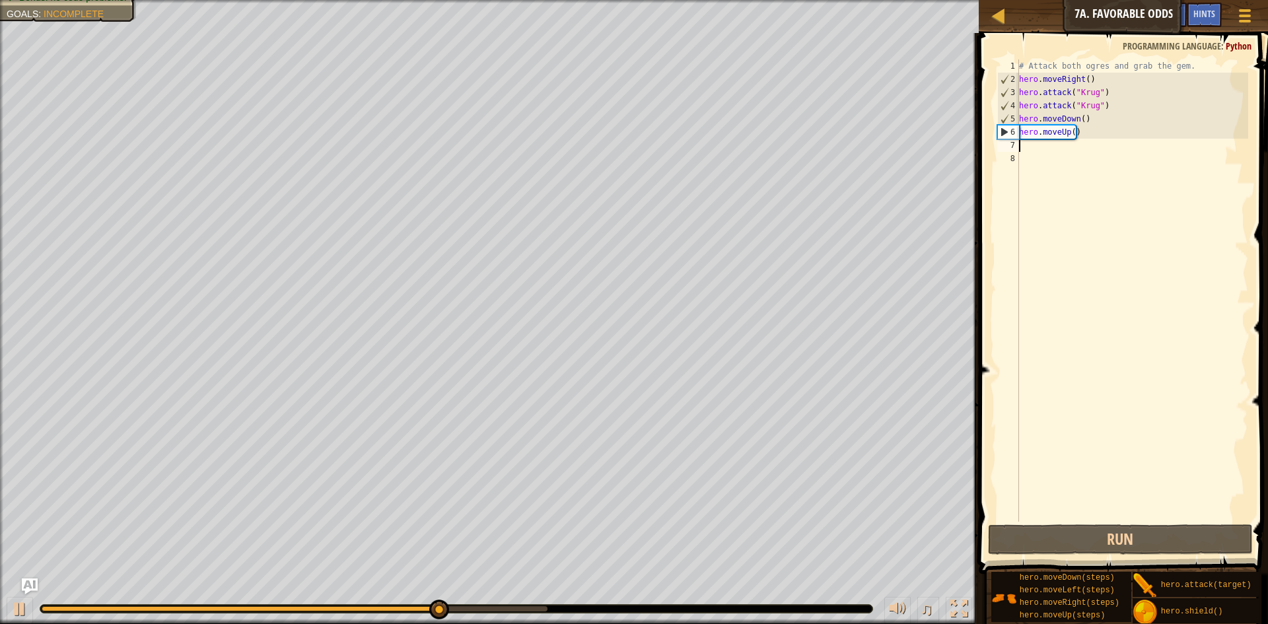
type textarea "m"
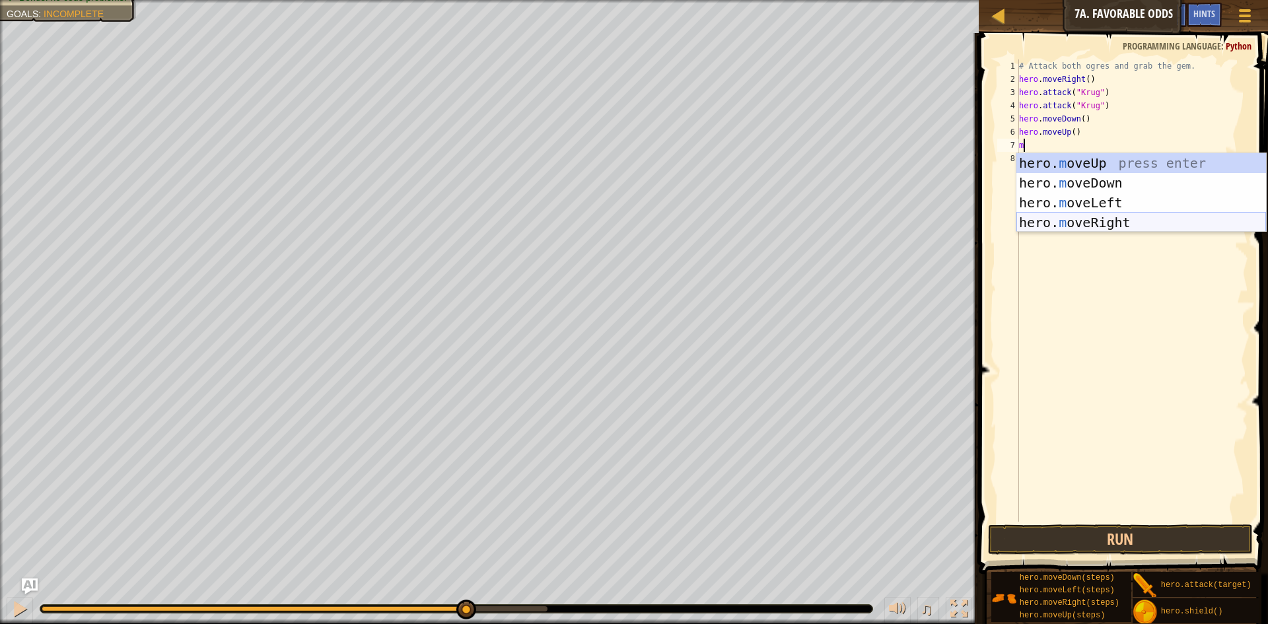
click at [1105, 217] on div "hero. m oveUp press enter hero. m oveDown press enter hero. m oveLeft press ent…" at bounding box center [1141, 212] width 250 height 119
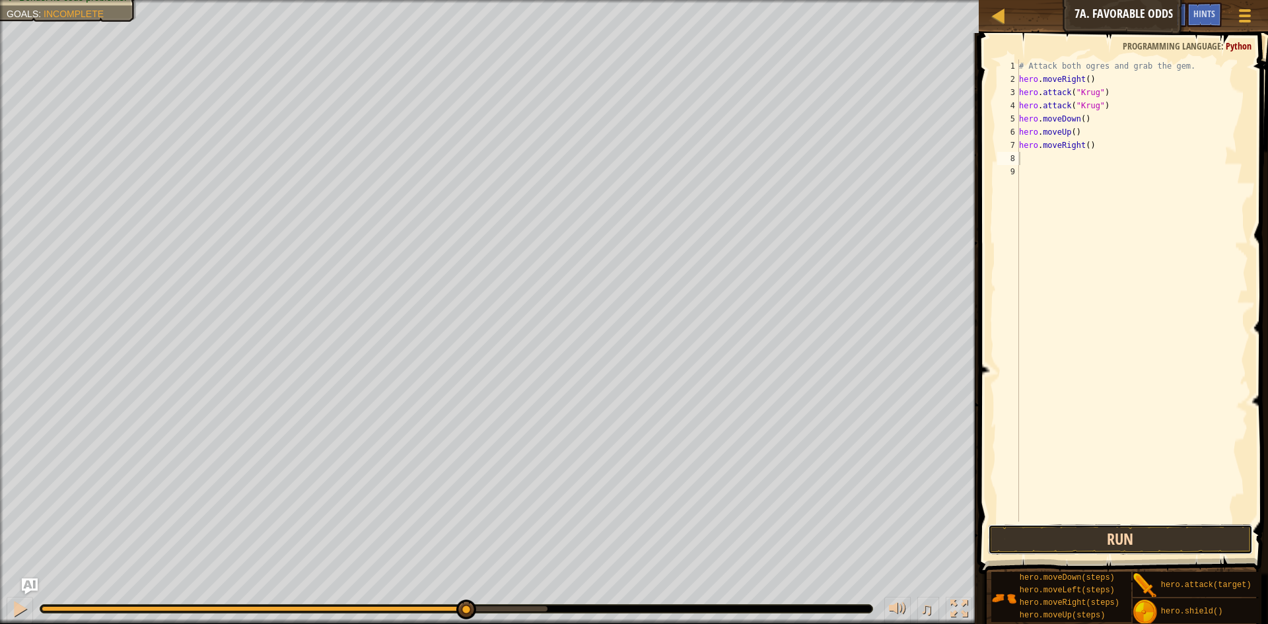
click at [1131, 536] on button "Run" at bounding box center [1120, 539] width 265 height 30
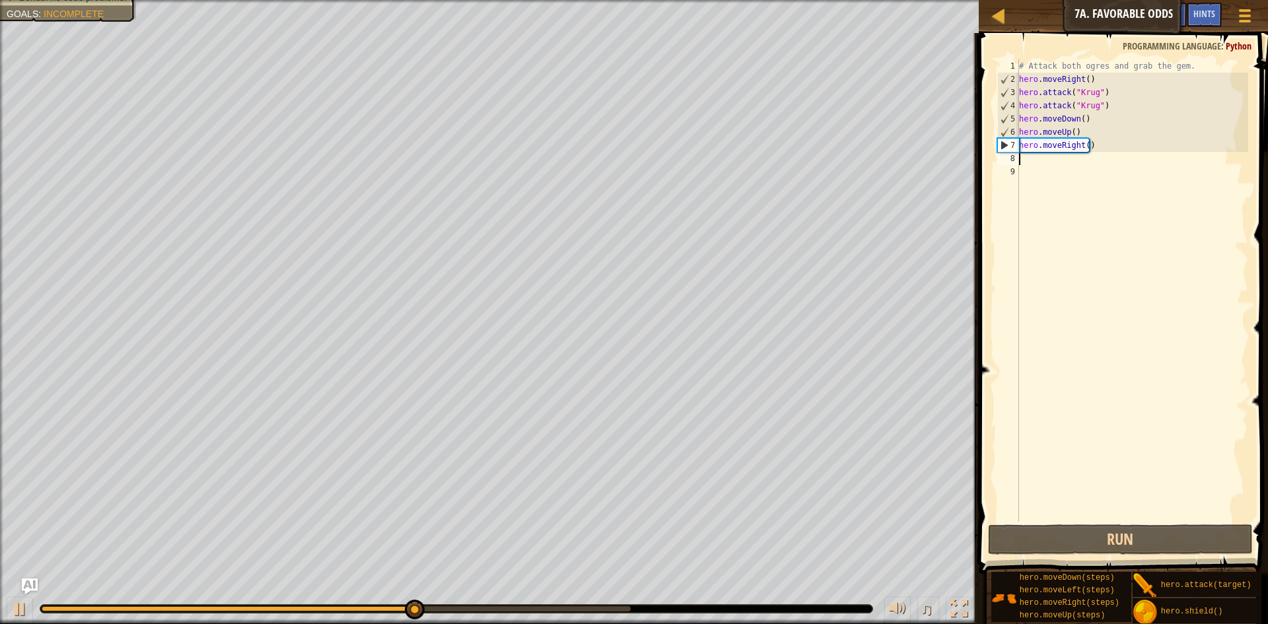
type textarea "m"
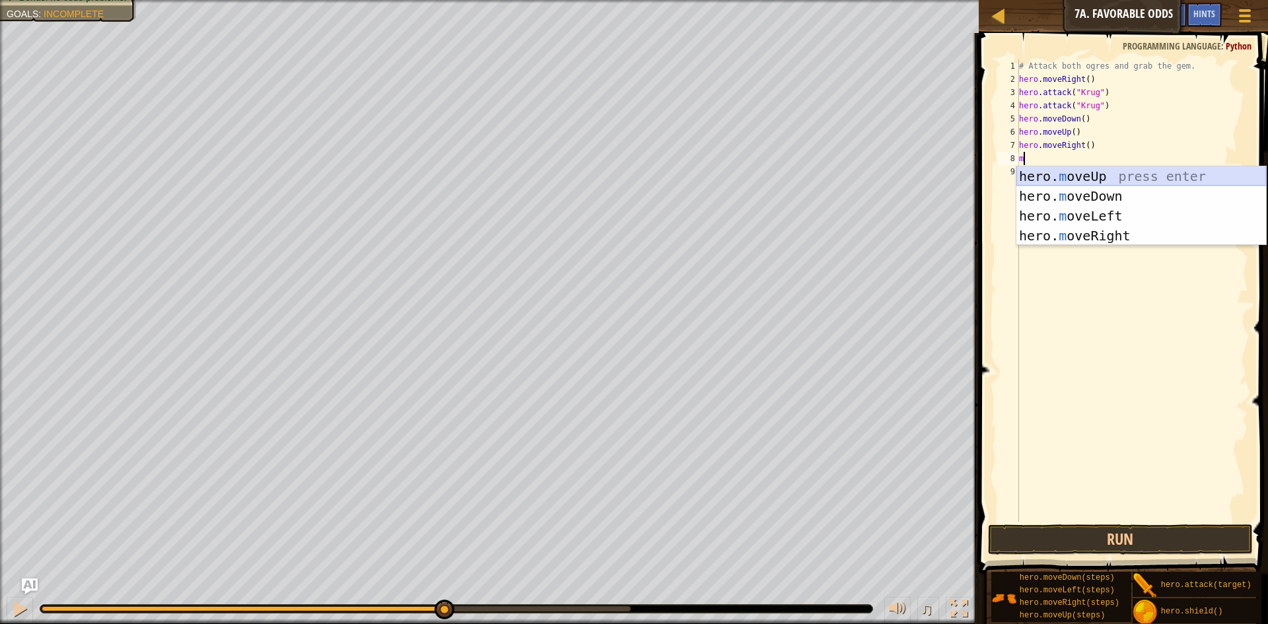
click at [1114, 167] on div "hero. m oveUp press enter hero. m oveDown press enter hero. m oveLeft press ent…" at bounding box center [1141, 225] width 250 height 119
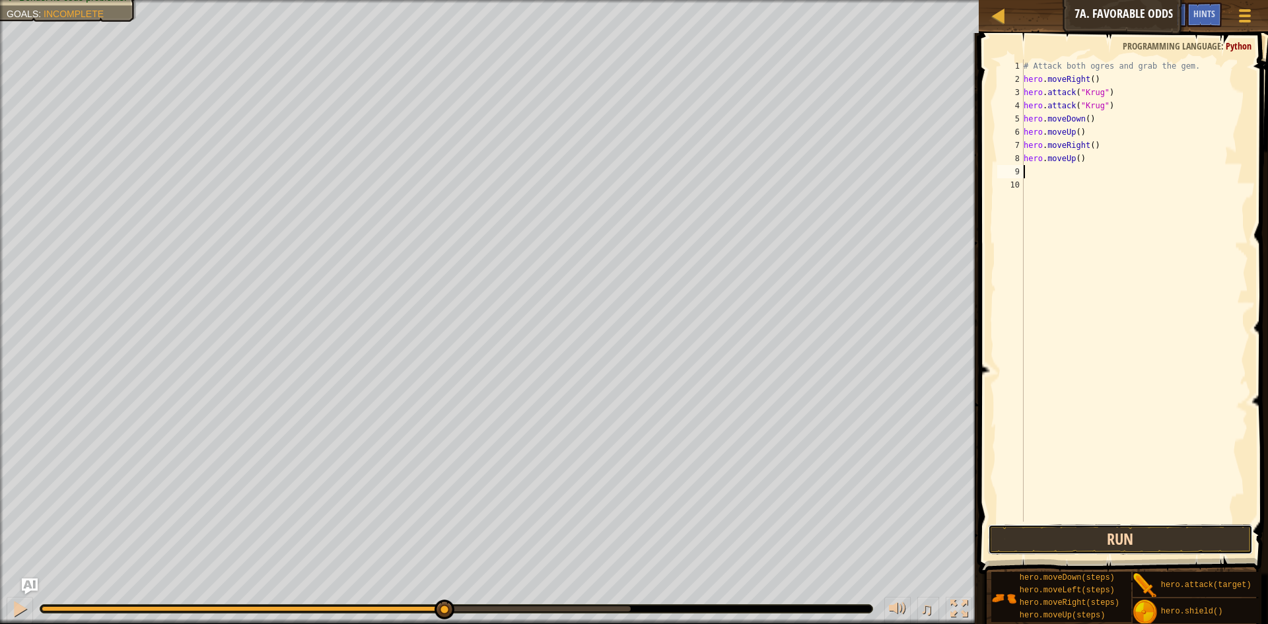
click at [1134, 538] on button "Run" at bounding box center [1120, 539] width 265 height 30
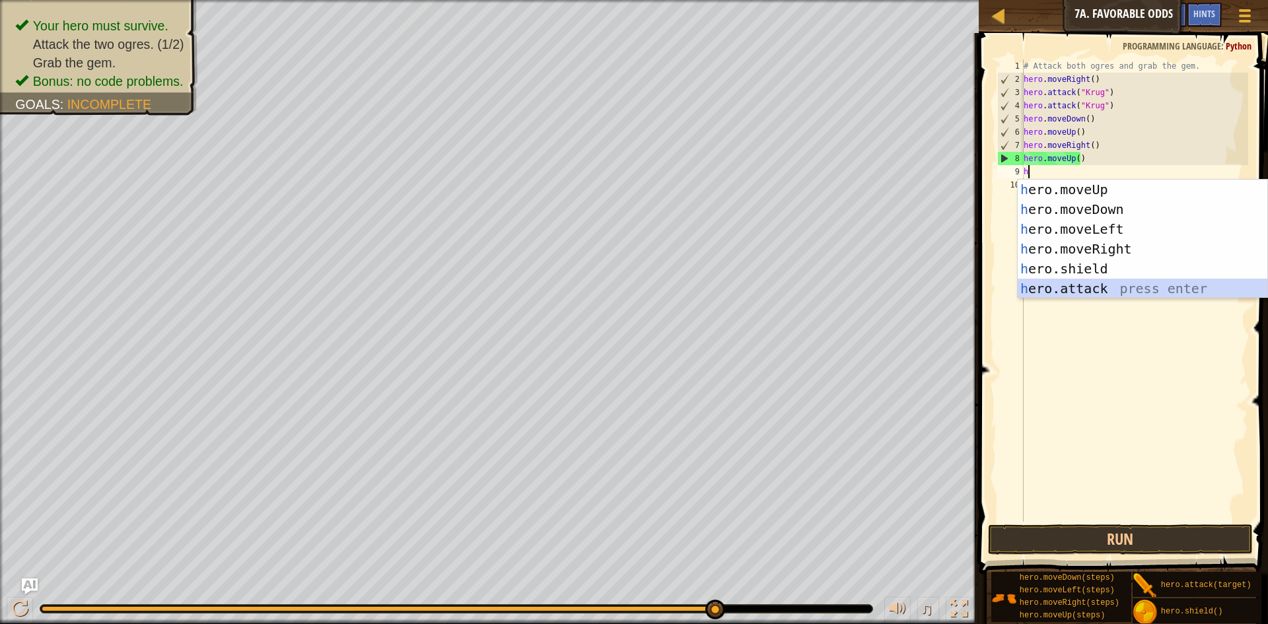
click at [1107, 286] on div "h ero.moveUp press enter h ero.moveDown press enter h ero.moveLeft press enter …" at bounding box center [1143, 259] width 250 height 158
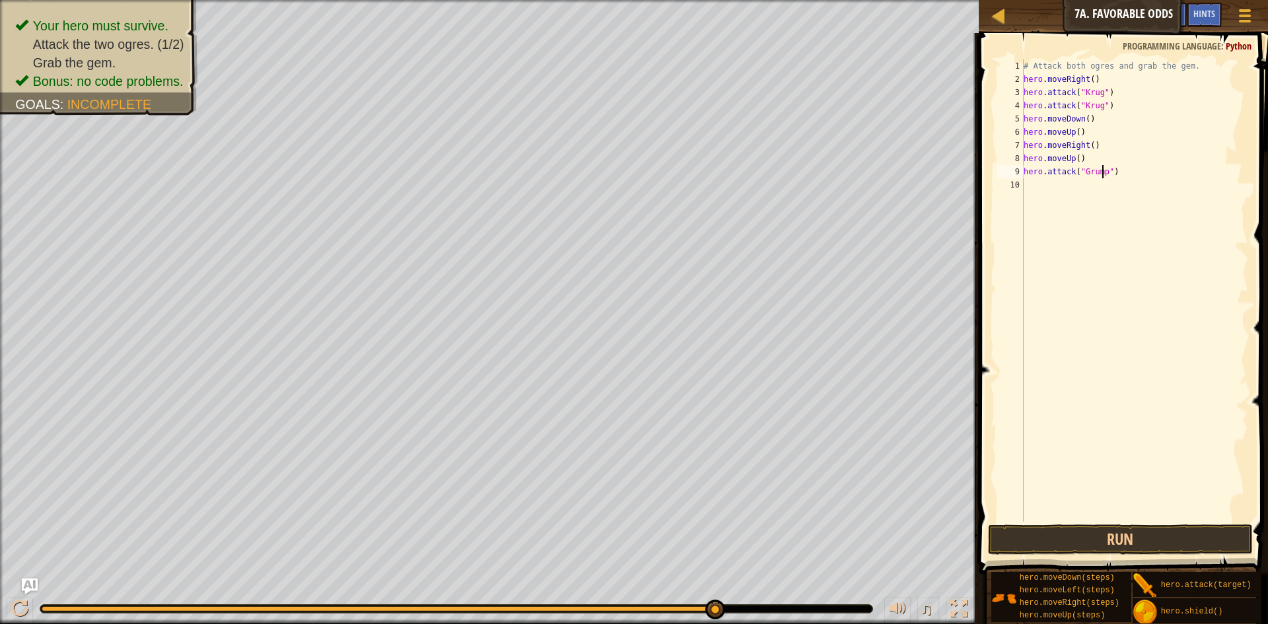
scroll to position [6, 7]
type textarea "hero.attack("Grump")"
click at [1182, 542] on button "Run" at bounding box center [1120, 539] width 265 height 30
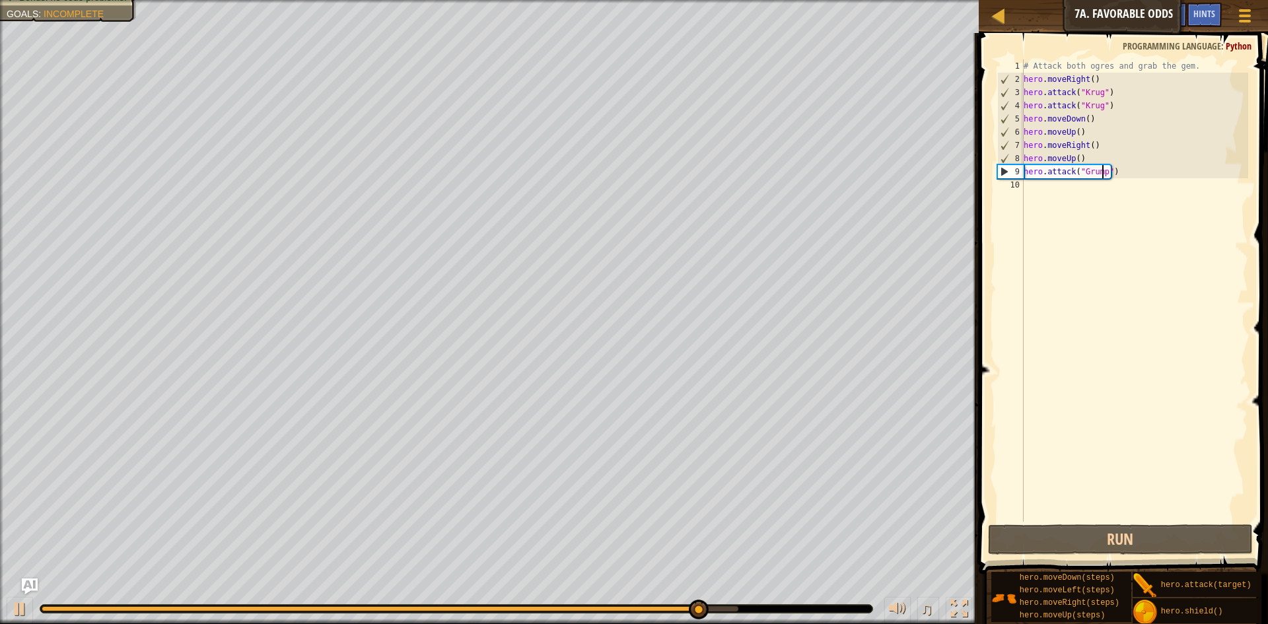
click at [1012, 228] on div "Map Introduction to Computer Science 7a. Favorable Odds Game Menu Done Hints As…" at bounding box center [634, 312] width 1268 height 624
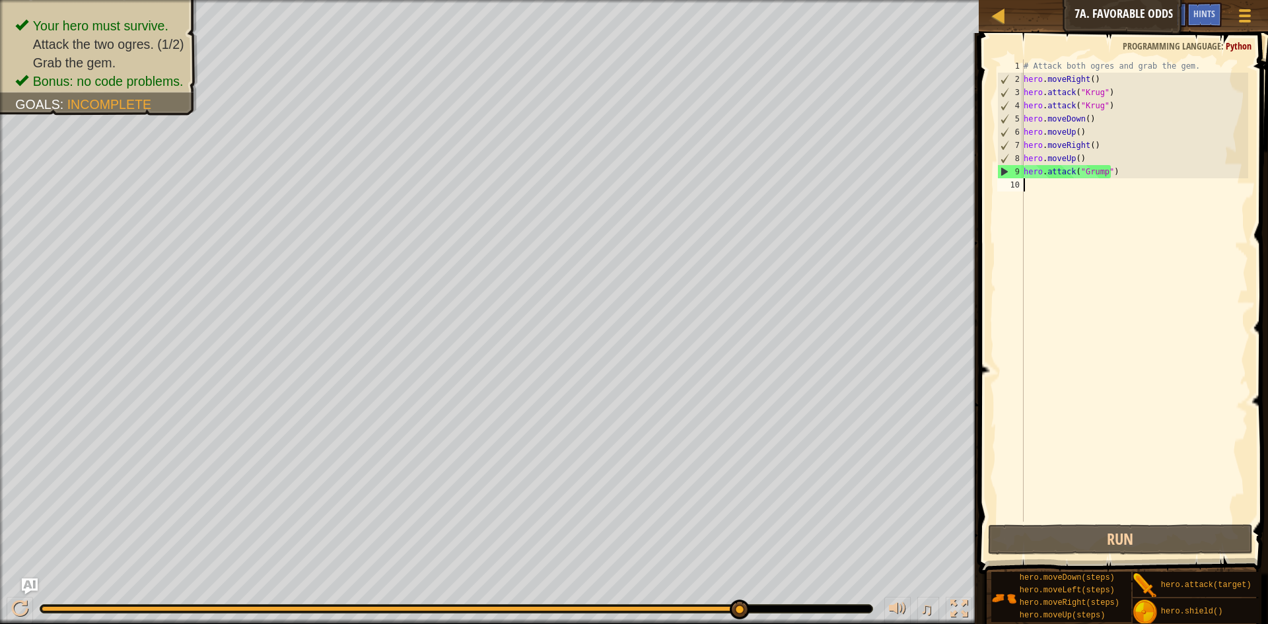
click at [1031, 182] on div "# Attack both ogres and grab the gem. hero . moveRight ( ) hero . attack ( "[PE…" at bounding box center [1135, 303] width 228 height 489
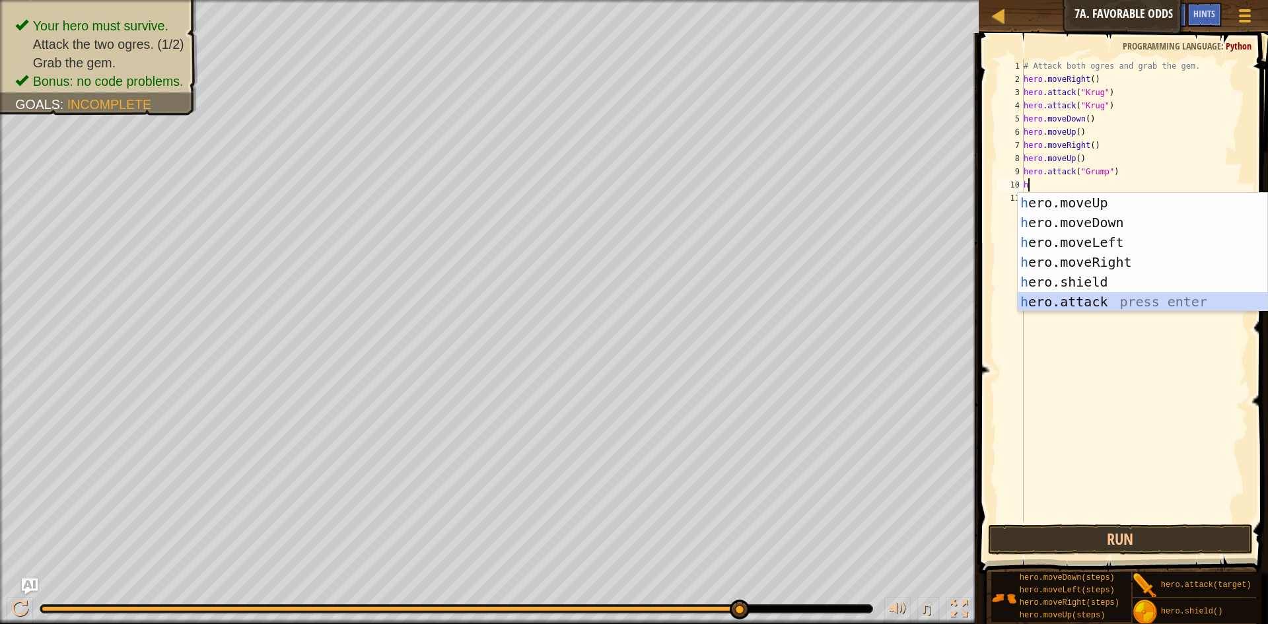
click at [1067, 306] on div "h ero.moveUp press enter h ero.moveDown press enter h ero.moveLeft press enter …" at bounding box center [1143, 272] width 250 height 158
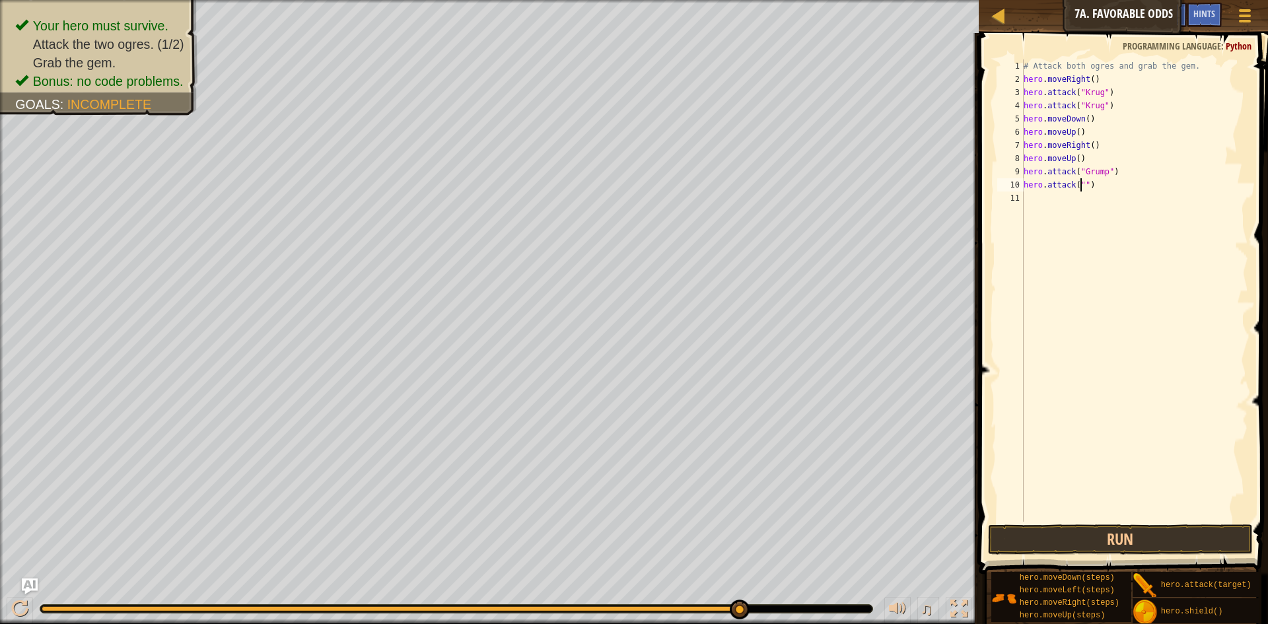
scroll to position [6, 5]
type textarea "hero.attack("Grump")"
click at [1144, 547] on button "Run" at bounding box center [1120, 539] width 265 height 30
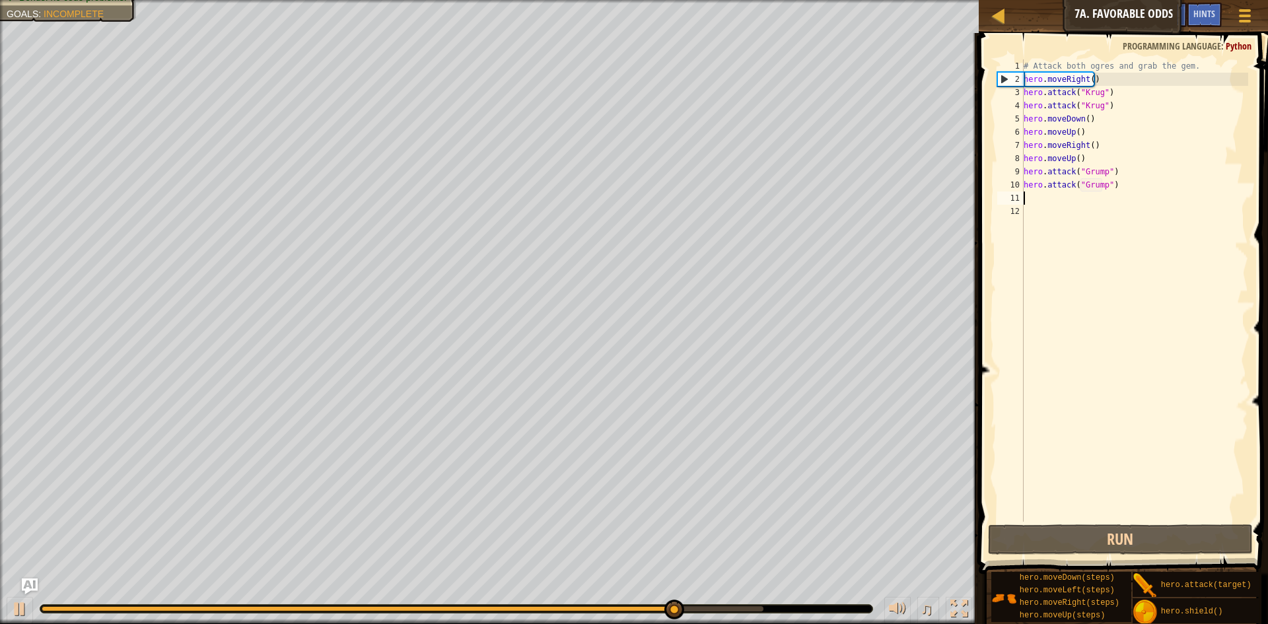
type textarea "h"
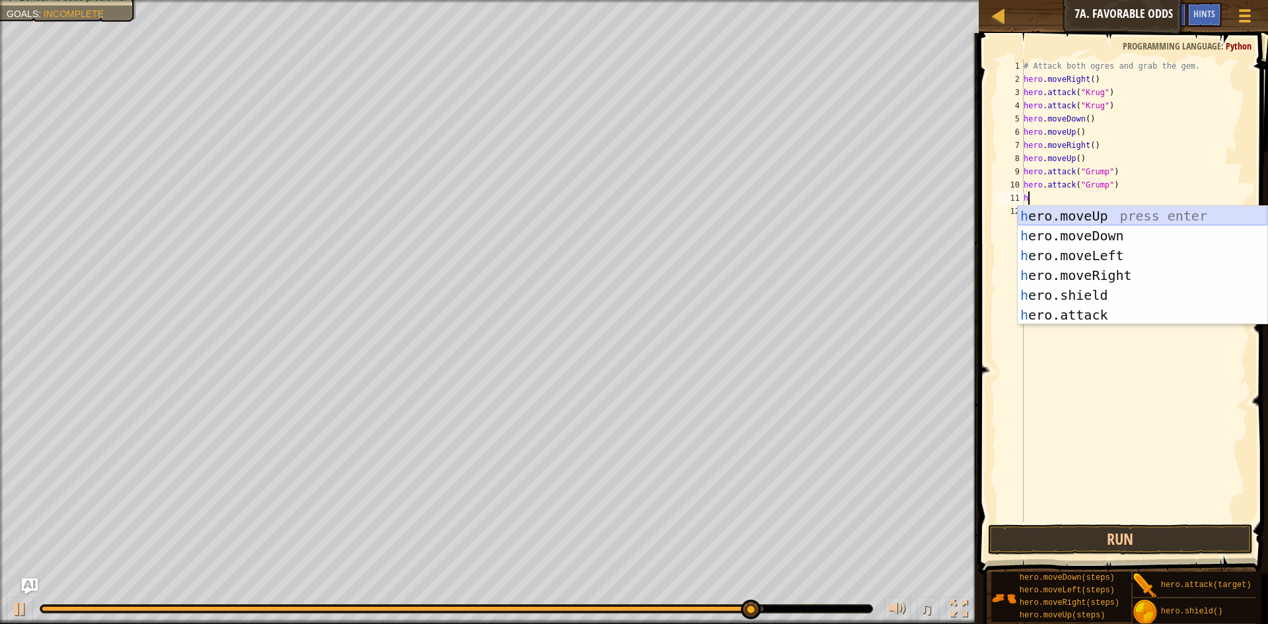
click at [1101, 221] on div "h ero.moveUp press enter h ero.moveDown press enter h ero.moveLeft press enter …" at bounding box center [1143, 285] width 250 height 158
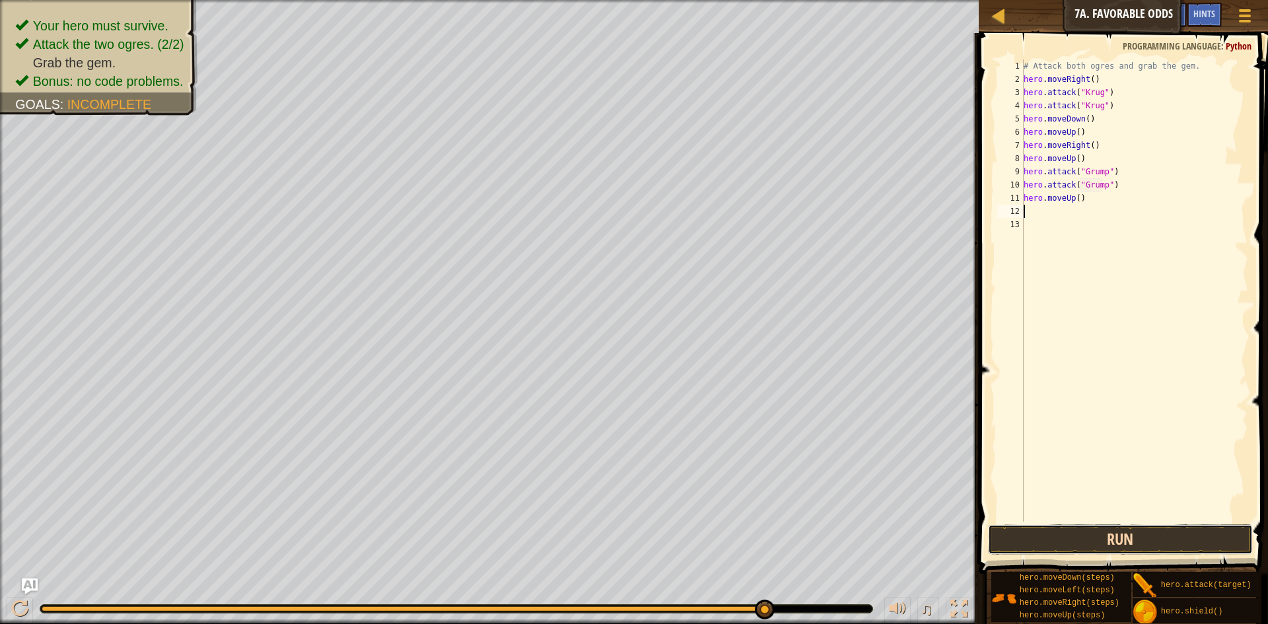
click at [1191, 531] on button "Run" at bounding box center [1120, 539] width 265 height 30
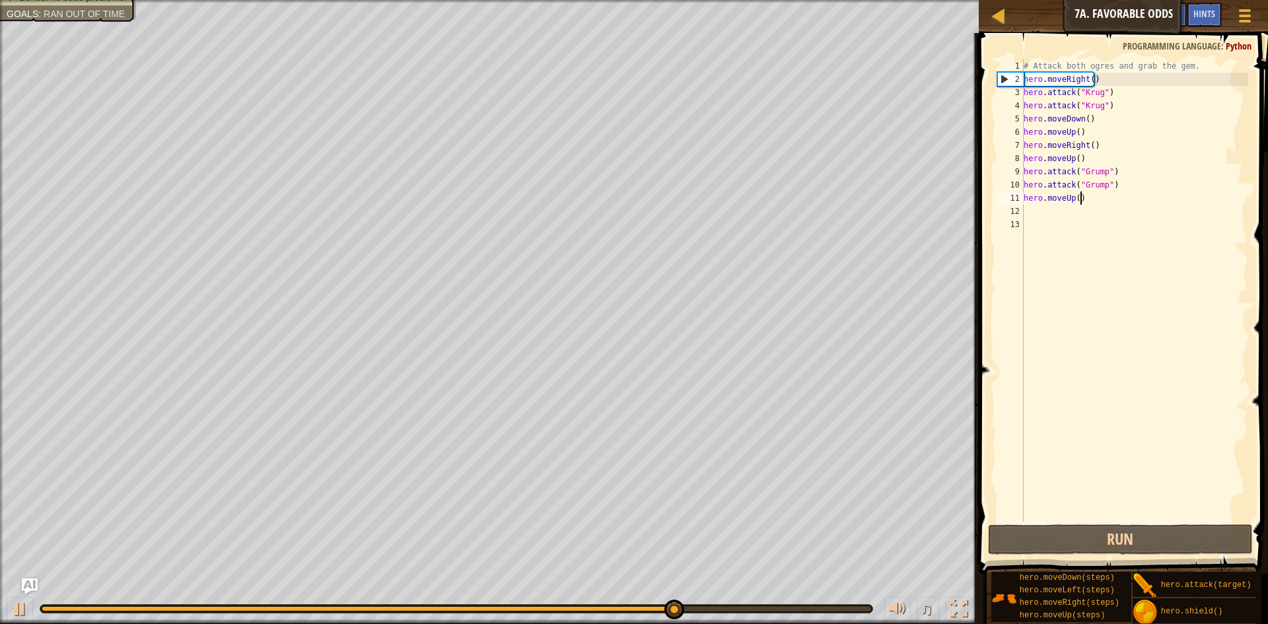
click at [1089, 202] on div "# Attack both ogres and grab the gem. hero . moveRight ( ) hero . attack ( "[PE…" at bounding box center [1135, 303] width 228 height 489
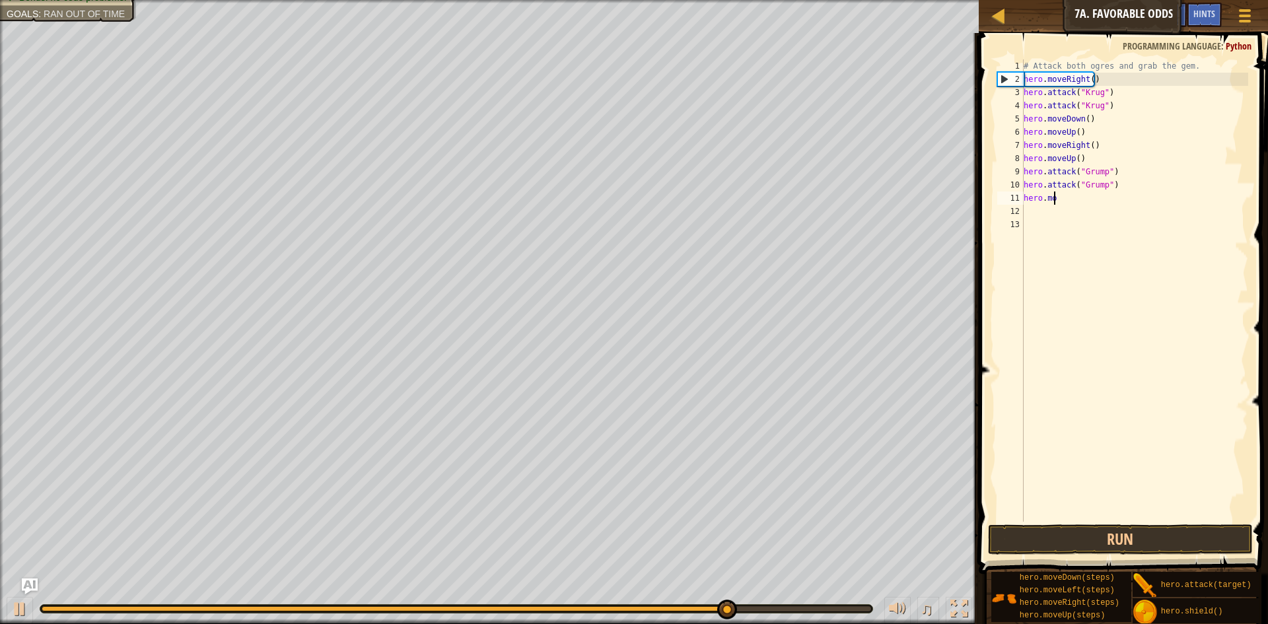
type textarea "h"
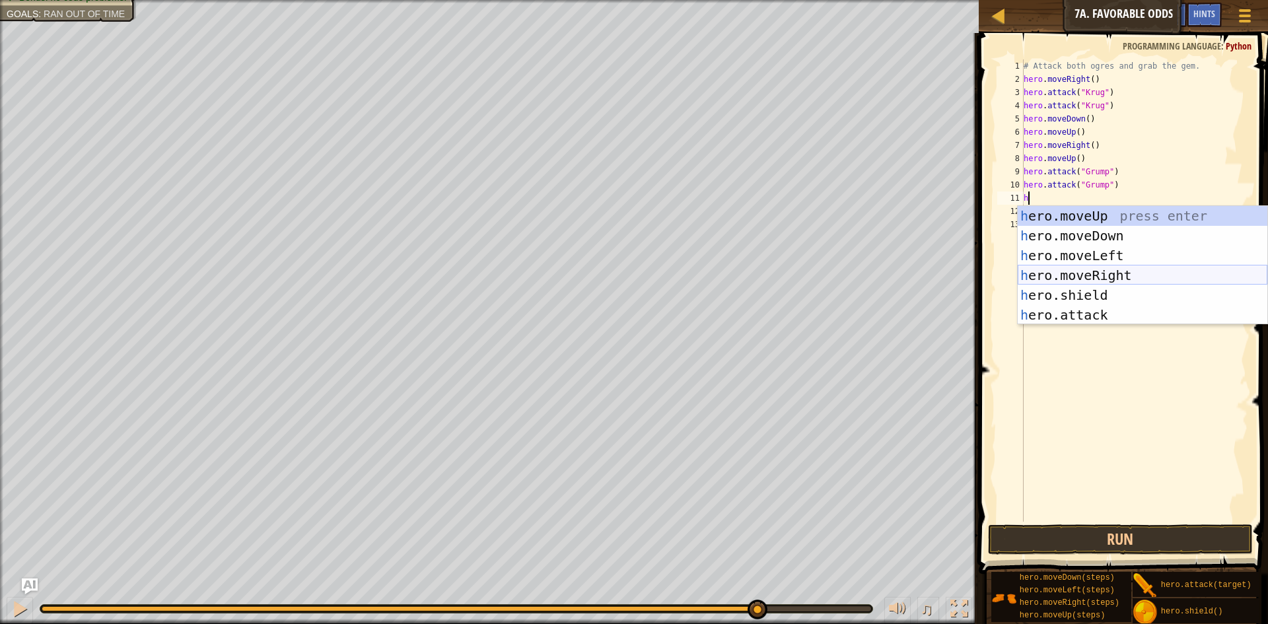
click at [1107, 274] on div "h ero.moveUp press enter h ero.moveDown press enter h ero.moveLeft press enter …" at bounding box center [1143, 285] width 250 height 158
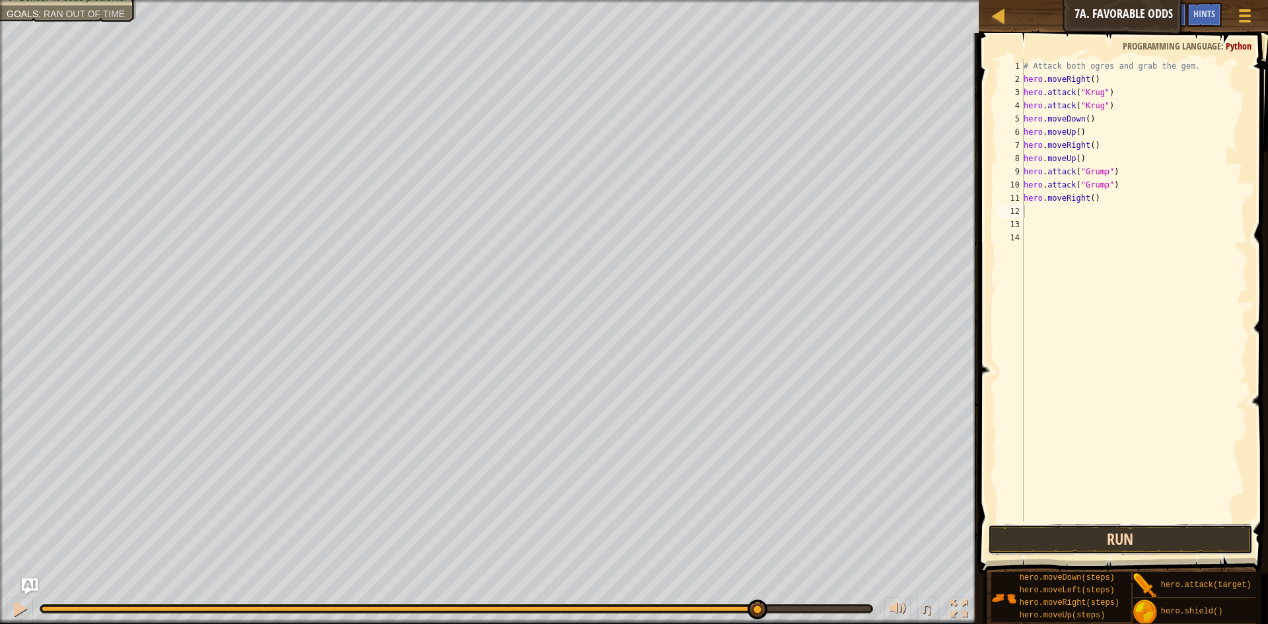
click at [1182, 541] on button "Run" at bounding box center [1120, 539] width 265 height 30
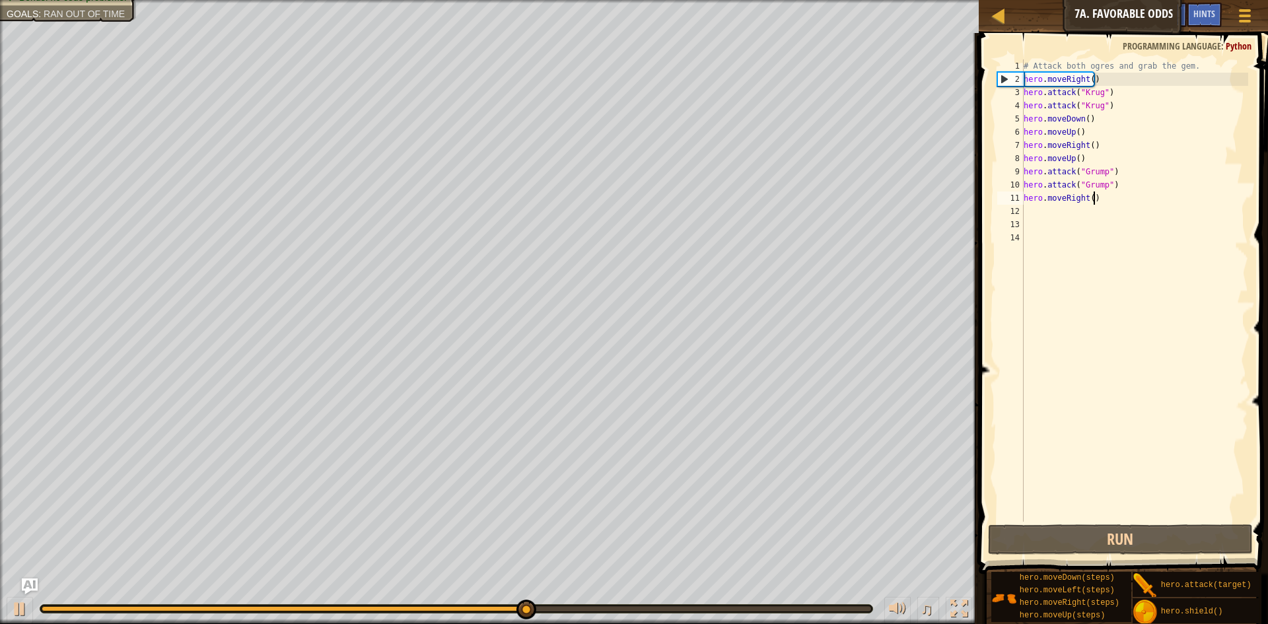
click at [1103, 201] on div "# Attack both ogres and grab the gem. hero . moveRight ( ) hero . attack ( "[PE…" at bounding box center [1135, 303] width 228 height 489
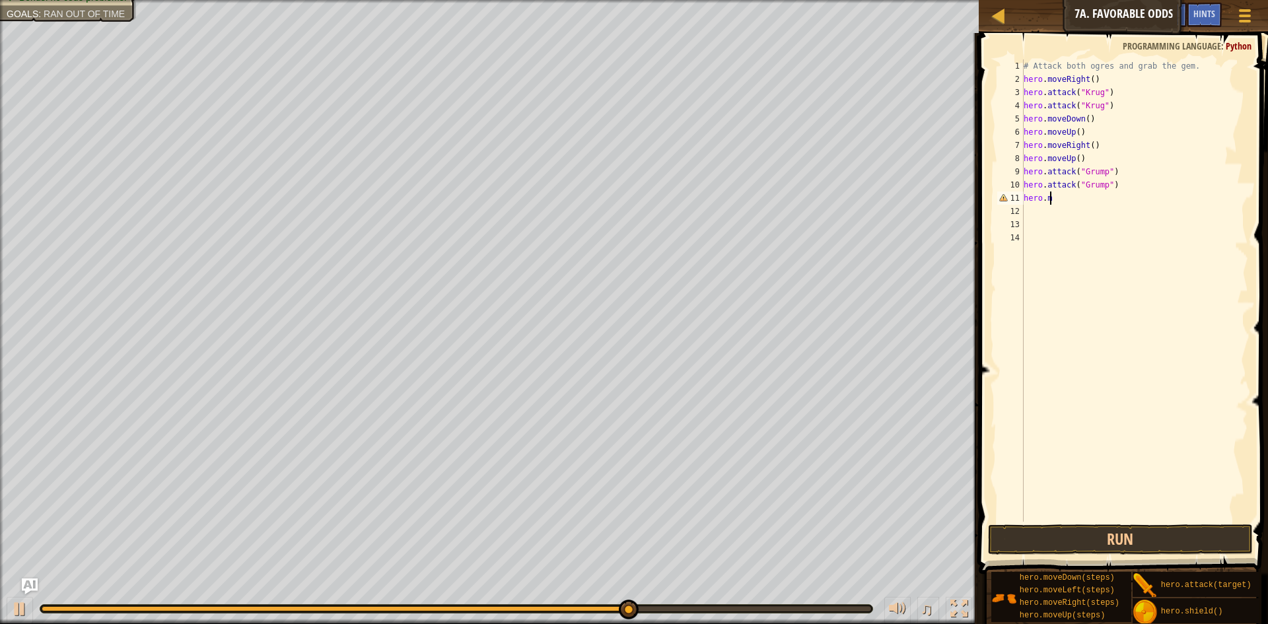
type textarea "h"
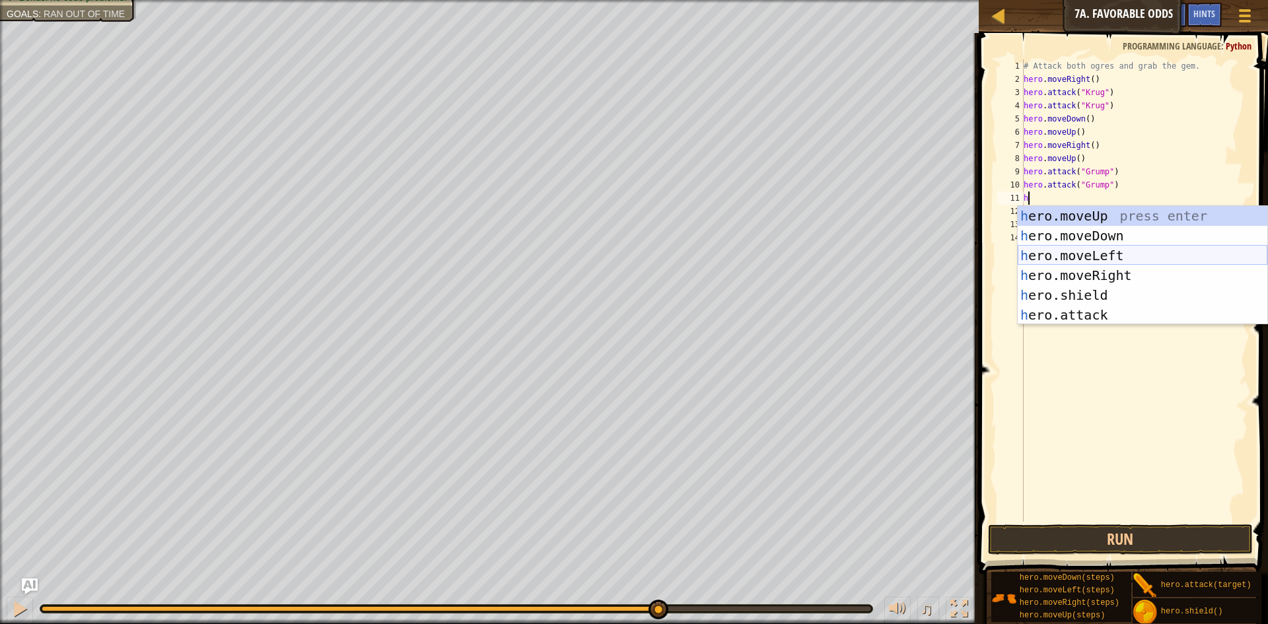
click at [1089, 258] on div "h ero.moveUp press enter h ero.moveDown press enter h ero.moveLeft press enter …" at bounding box center [1143, 285] width 250 height 158
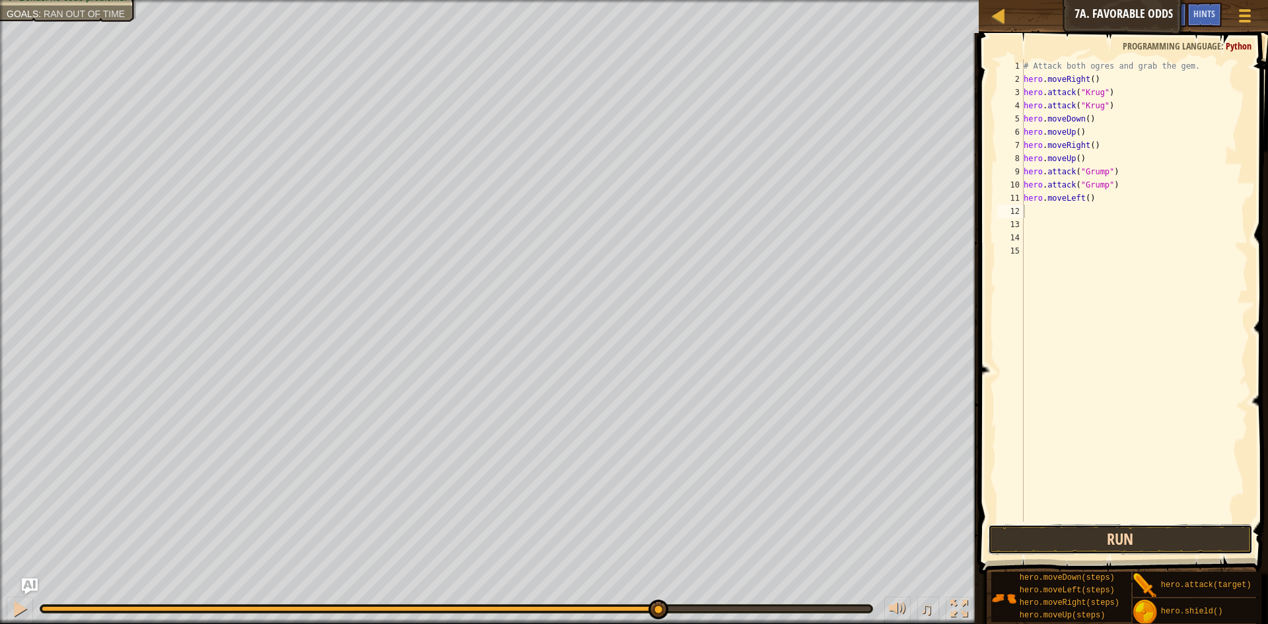
click at [1099, 542] on button "Run" at bounding box center [1120, 539] width 265 height 30
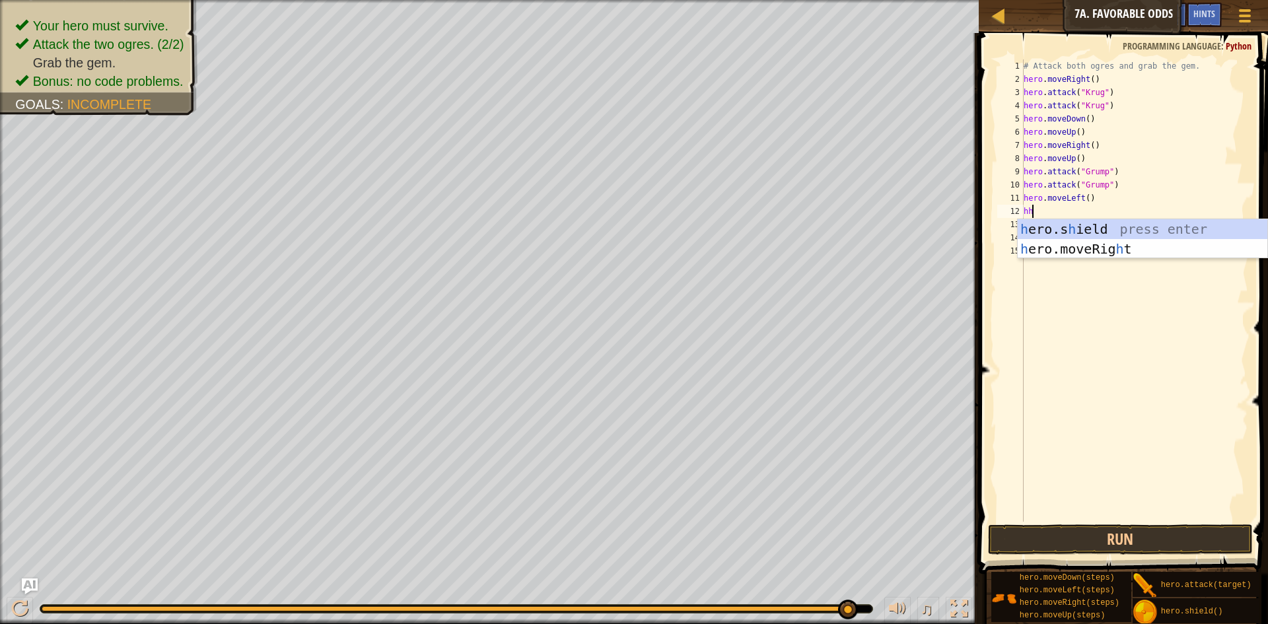
type textarea "h"
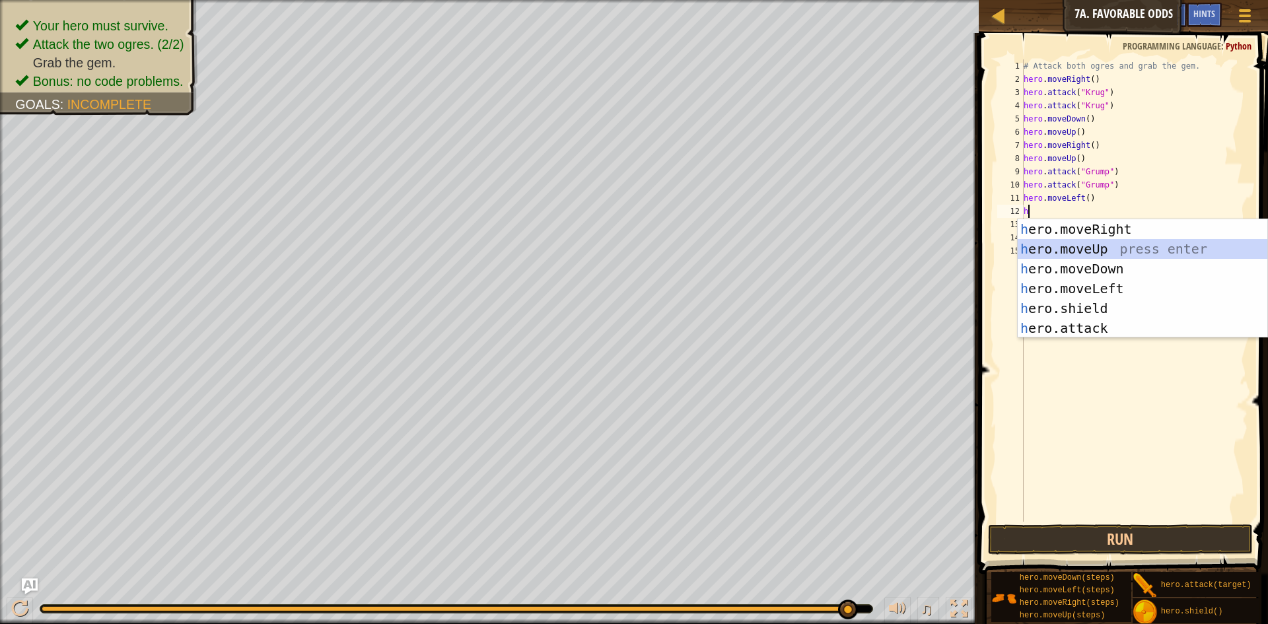
click at [1091, 254] on div "h ero.moveRight press enter h ero.moveUp press enter h ero.moveDown press enter…" at bounding box center [1143, 298] width 250 height 158
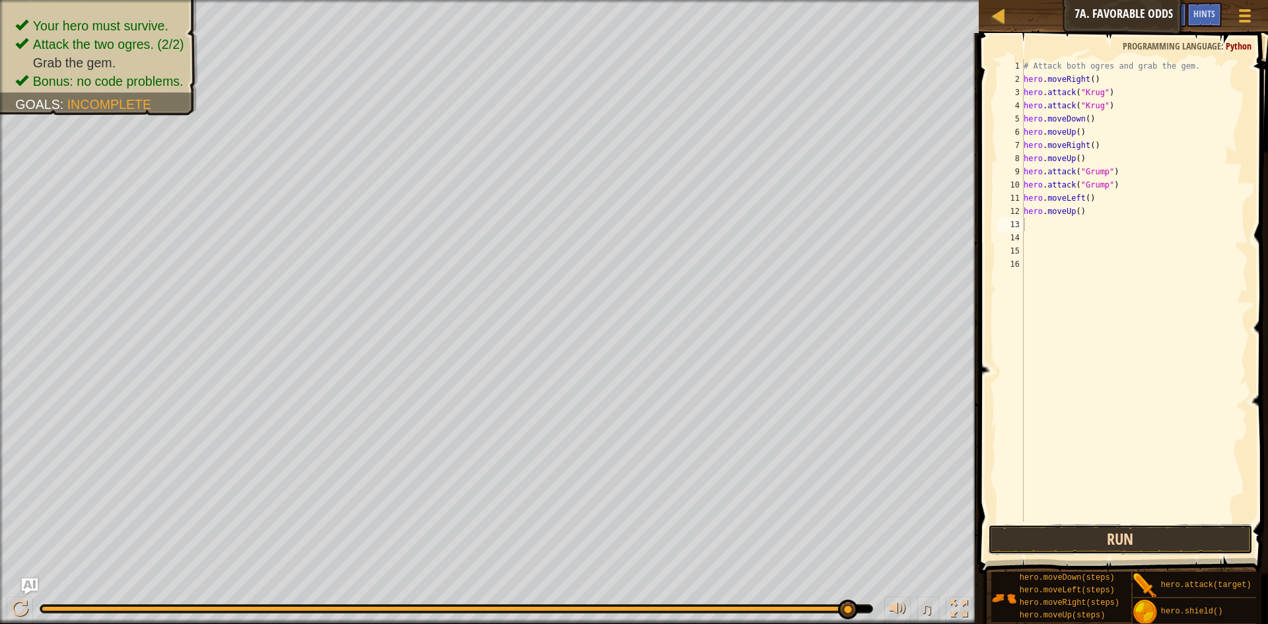
drag, startPoint x: 1129, startPoint y: 552, endPoint x: 1122, endPoint y: 528, distance: 25.3
click at [1126, 541] on button "Run" at bounding box center [1120, 539] width 265 height 30
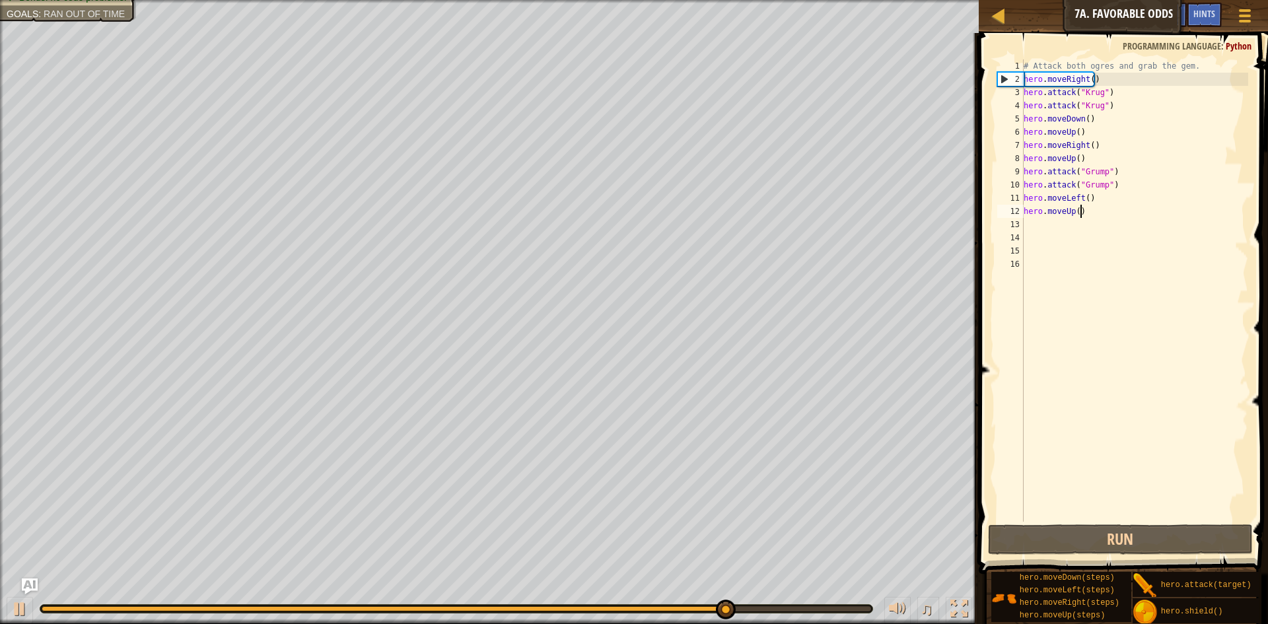
click at [1080, 216] on div "# Attack both ogres and grab the gem. hero . moveRight ( ) hero . attack ( "[PE…" at bounding box center [1135, 303] width 228 height 489
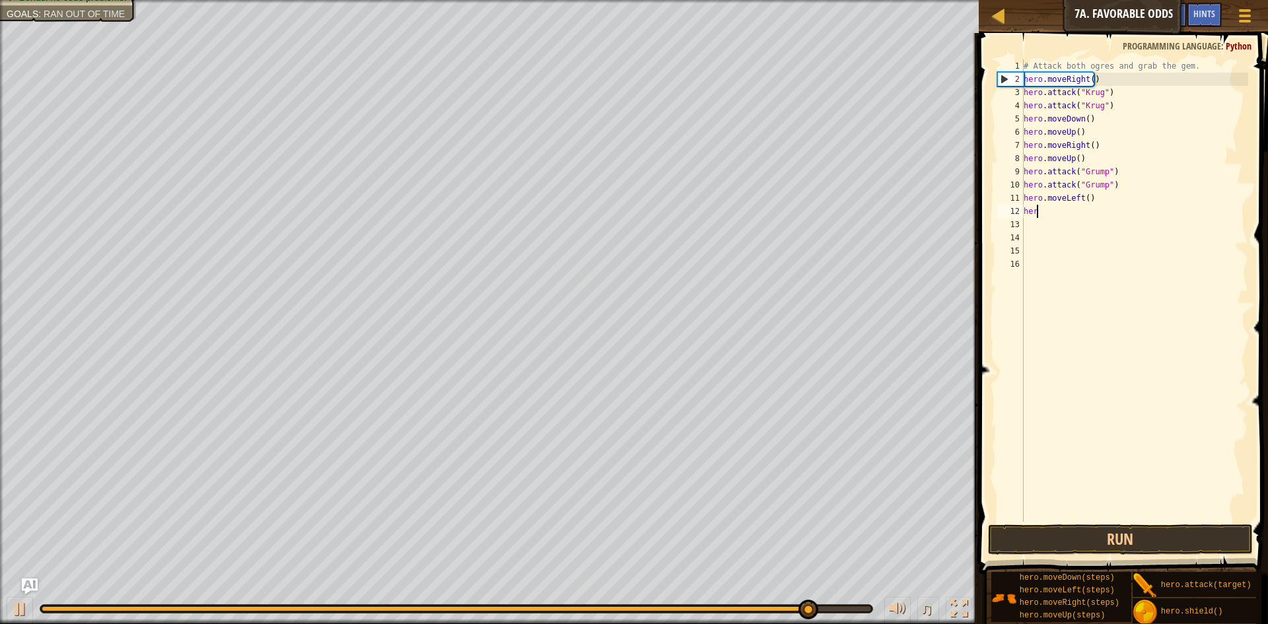
type textarea "h"
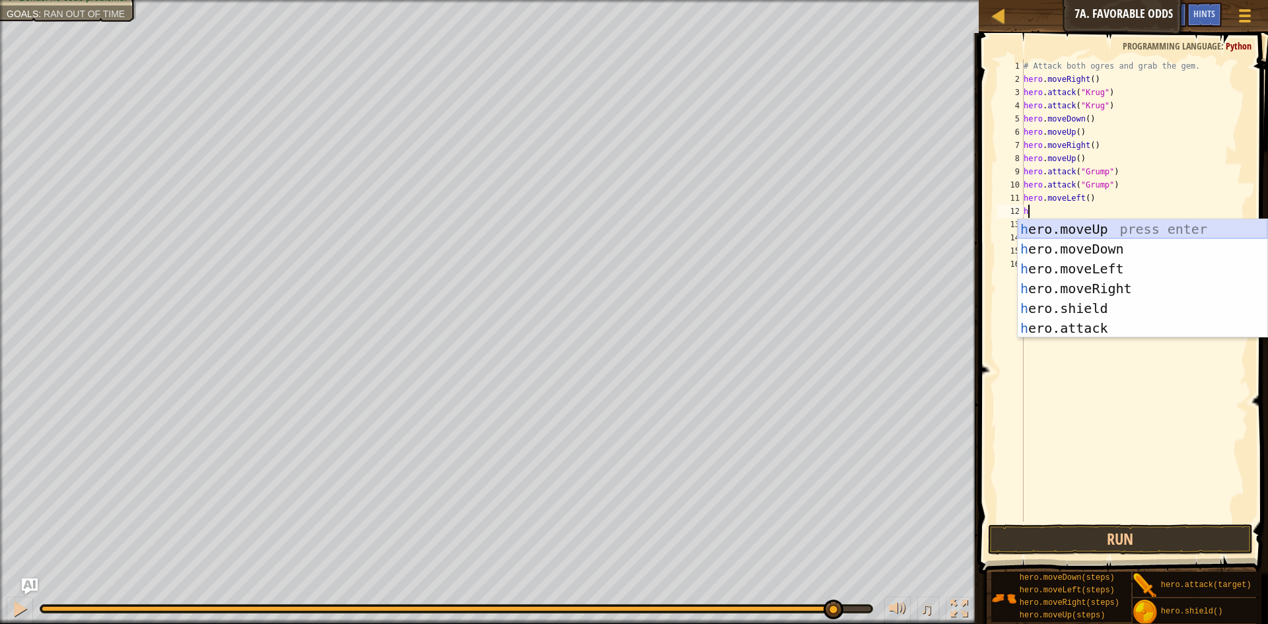
click at [1079, 226] on div "h ero.moveUp press enter h ero.moveDown press enter h ero.moveLeft press enter …" at bounding box center [1143, 298] width 250 height 158
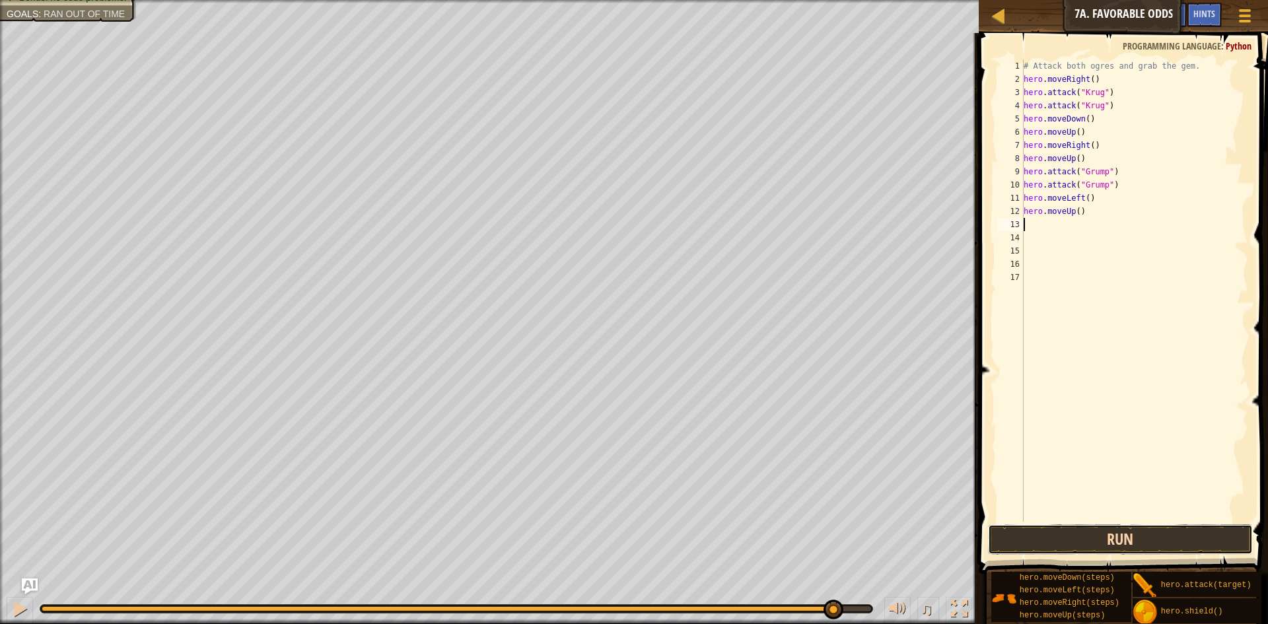
click at [1098, 534] on button "Run" at bounding box center [1120, 539] width 265 height 30
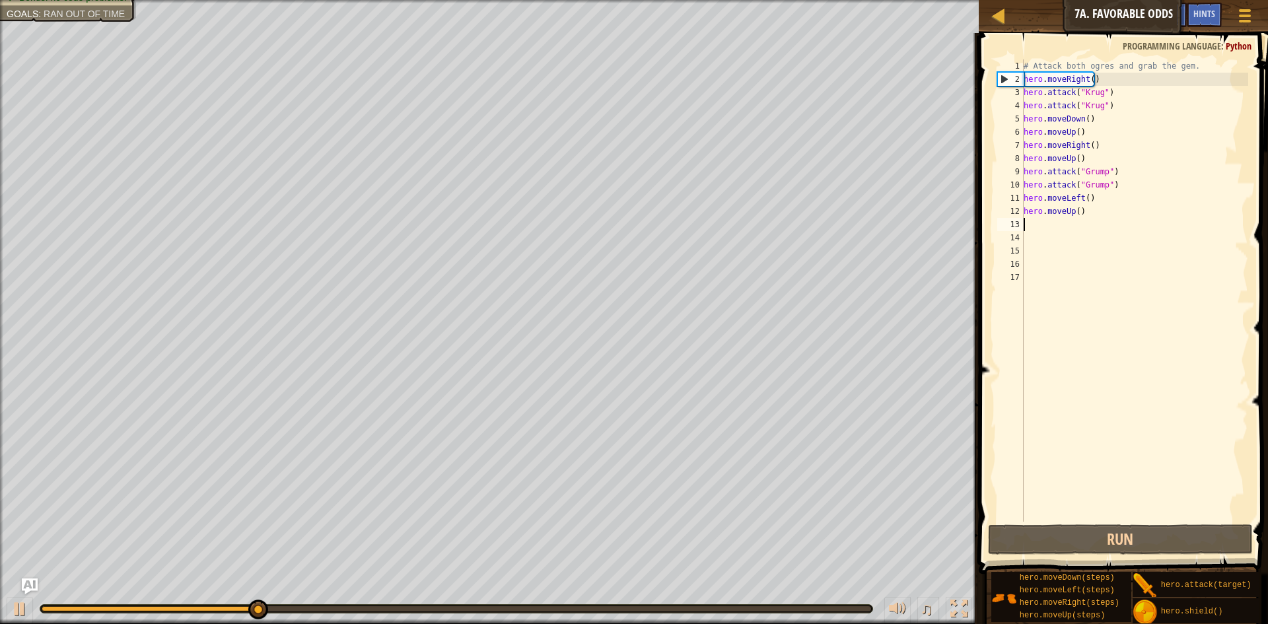
click at [1094, 217] on div "# Attack both ogres and grab the gem. hero . moveRight ( ) hero . attack ( "[PE…" at bounding box center [1135, 303] width 228 height 489
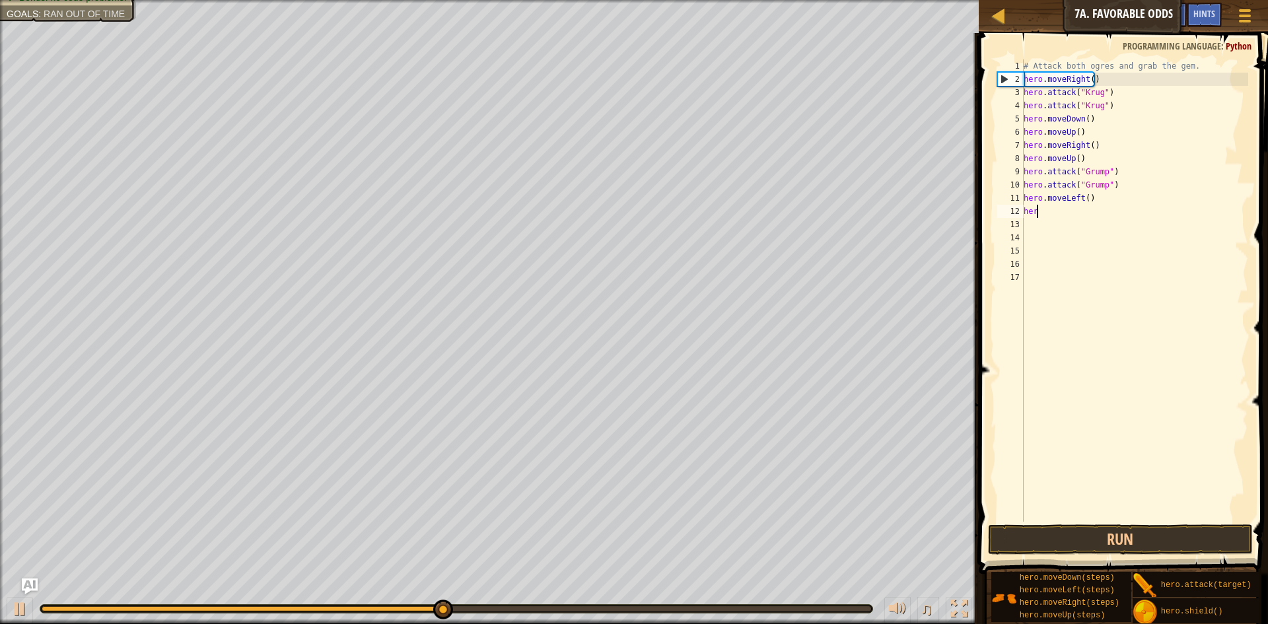
type textarea "h"
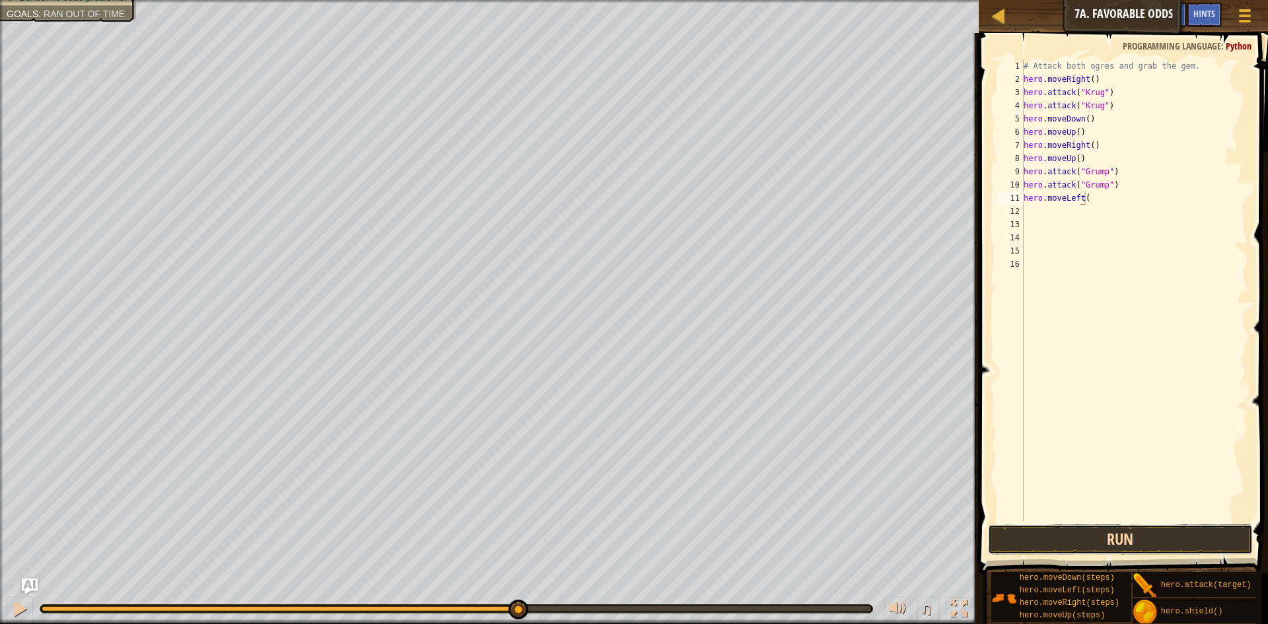
drag, startPoint x: 1117, startPoint y: 533, endPoint x: 1094, endPoint y: 526, distance: 23.4
click at [1114, 534] on button "Run" at bounding box center [1120, 539] width 265 height 30
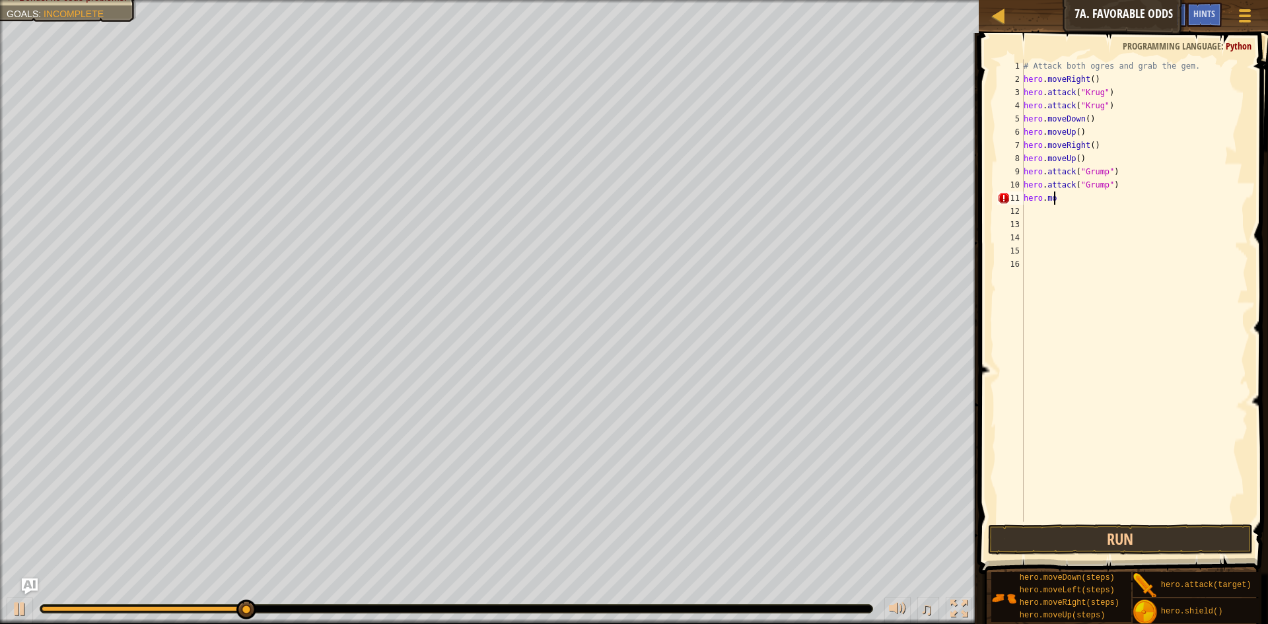
type textarea "h"
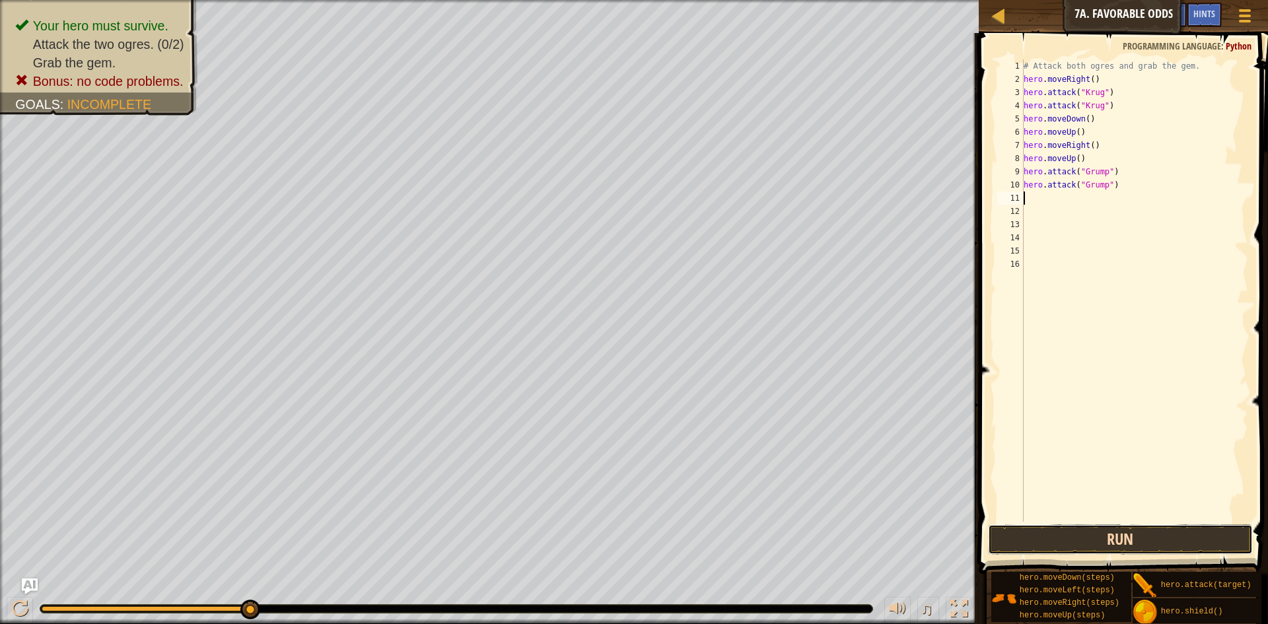
click at [1066, 526] on button "Run" at bounding box center [1120, 539] width 265 height 30
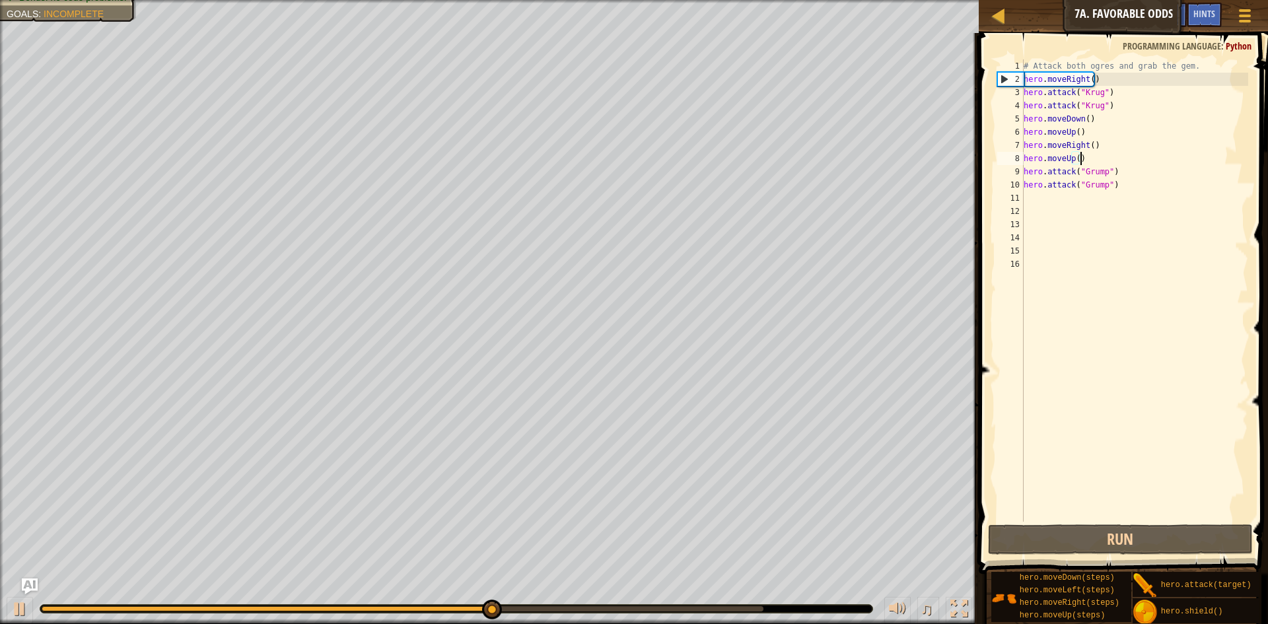
click at [1100, 158] on div "# Attack both ogres and grab the gem. hero . moveRight ( ) hero . attack ( "Kru…" at bounding box center [1135, 303] width 228 height 489
drag, startPoint x: 1111, startPoint y: 123, endPoint x: 1103, endPoint y: 114, distance: 12.2
click at [1109, 120] on div "# Attack both ogres and grab the gem. hero . moveRight ( ) hero . attack ( "Kru…" at bounding box center [1135, 303] width 228 height 489
click at [1095, 116] on div "# Attack both ogres and grab the gem. hero . moveRight ( ) hero . attack ( "Kru…" at bounding box center [1134, 290] width 227 height 462
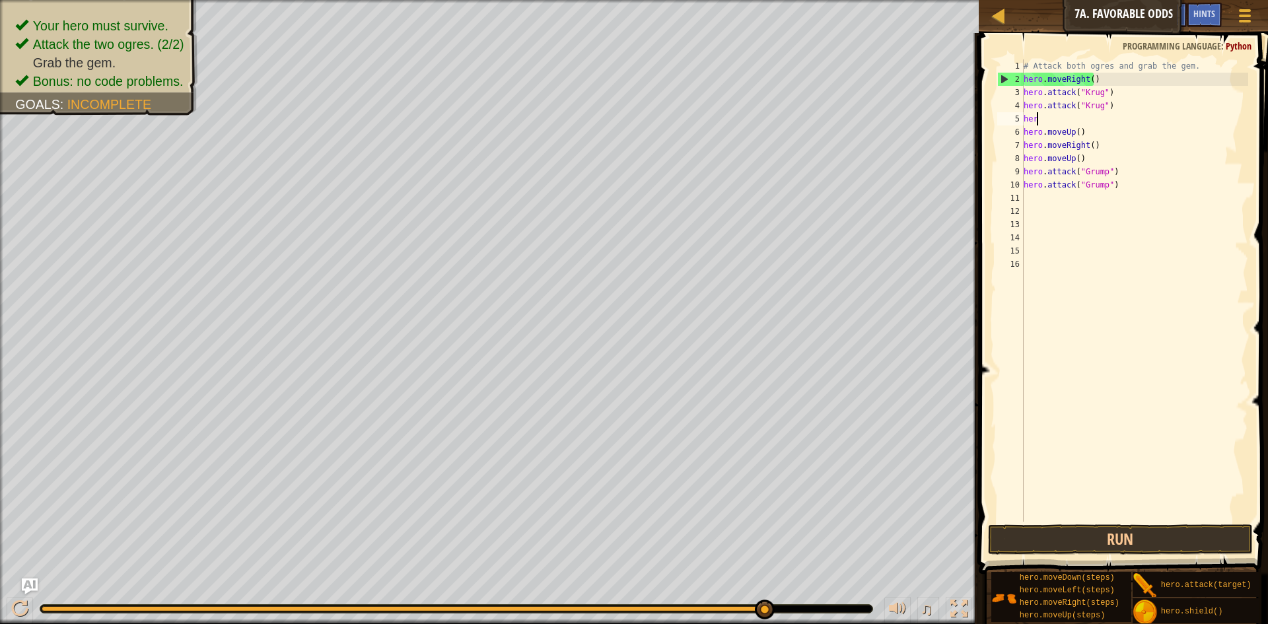
type textarea "h"
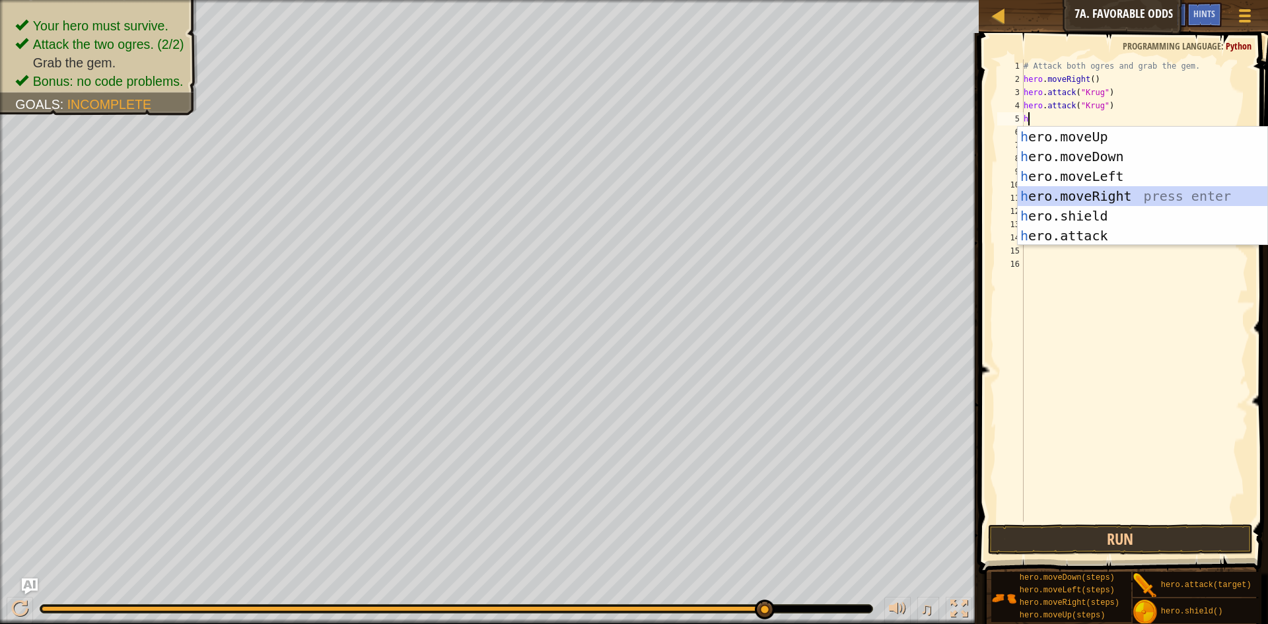
click at [1129, 195] on div "h ero.moveUp press enter h ero.moveDown press enter h ero.moveLeft press enter …" at bounding box center [1143, 206] width 250 height 158
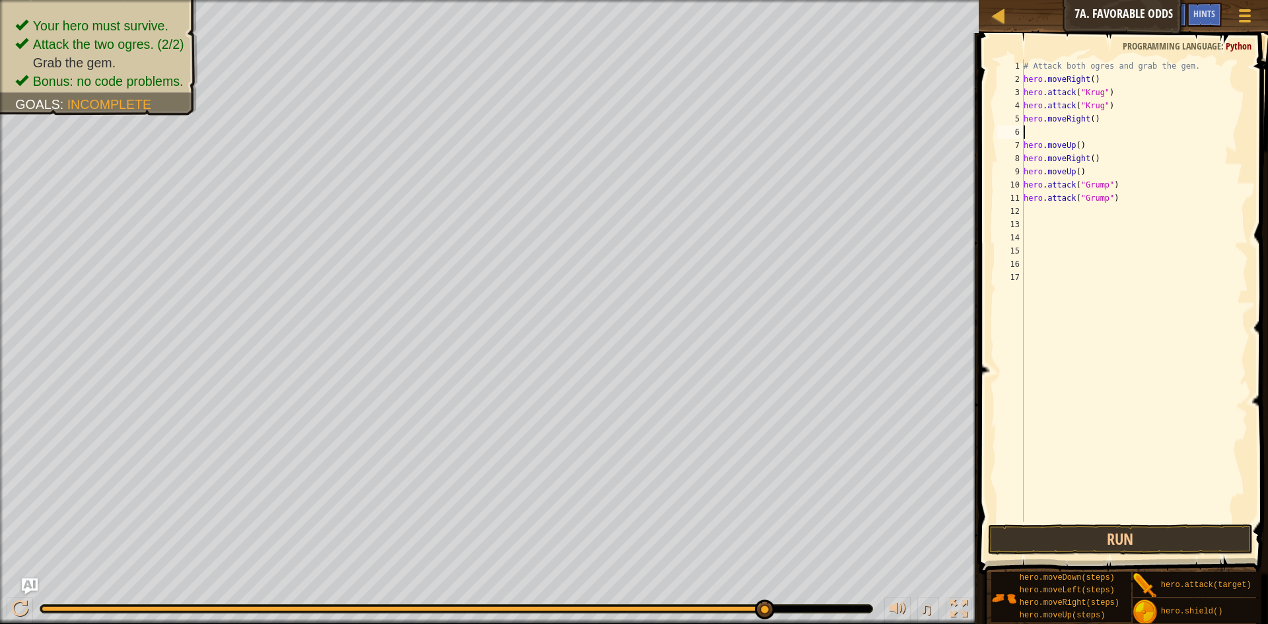
type textarea "h"
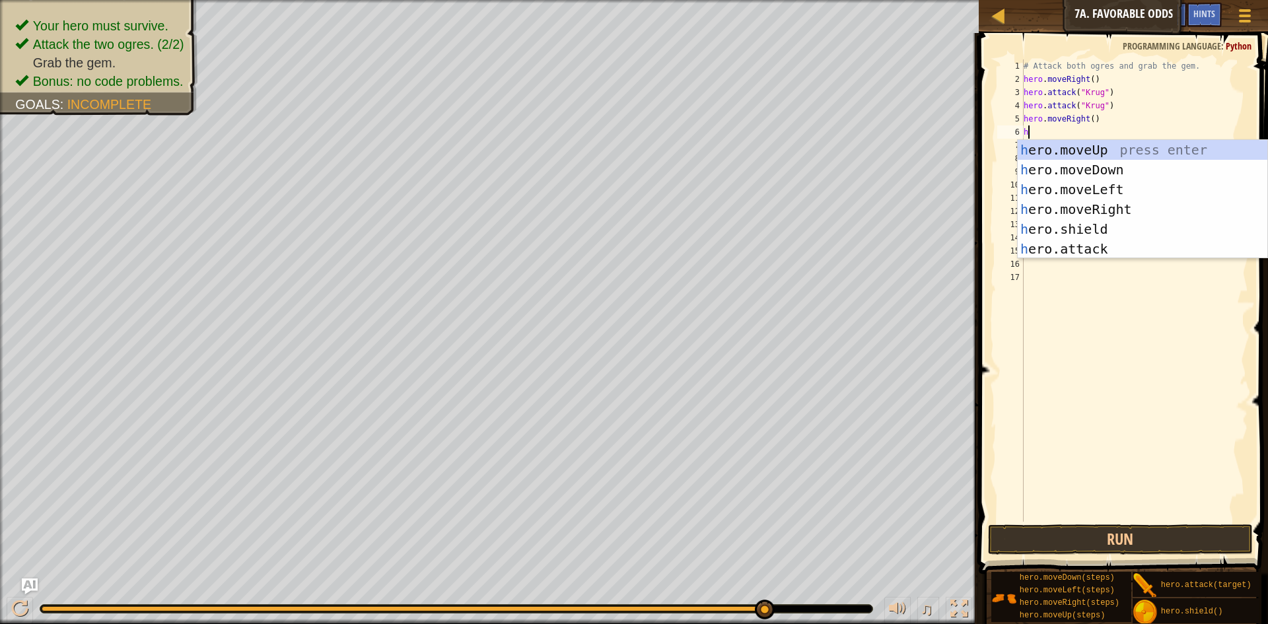
click at [1057, 148] on div "h ero.moveUp press enter h ero.moveDown press enter h ero.moveLeft press enter …" at bounding box center [1143, 219] width 250 height 158
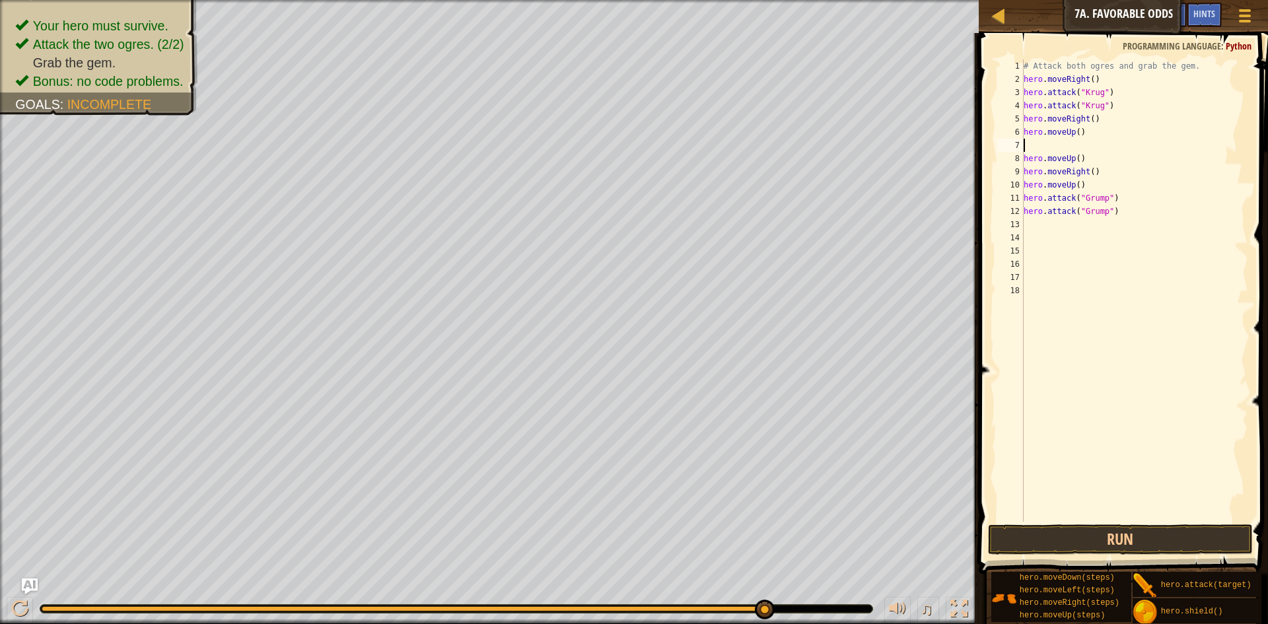
type textarea "h"
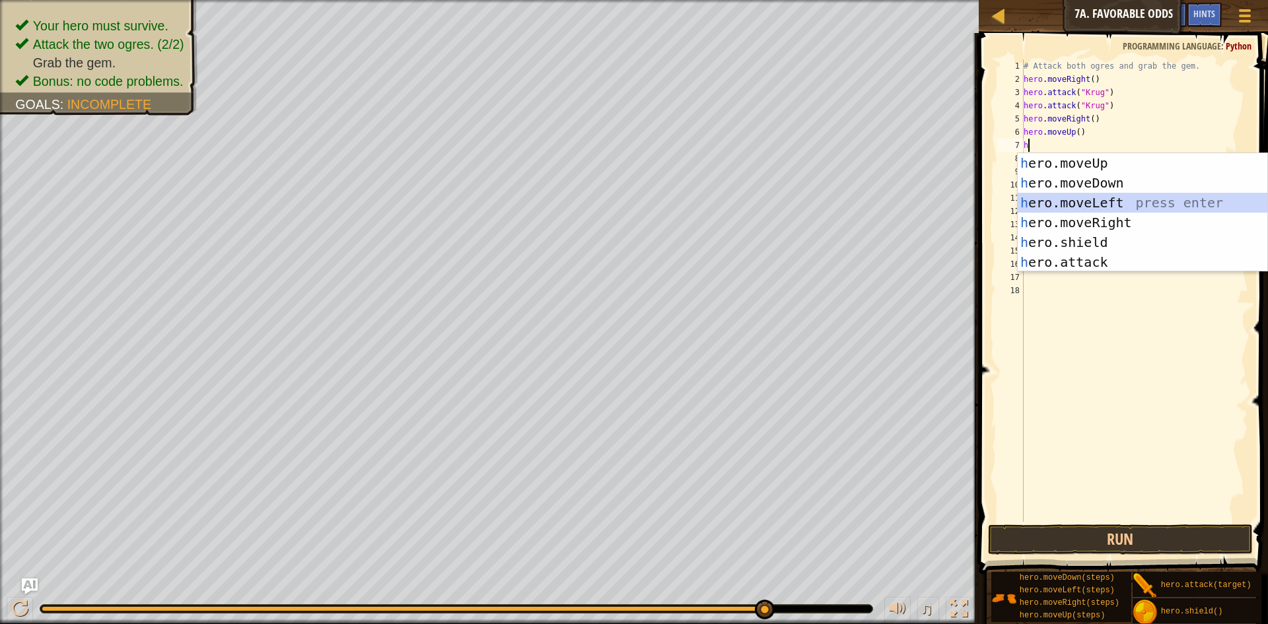
click at [1154, 203] on div "h ero.moveUp press enter h ero.moveDown press enter h ero.moveLeft press enter …" at bounding box center [1143, 232] width 250 height 158
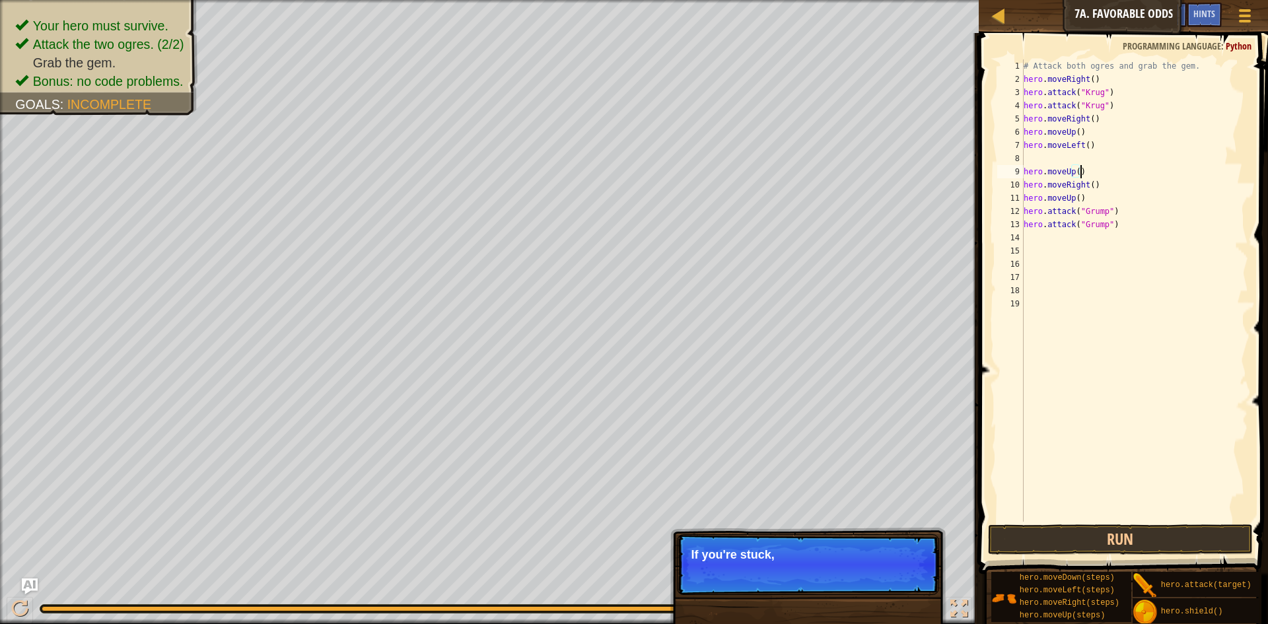
click at [1083, 172] on div "# Attack both ogres and grab the gem. hero . moveRight ( ) hero . attack ( "[PE…" at bounding box center [1135, 303] width 228 height 489
type textarea "h"
drag, startPoint x: 1138, startPoint y: 199, endPoint x: 1129, endPoint y: 213, distance: 17.2
click at [1134, 203] on div "# Attack both ogres and grab the gem. hero . moveRight ( ) hero . attack ( "[PE…" at bounding box center [1135, 303] width 228 height 489
click at [1129, 213] on div "# Attack both ogres and grab the gem. hero . moveRight ( ) hero . attack ( "[PE…" at bounding box center [1135, 303] width 228 height 489
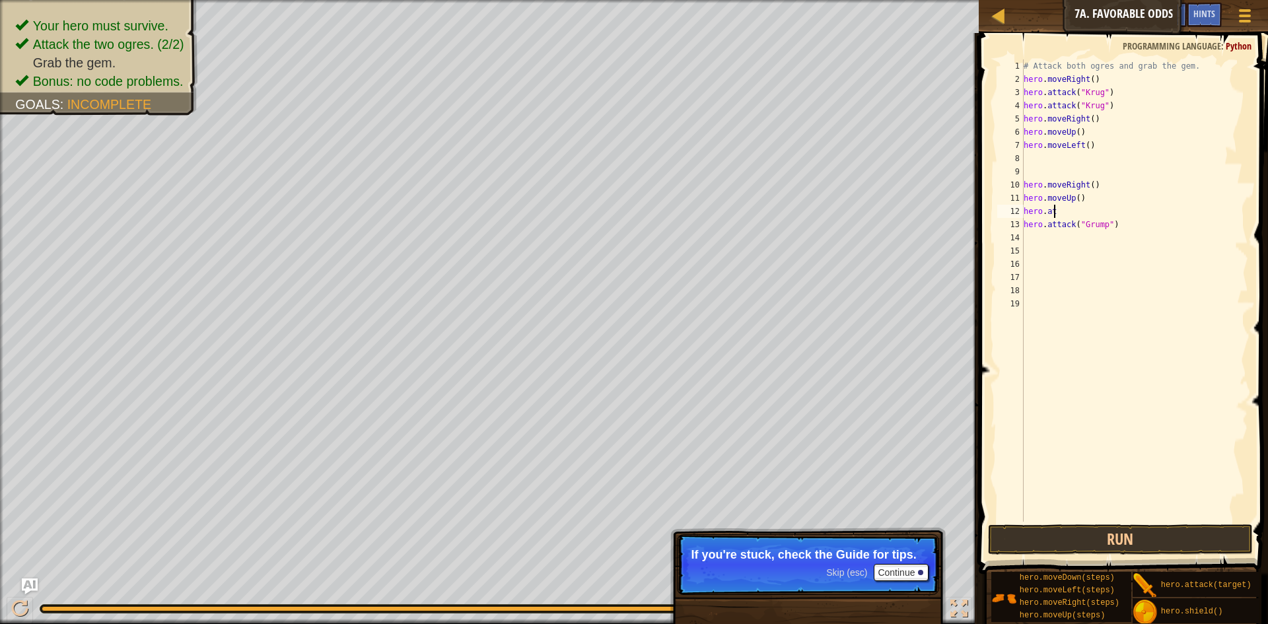
type textarea "h"
click at [1114, 229] on div "# Attack both ogres and grab the gem. hero . moveRight ( ) hero . attack ( "[PE…" at bounding box center [1135, 303] width 228 height 489
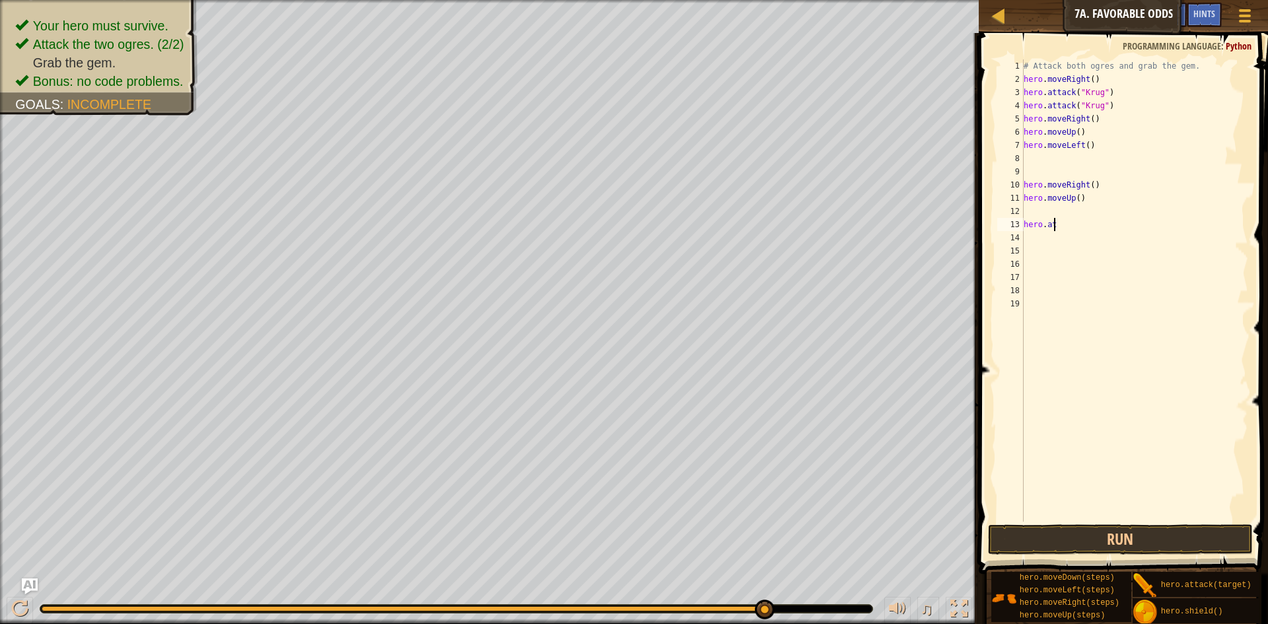
type textarea "h"
click at [1084, 199] on div "# Attack both ogres and grab the gem. hero . moveRight ( ) hero . attack ( "[PE…" at bounding box center [1135, 303] width 228 height 489
type textarea "h"
click at [1119, 189] on div "# Attack both ogres and grab the gem. hero . moveRight ( ) hero . attack ( "[PE…" at bounding box center [1135, 303] width 228 height 489
type textarea "hero.moveRight()"
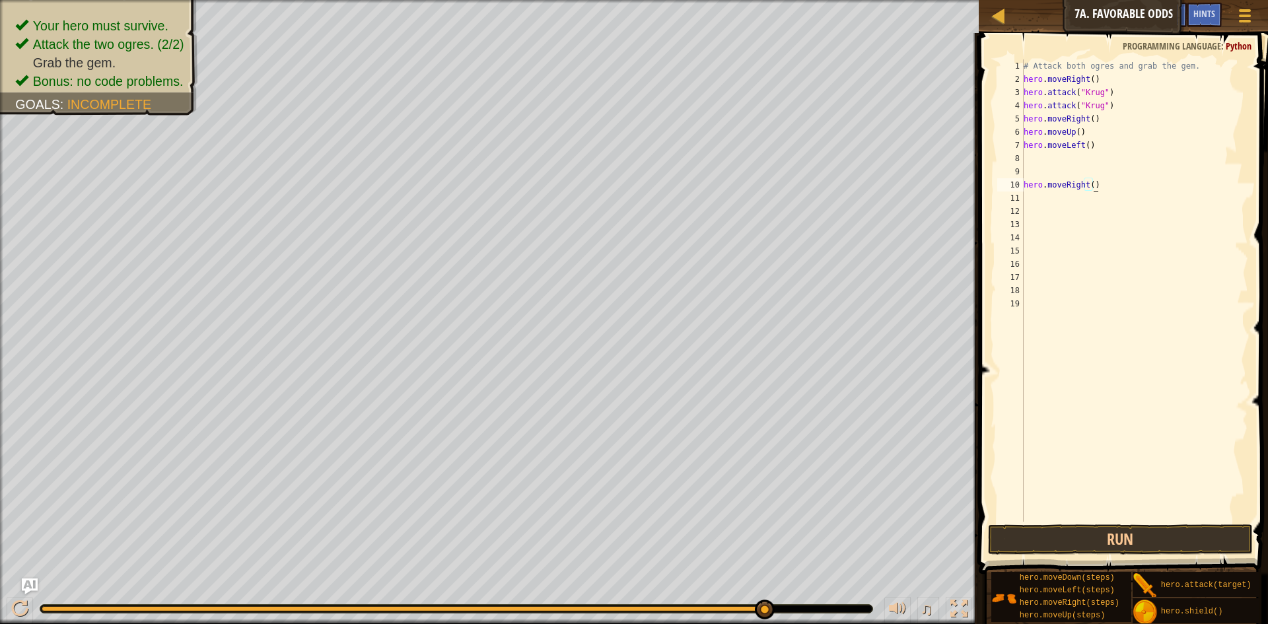
click at [1117, 176] on div "# Attack both ogres and grab the gem. hero . moveRight ( ) hero . attack ( "[PE…" at bounding box center [1135, 303] width 228 height 489
drag, startPoint x: 1095, startPoint y: 182, endPoint x: 1104, endPoint y: 184, distance: 9.3
click at [1103, 184] on div "# Attack both ogres and grab the gem. hero . moveRight ( ) hero . attack ( "[PE…" at bounding box center [1135, 303] width 228 height 489
type textarea "h"
click at [1040, 155] on div "# Attack both ogres and grab the gem. hero . moveRight ( ) hero . attack ( "[PE…" at bounding box center [1135, 303] width 228 height 489
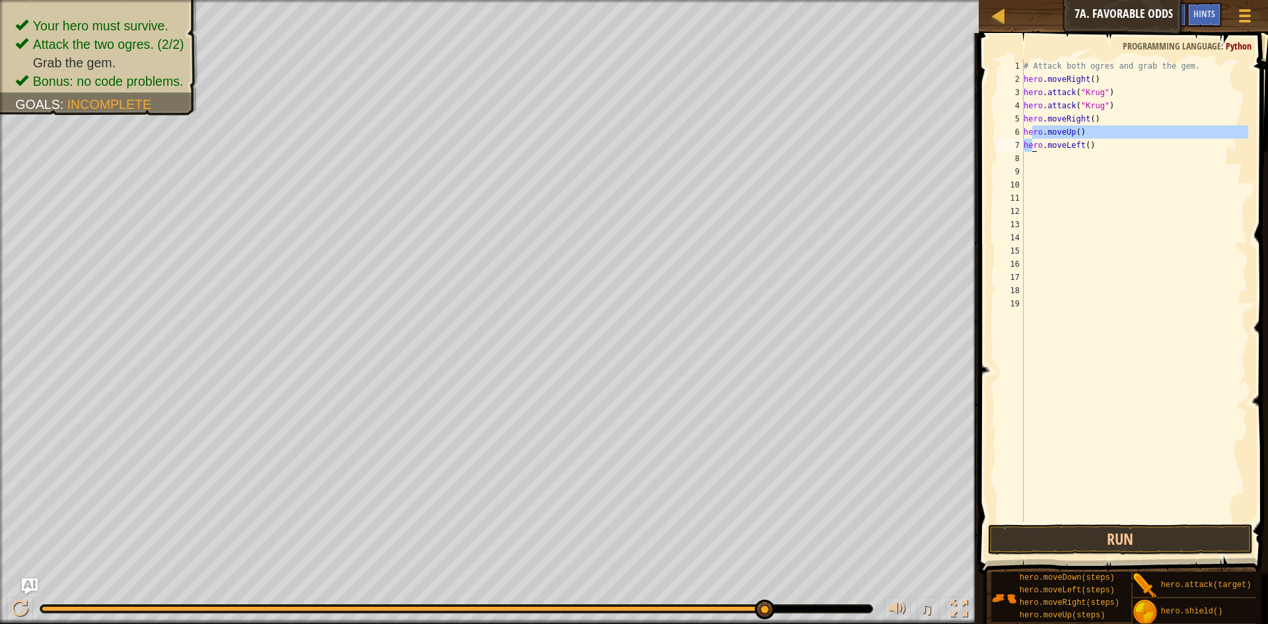
drag, startPoint x: 1030, startPoint y: 141, endPoint x: 1030, endPoint y: 147, distance: 6.6
click at [1030, 147] on div "# Attack both ogres and grab the gem. hero . moveRight ( ) hero . attack ( "[PE…" at bounding box center [1135, 303] width 228 height 489
type textarea "hero.moveUp() hero.moveLeft()"
click at [1033, 162] on div "# Attack both ogres and grab the gem. hero . moveRight ( ) hero . attack ( "[PE…" at bounding box center [1135, 303] width 228 height 489
click at [1034, 157] on div "# Attack both ogres and grab the gem. hero . moveRight ( ) hero . attack ( "[PE…" at bounding box center [1135, 303] width 228 height 489
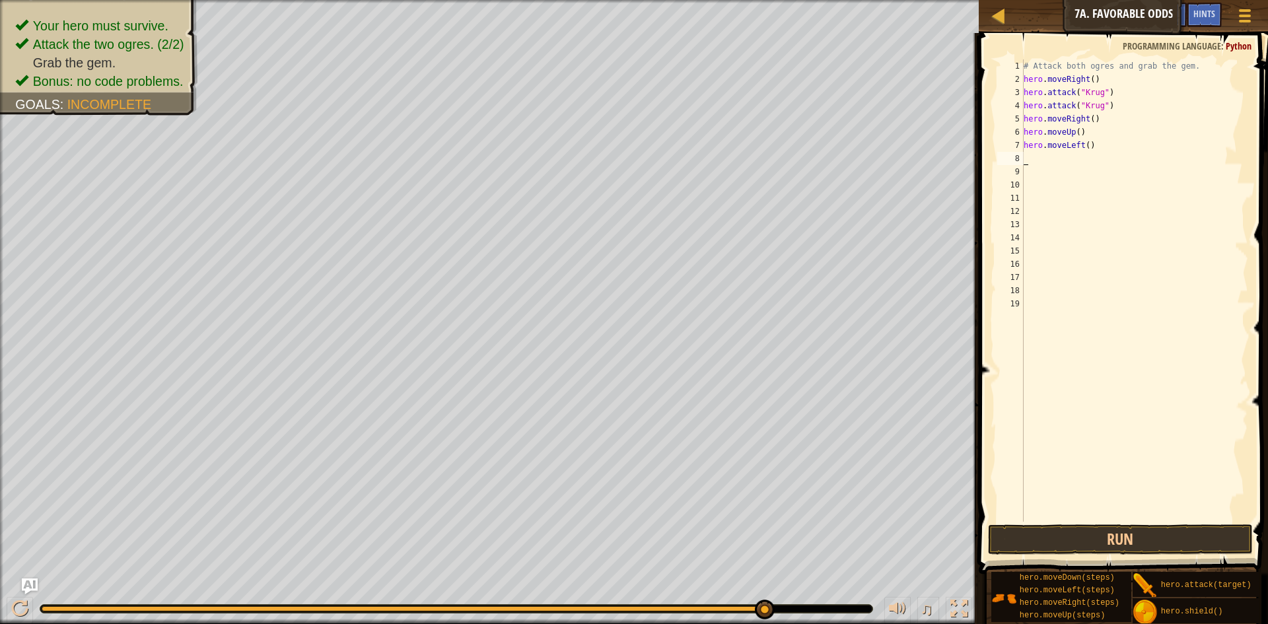
click at [1034, 153] on div "# Attack both ogres and grab the gem. hero . moveRight ( ) hero . attack ( "[PE…" at bounding box center [1135, 303] width 228 height 489
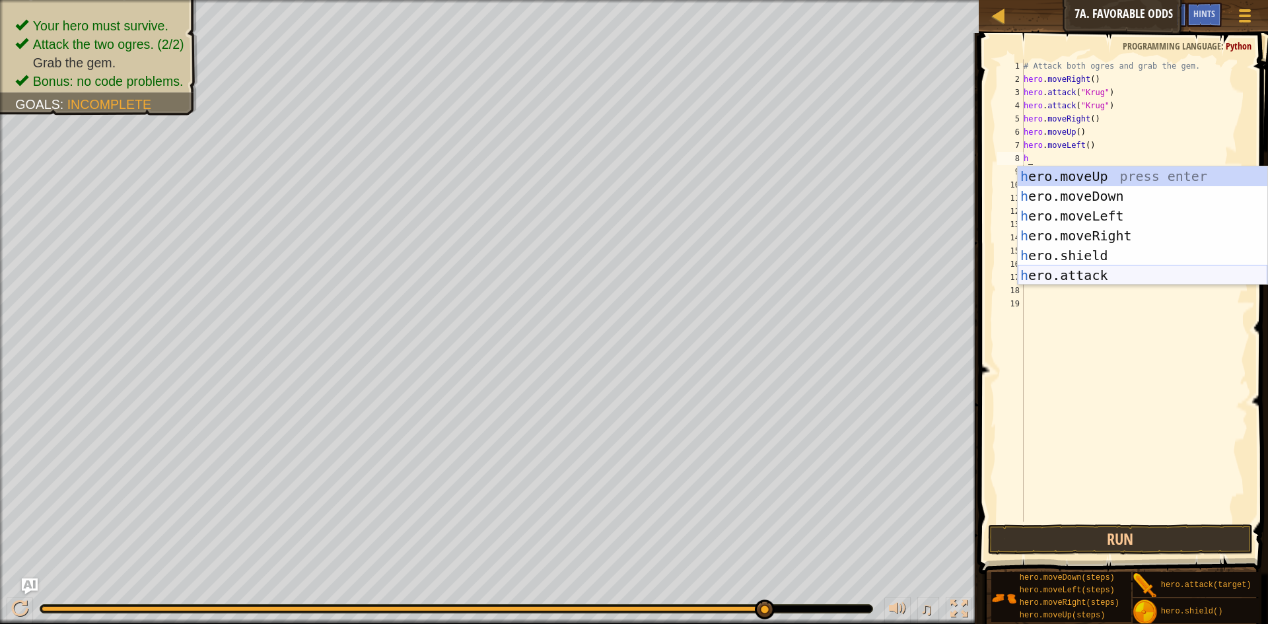
click at [1074, 278] on div "h ero.moveUp press enter h ero.moveDown press enter h ero.moveLeft press enter …" at bounding box center [1143, 245] width 250 height 158
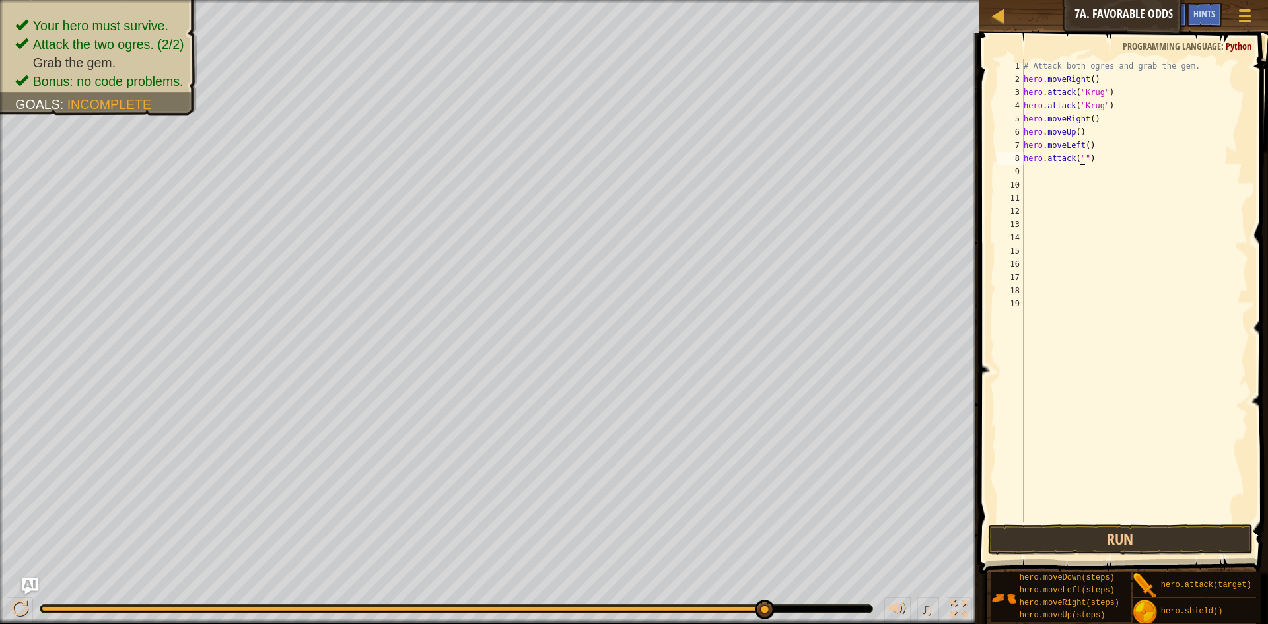
scroll to position [6, 5]
type textarea "hero.attack("Grump")"
click at [1040, 178] on div "# Attack both ogres and grab the gem. hero . moveRight ( ) hero . attack ( "[PE…" at bounding box center [1135, 303] width 228 height 489
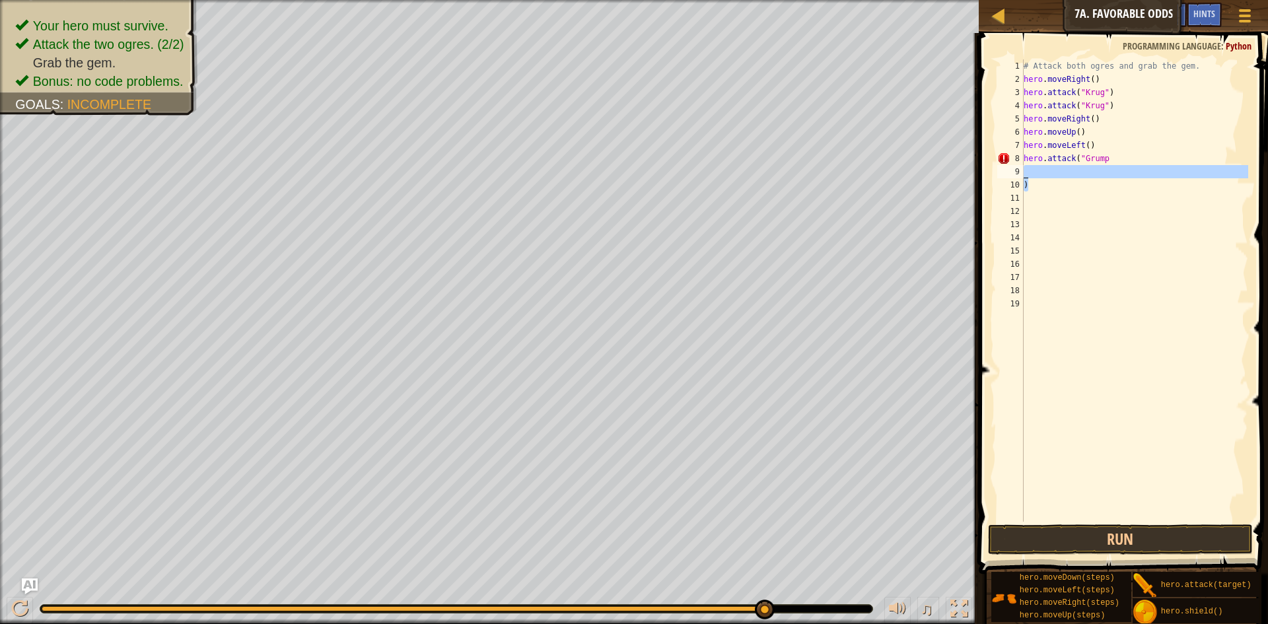
click at [1039, 169] on div "# Attack both ogres and grab the gem. hero . moveRight ( ) hero . attack ( "[PE…" at bounding box center [1135, 303] width 228 height 489
type textarea ")"
click at [1039, 169] on div "# Attack both ogres and grab the gem. hero . moveRight ( ) hero . attack ( "[PE…" at bounding box center [1134, 290] width 227 height 462
click at [1039, 169] on div "# Attack both ogres and grab the gem. hero . moveRight ( ) hero . attack ( "[PE…" at bounding box center [1135, 303] width 228 height 489
click at [1052, 194] on div "# Attack both ogres and grab the gem. hero . moveRight ( ) hero . attack ( "[PE…" at bounding box center [1135, 303] width 228 height 489
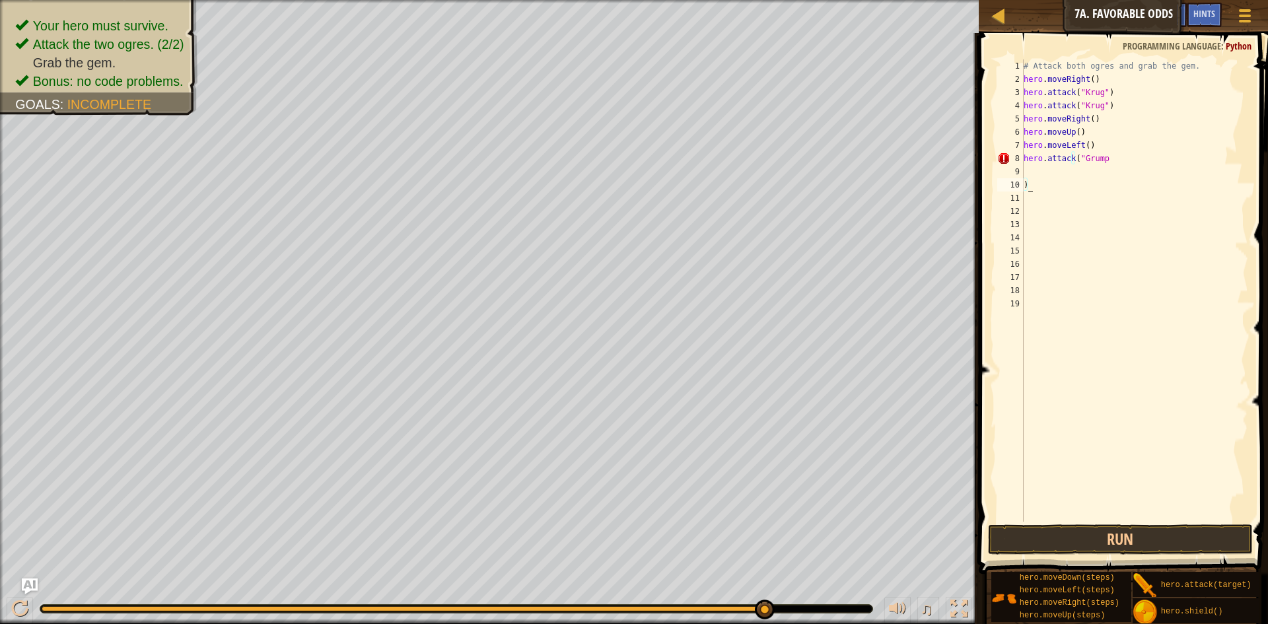
click at [1040, 178] on div "# Attack both ogres and grab the gem. hero . moveRight ( ) hero . attack ( "[PE…" at bounding box center [1135, 303] width 228 height 489
type textarea ")"
click at [1105, 160] on div "# Attack both ogres and grab the gem. hero . moveRight ( ) hero . attack ( "[PE…" at bounding box center [1135, 303] width 228 height 489
type textarea "hero.attack("Grump)"
click at [1101, 160] on div "# Attack both ogres and grab the gem. hero . moveRight ( ) hero . attack ( "[PE…" at bounding box center [1135, 303] width 228 height 489
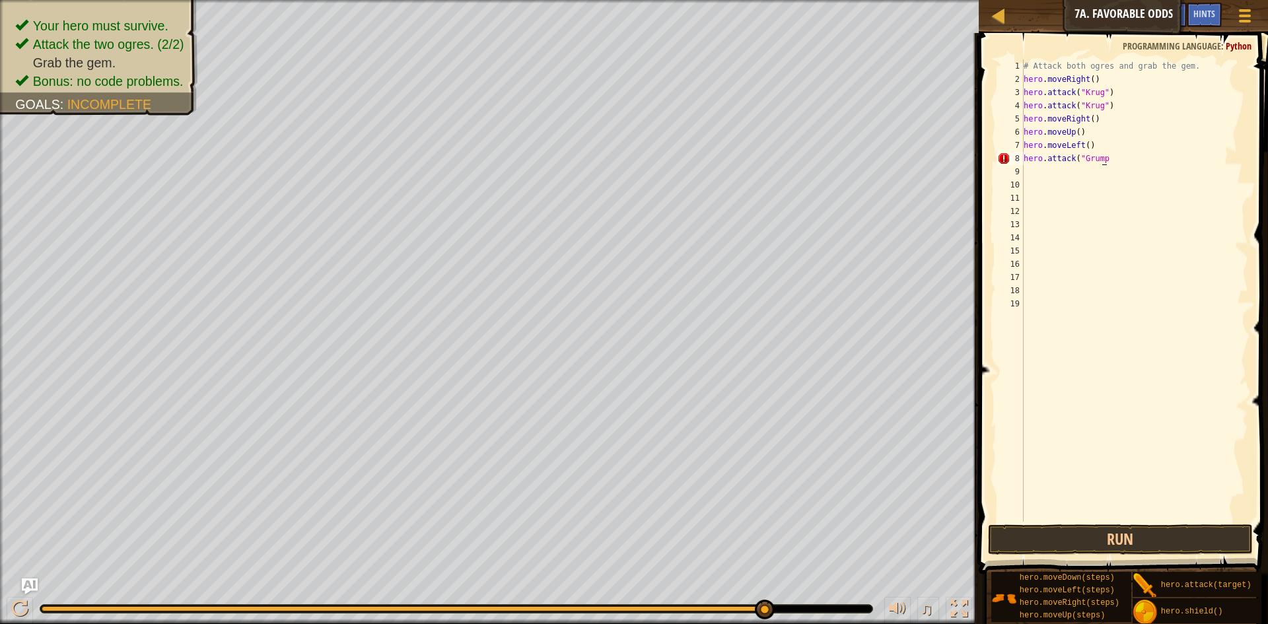
scroll to position [6, 6]
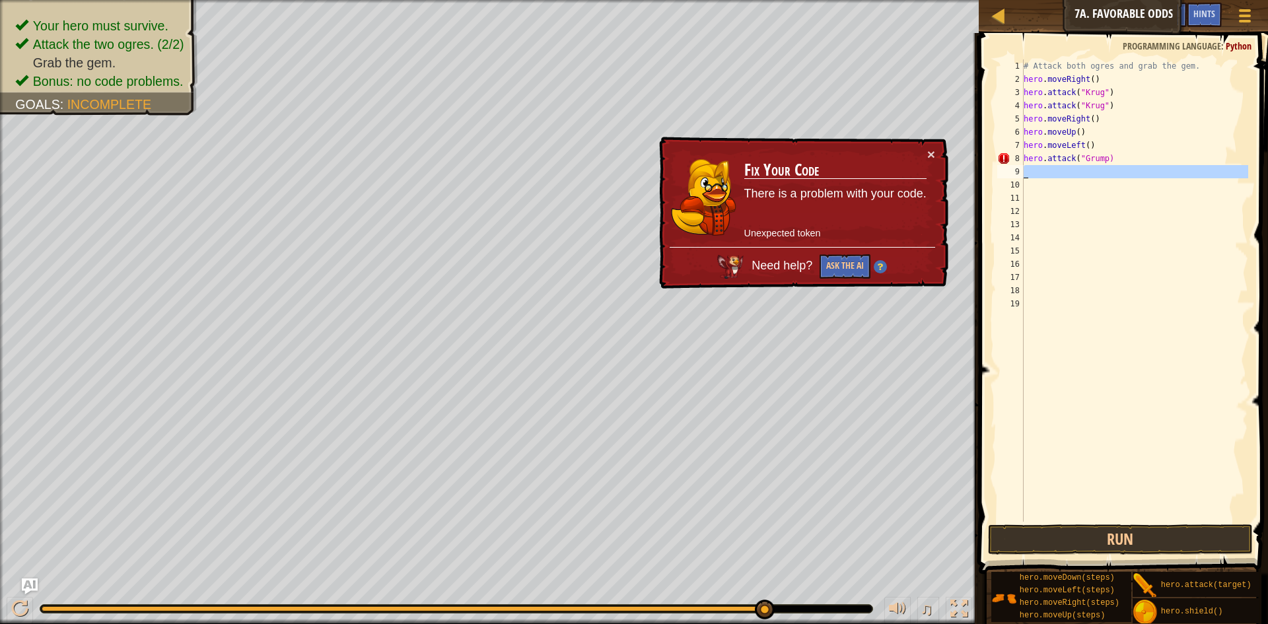
drag, startPoint x: 1016, startPoint y: 170, endPoint x: 1022, endPoint y: 168, distance: 6.9
click at [1019, 170] on div "9" at bounding box center [1010, 171] width 26 height 13
click at [1025, 172] on div "# Attack both ogres and grab the gem. hero . moveRight ( ) hero . attack ( "[PE…" at bounding box center [1135, 303] width 228 height 489
click at [1115, 160] on div "# Attack both ogres and grab the gem. hero . moveRight ( ) hero . attack ( "[PE…" at bounding box center [1135, 303] width 228 height 489
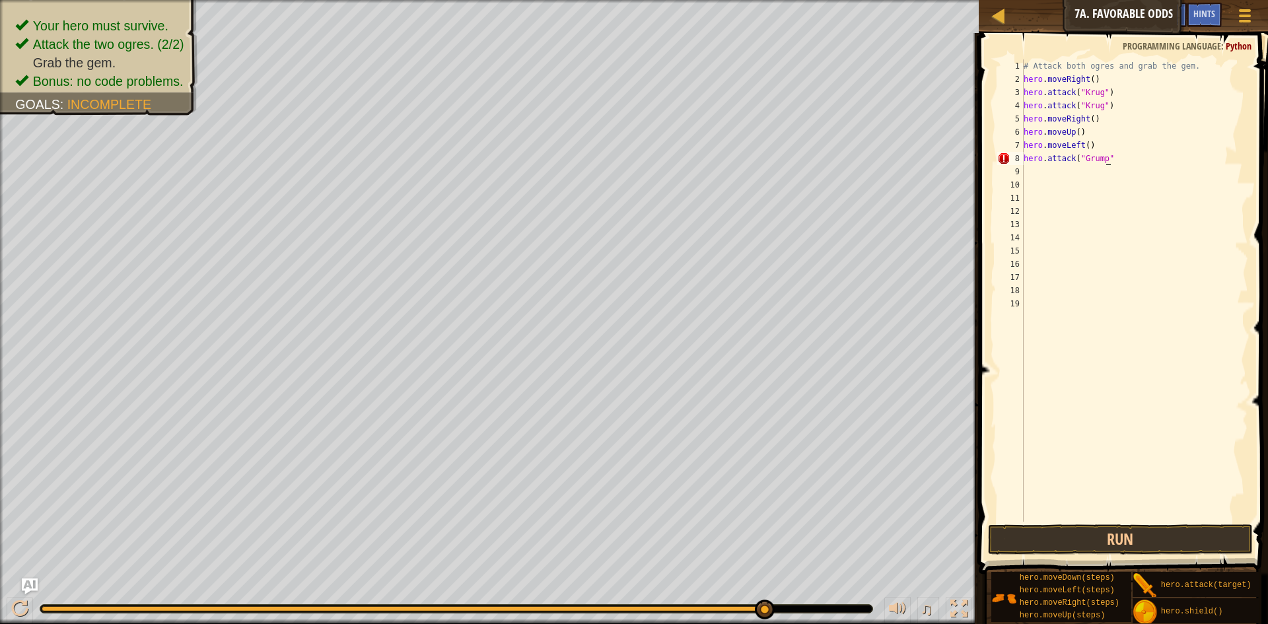
scroll to position [6, 6]
type textarea "hero.attack("Grump")"
click at [1058, 181] on div "# Attack both ogres and grab the gem. hero . moveRight ( ) hero . attack ( "[PE…" at bounding box center [1135, 303] width 228 height 489
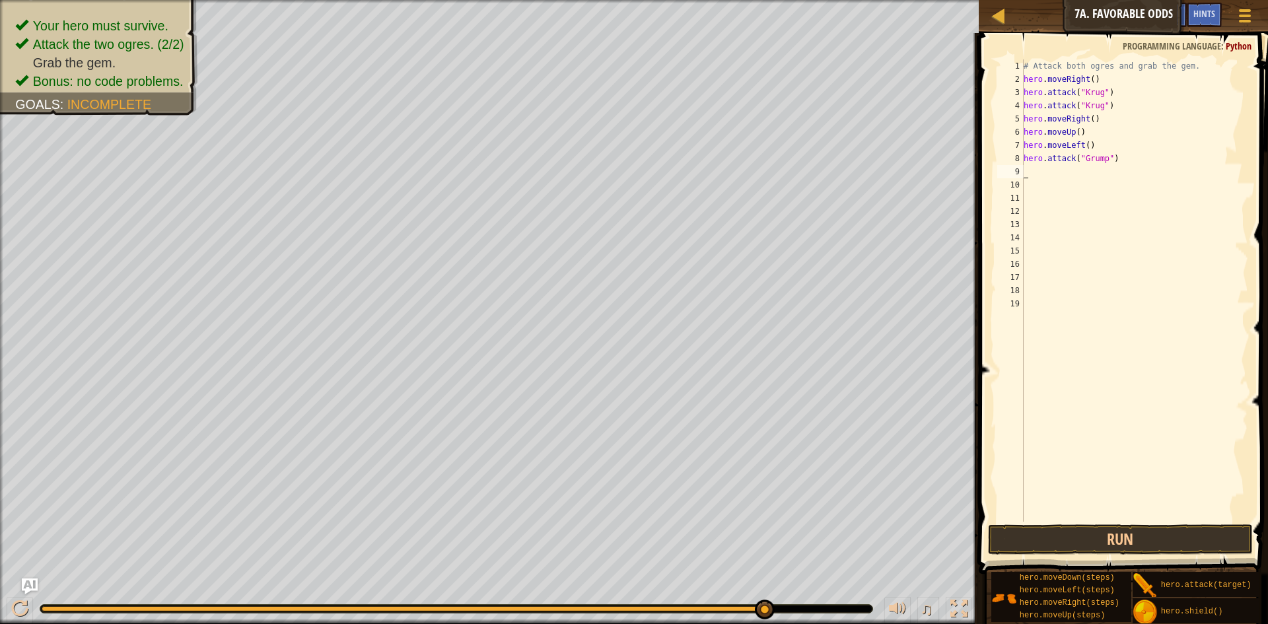
click at [1058, 176] on div "# Attack both ogres and grab the gem. hero . moveRight ( ) hero . attack ( "[PE…" at bounding box center [1135, 303] width 228 height 489
type textarea "H"
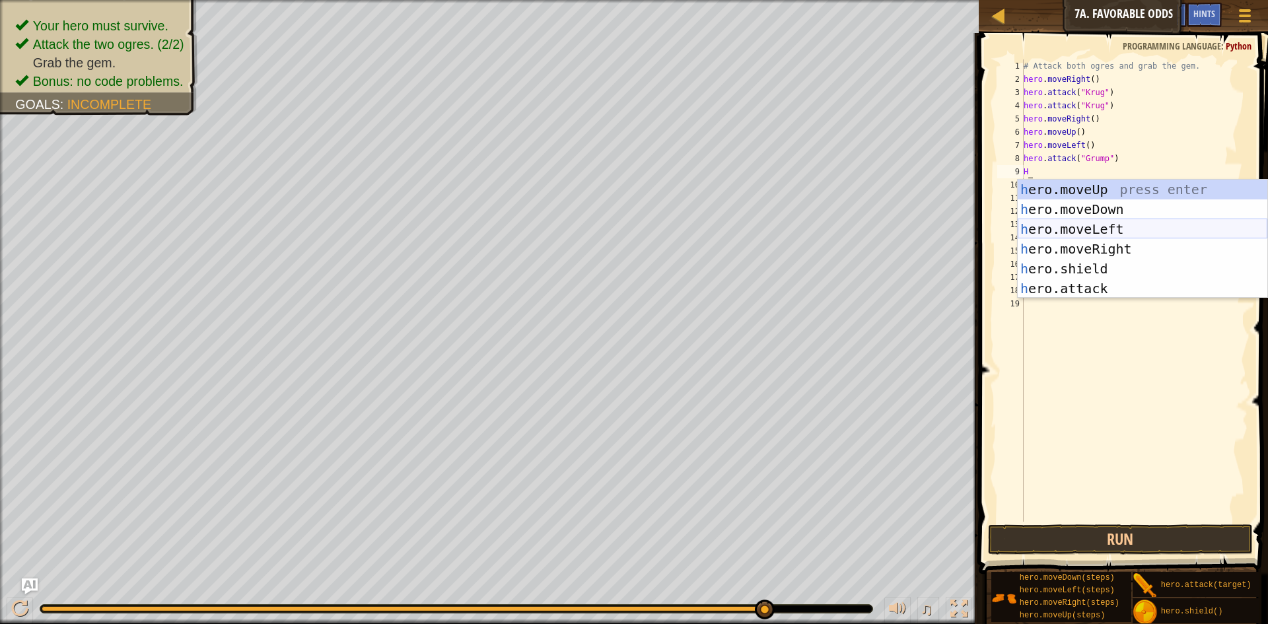
click at [1116, 235] on div "h ero.moveUp press enter h ero.moveDown press enter h ero.moveLeft press enter …" at bounding box center [1143, 259] width 250 height 158
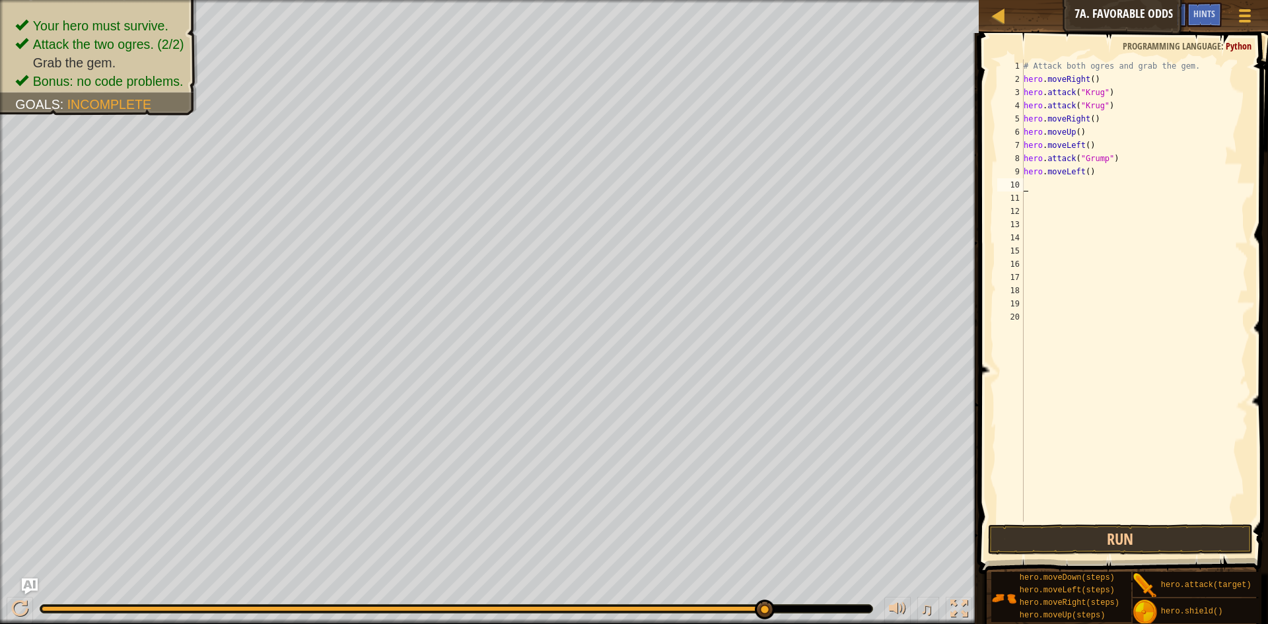
click at [1084, 172] on div "# Attack both ogres and grab the gem. hero . moveRight ( ) hero . attack ( "[PE…" at bounding box center [1135, 303] width 228 height 489
click at [1121, 540] on button "Run" at bounding box center [1120, 539] width 265 height 30
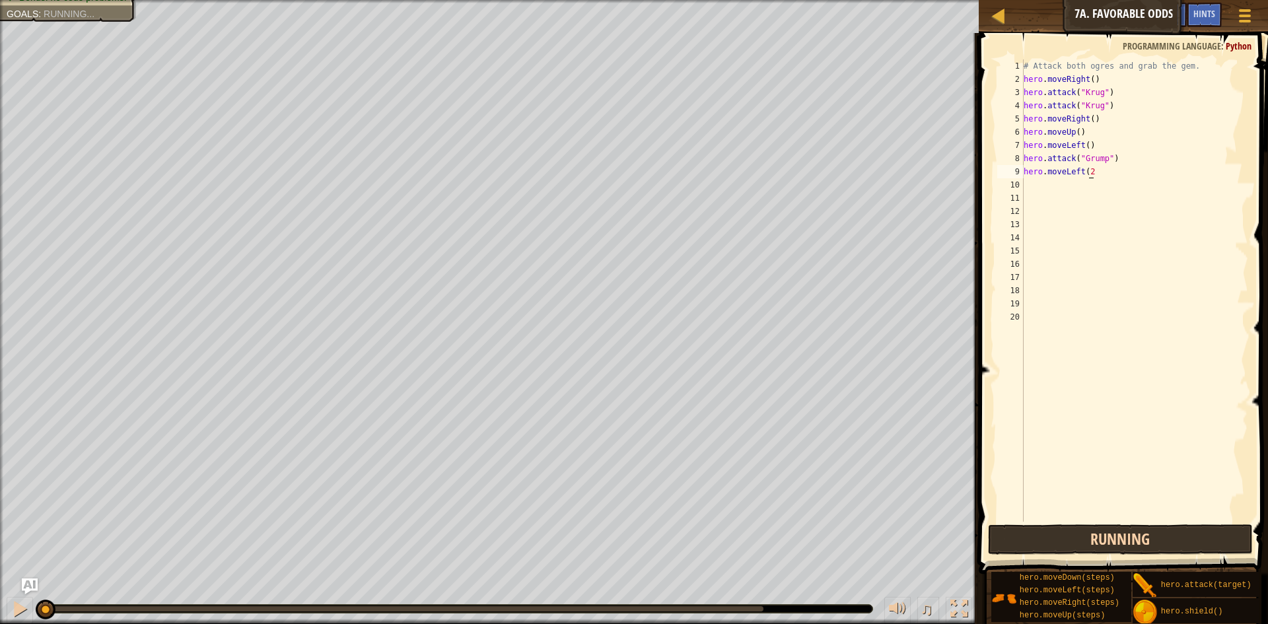
scroll to position [6, 5]
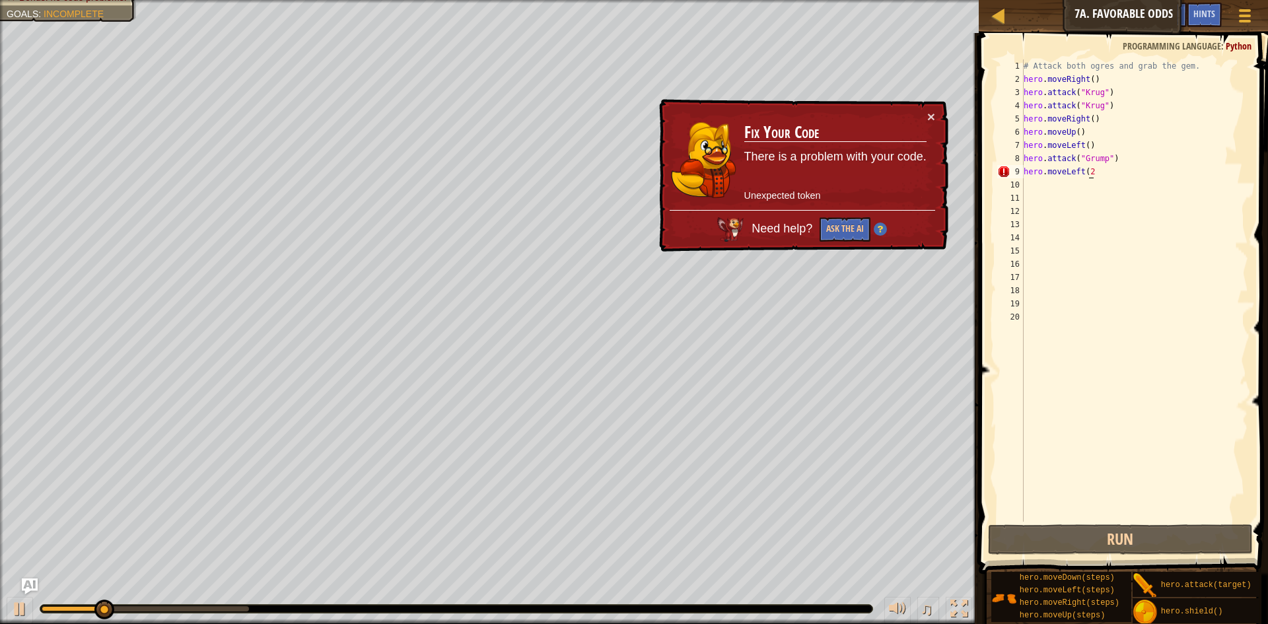
click at [1116, 178] on div "# Attack both ogres and grab the gem. hero . moveRight ( ) hero . attack ( "[PE…" at bounding box center [1135, 303] width 228 height 489
click at [1090, 168] on div "# Attack both ogres and grab the gem. hero . moveRight ( ) hero . attack ( "[PE…" at bounding box center [1135, 303] width 228 height 489
click at [927, 120] on button "×" at bounding box center [931, 117] width 8 height 14
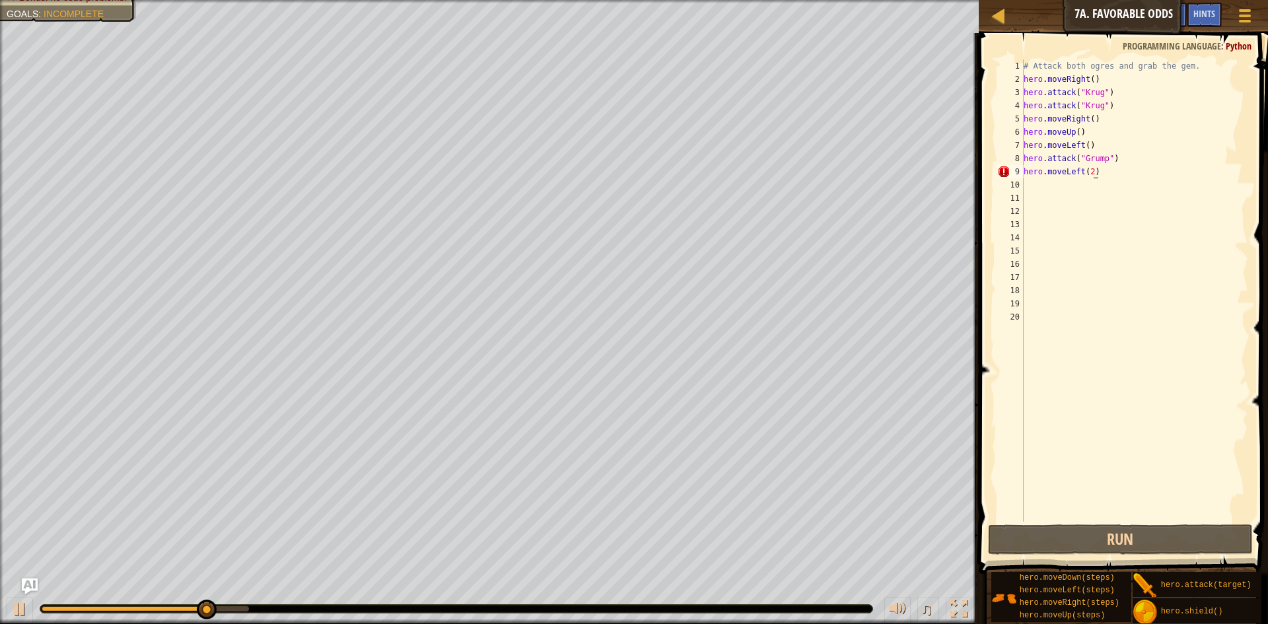
scroll to position [6, 5]
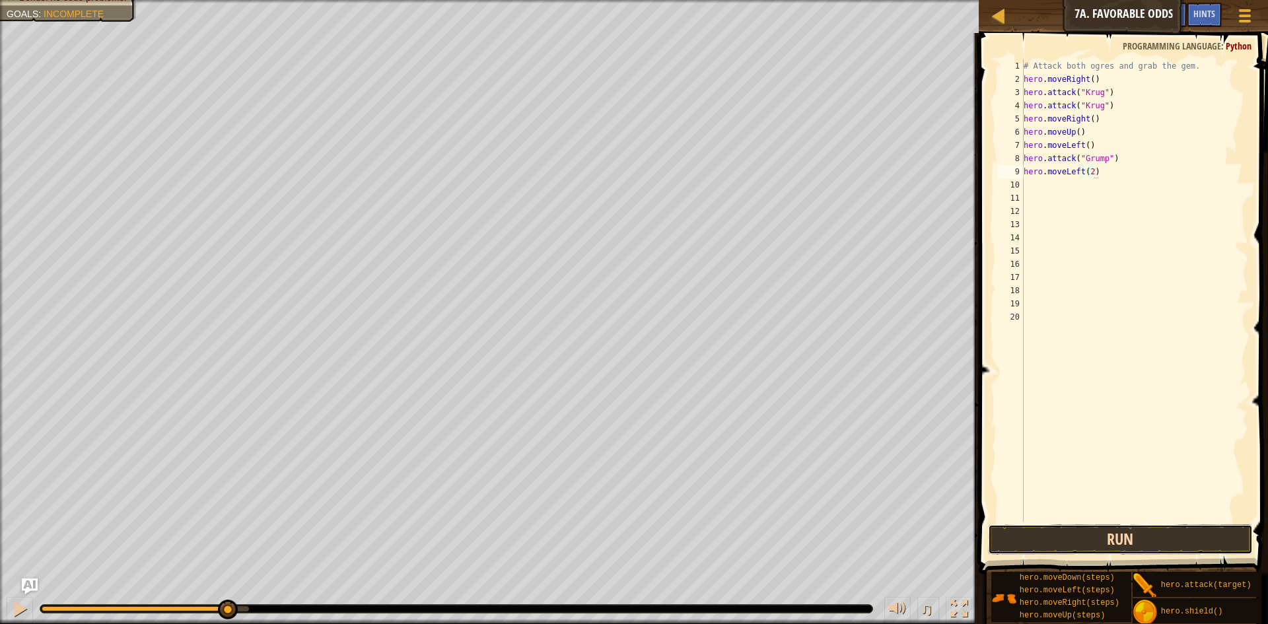
click at [1155, 531] on button "Run" at bounding box center [1120, 539] width 265 height 30
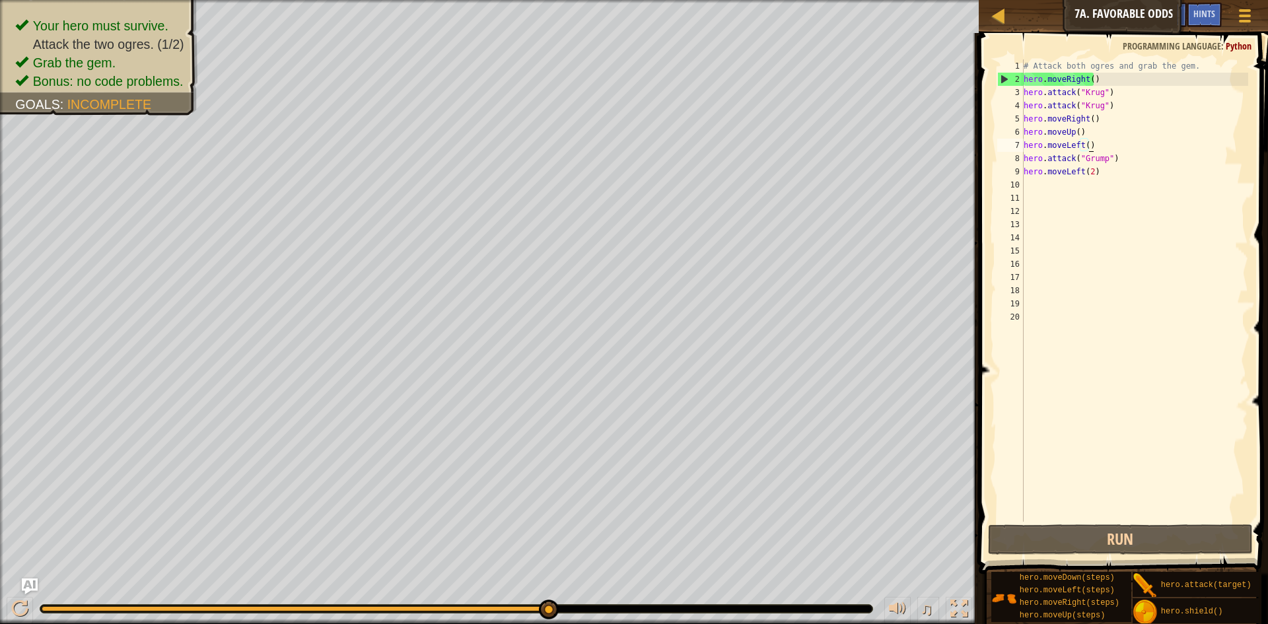
click at [1097, 145] on div "# Attack both ogres and grab the gem. hero . moveRight ( ) hero . attack ( "[PE…" at bounding box center [1135, 303] width 228 height 489
type textarea "h"
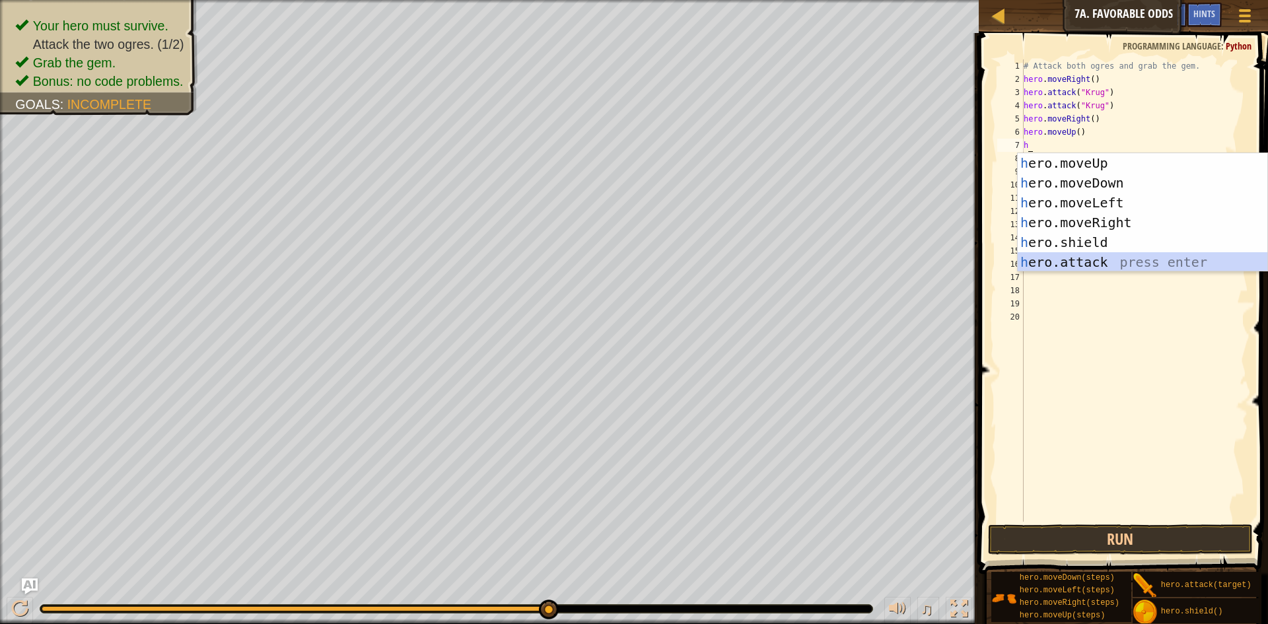
click at [1092, 261] on div "h ero.moveUp press enter h ero.moveDown press enter h ero.moveLeft press enter …" at bounding box center [1143, 232] width 250 height 158
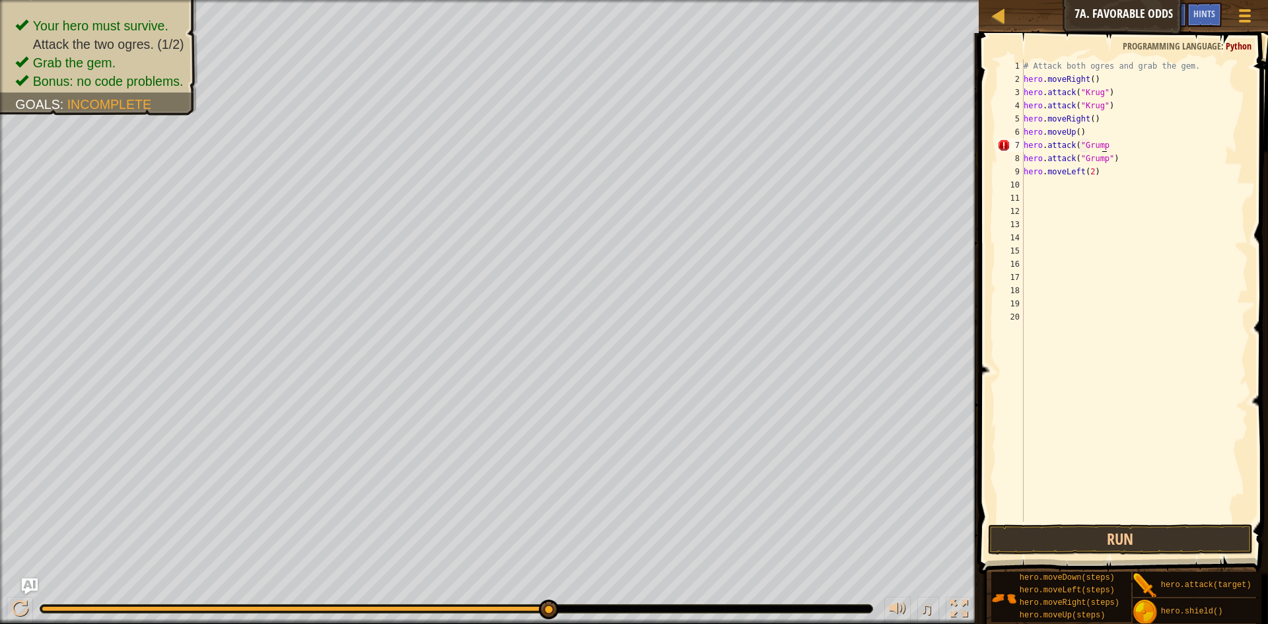
scroll to position [6, 7]
click at [1145, 542] on button "Run" at bounding box center [1120, 539] width 265 height 30
type textarea "hero.attack("Grump")"
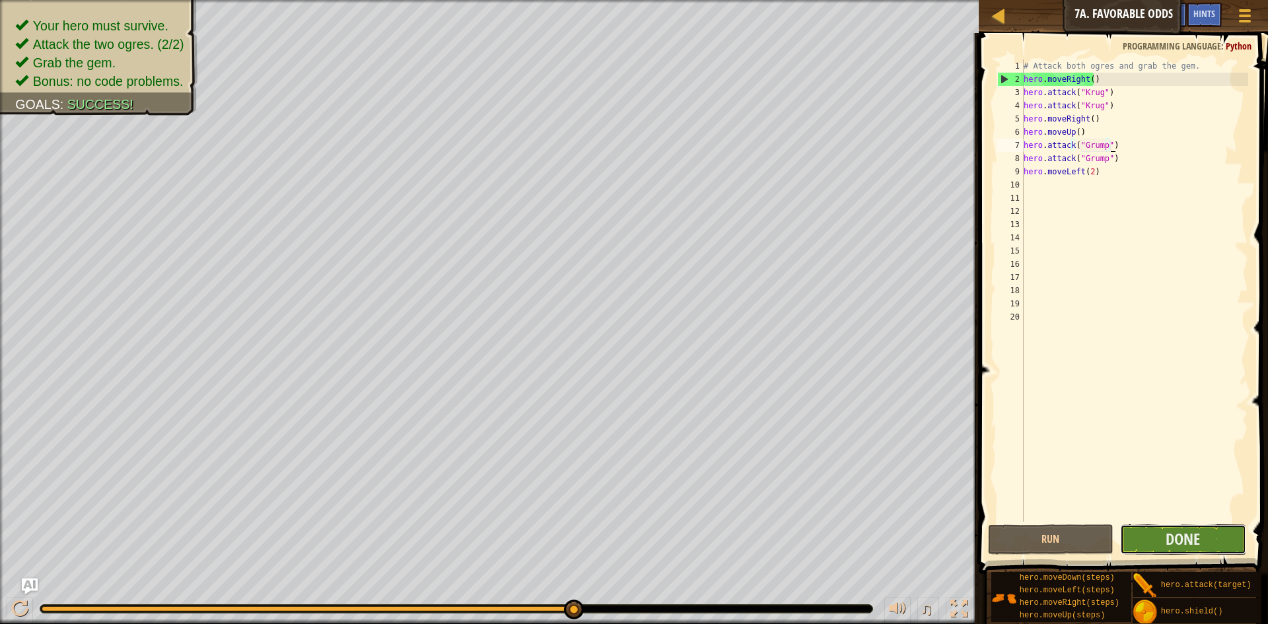
click at [1204, 550] on button "Done" at bounding box center [1183, 539] width 126 height 30
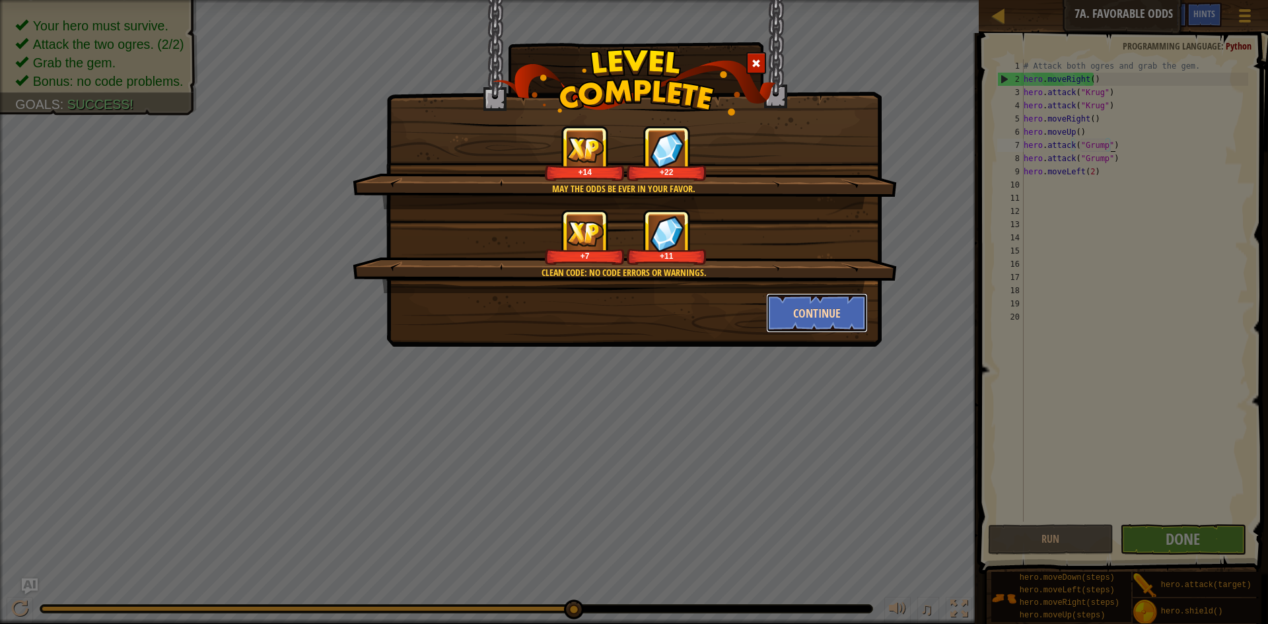
click at [845, 324] on button "Continue" at bounding box center [817, 313] width 102 height 40
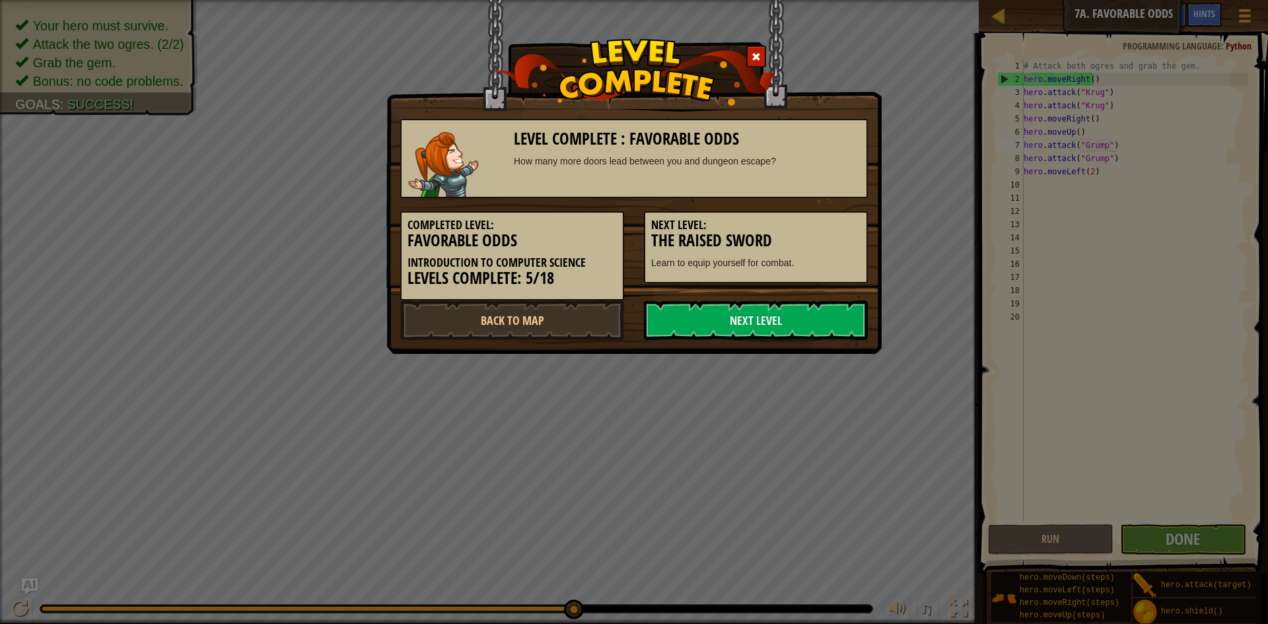
click at [845, 324] on link "Next Level" at bounding box center [756, 320] width 224 height 40
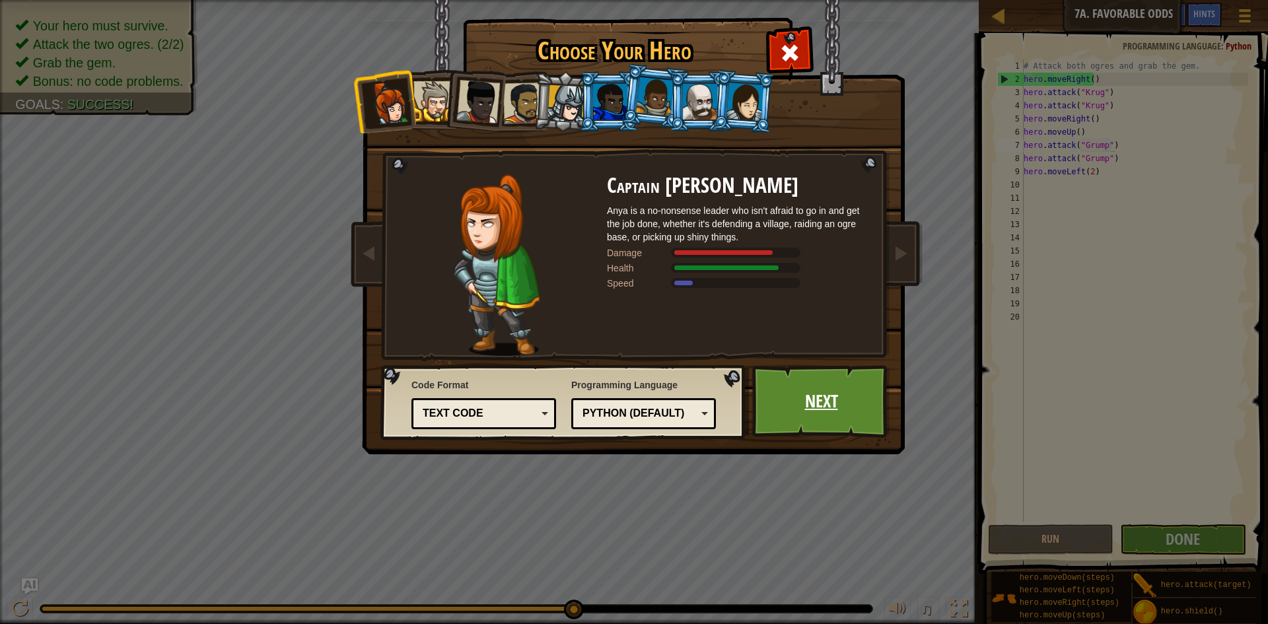
click at [778, 414] on link "Next" at bounding box center [821, 401] width 138 height 73
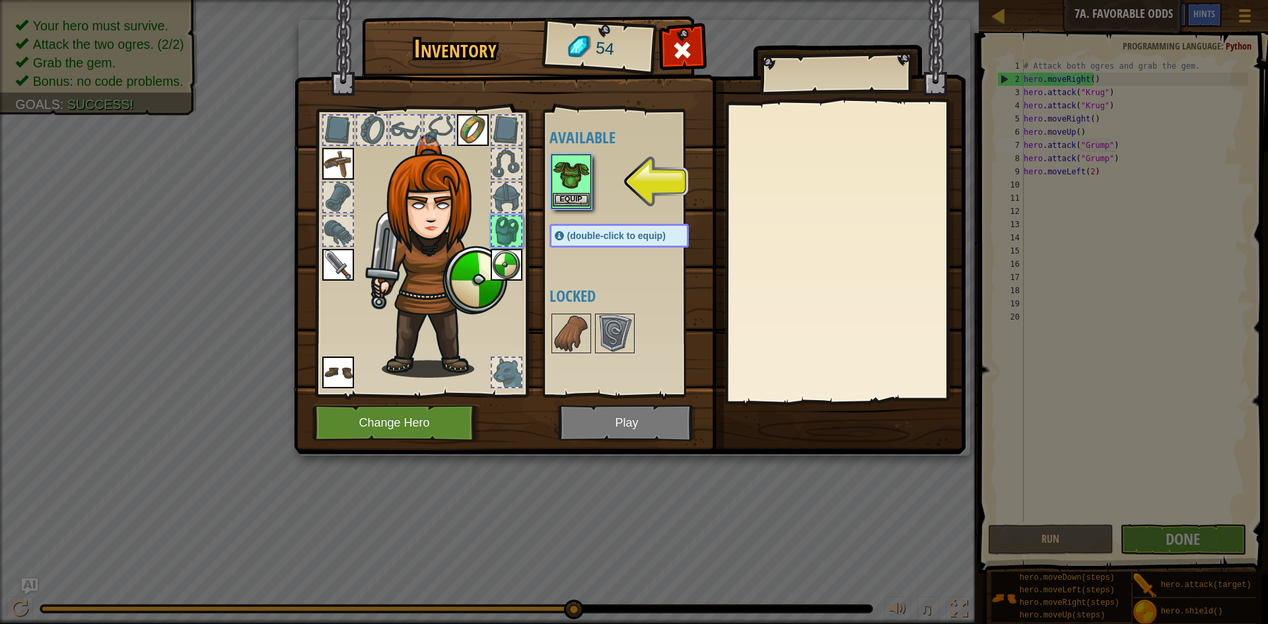
click at [580, 190] on img at bounding box center [571, 174] width 37 height 37
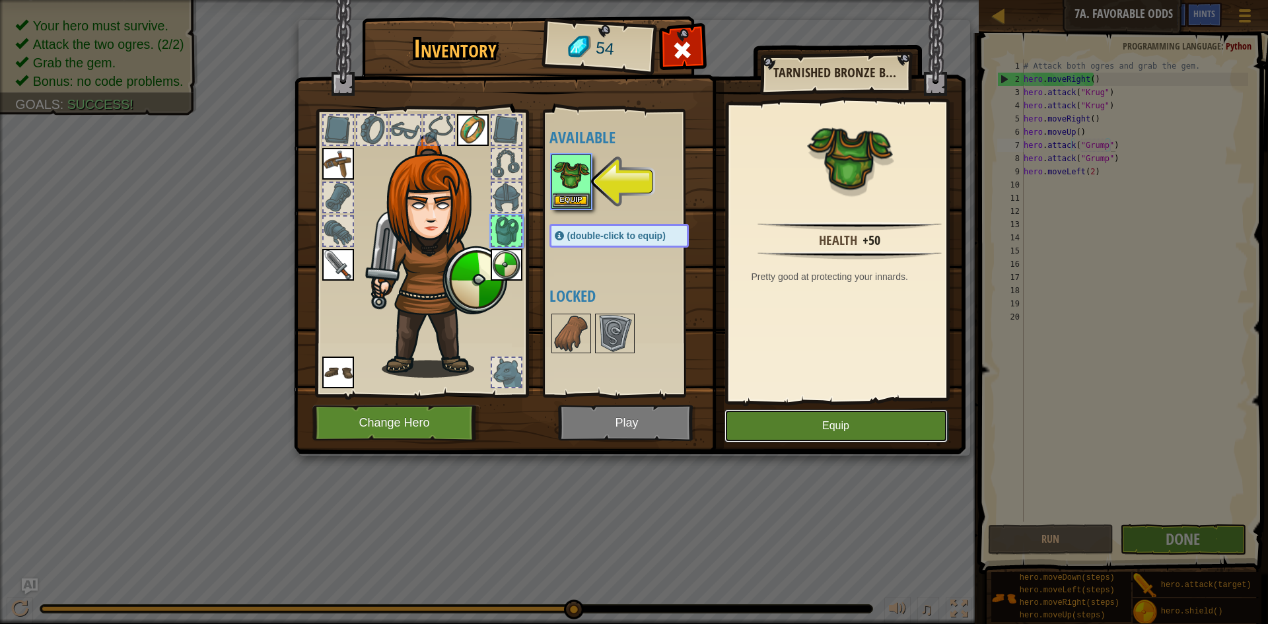
click at [820, 422] on button "Equip" at bounding box center [835, 425] width 223 height 33
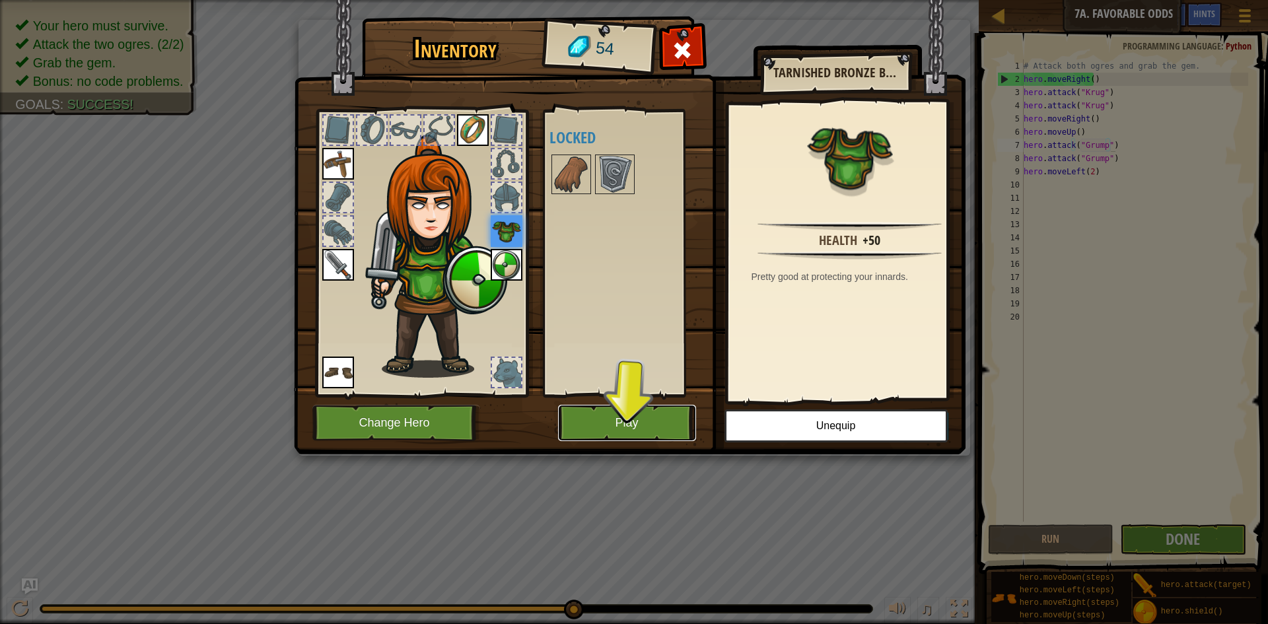
click at [663, 429] on button "Play" at bounding box center [627, 423] width 138 height 36
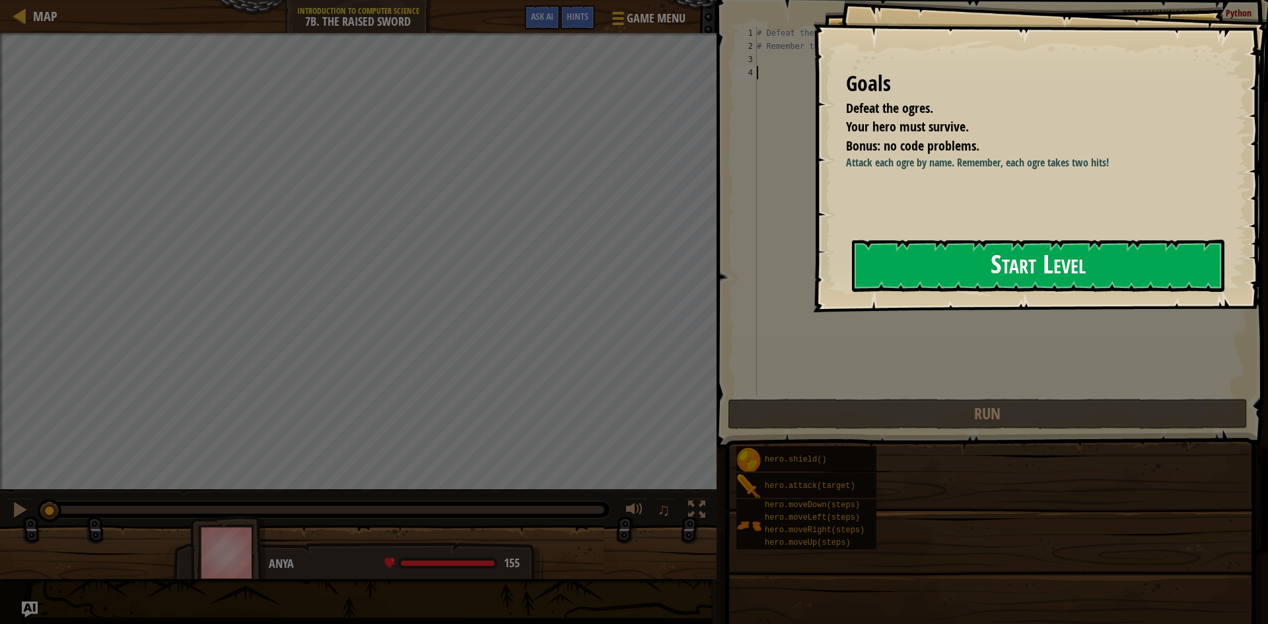
click at [910, 286] on button "Start Level" at bounding box center [1038, 266] width 372 height 52
